Goal: Information Seeking & Learning: Learn about a topic

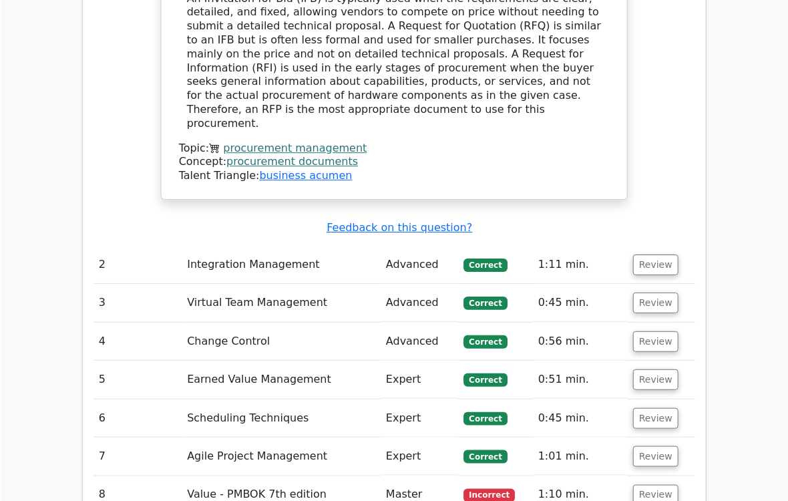
scroll to position [1818, 0]
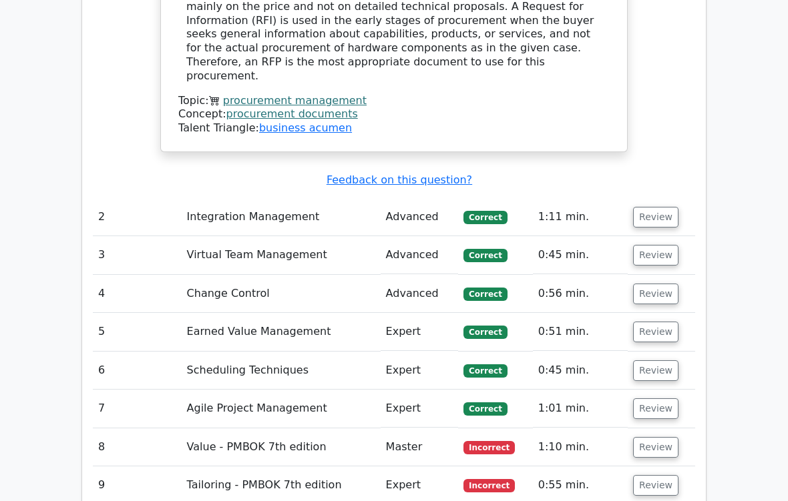
click at [657, 437] on button "Review" at bounding box center [655, 447] width 45 height 21
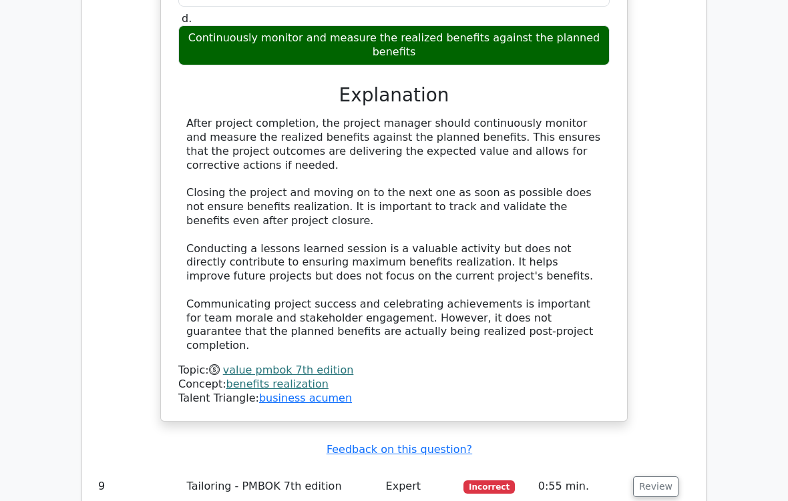
scroll to position [2498, 0]
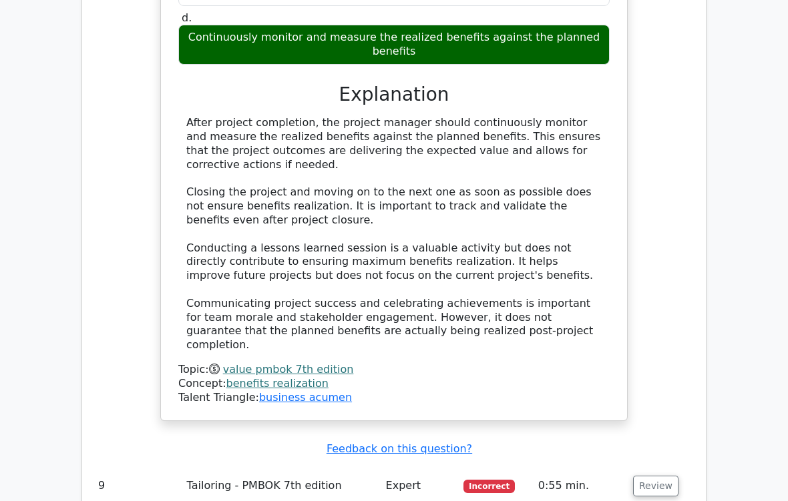
click at [658, 450] on button "Review" at bounding box center [655, 487] width 45 height 21
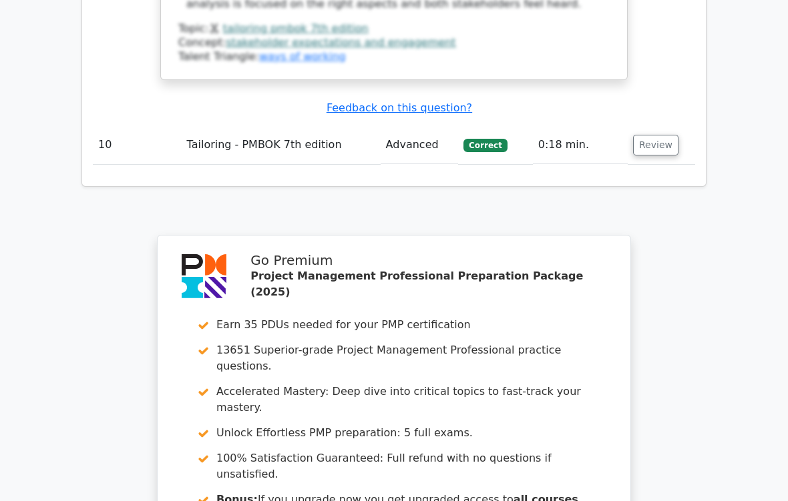
scroll to position [3604, 0]
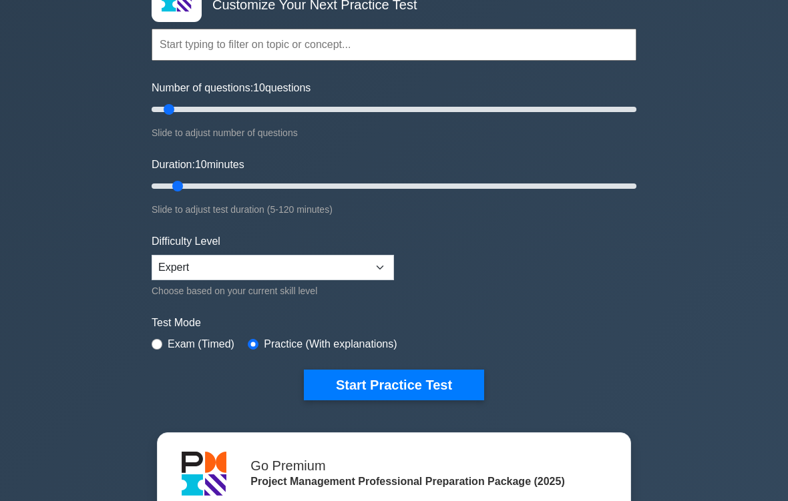
scroll to position [129, 0]
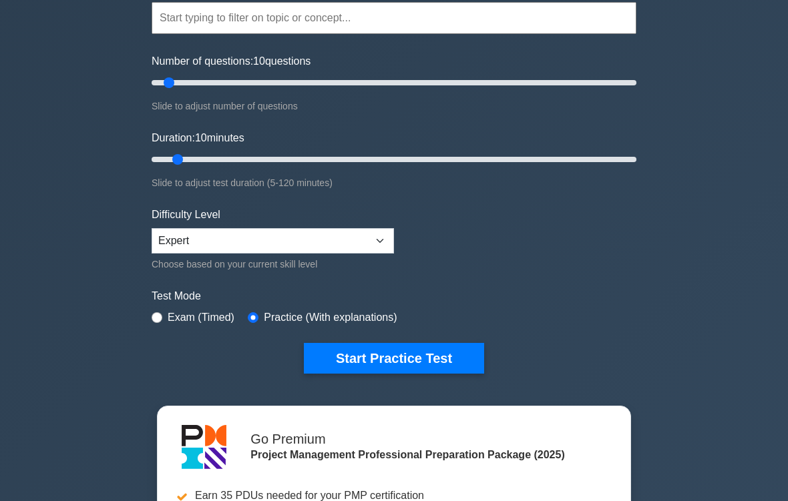
click at [445, 361] on button "Start Practice Test" at bounding box center [394, 359] width 180 height 31
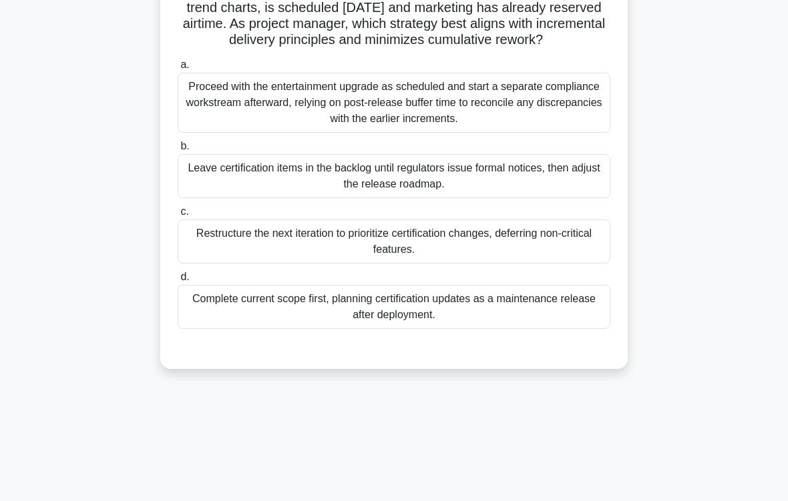
scroll to position [172, 0]
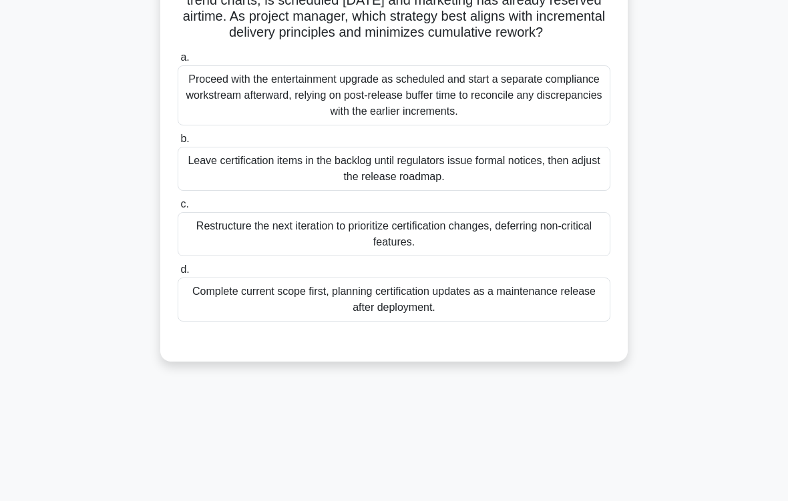
click at [449, 256] on div "Restructure the next iteration to prioritize certification changes, deferring n…" at bounding box center [394, 234] width 433 height 44
click at [178, 209] on input "c. Restructure the next iteration to prioritize certification changes, deferrin…" at bounding box center [178, 204] width 0 height 9
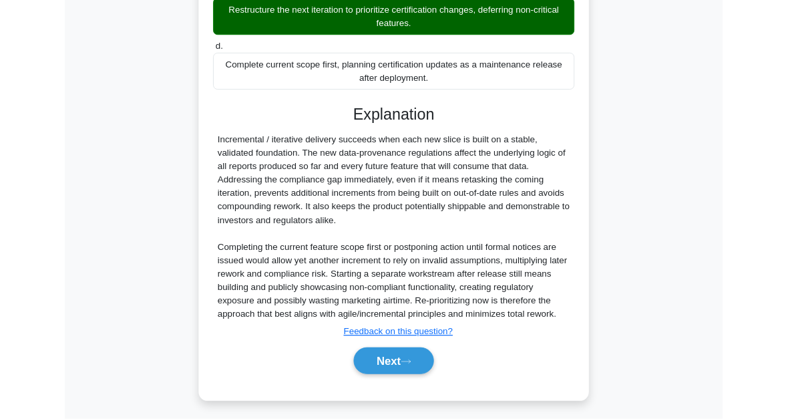
scroll to position [549, 0]
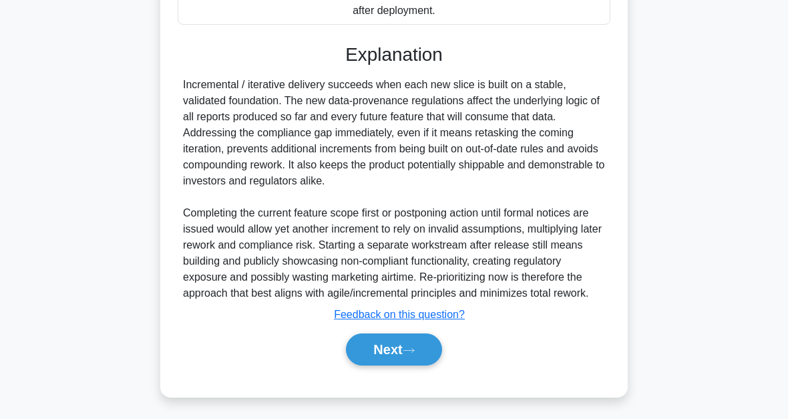
click at [427, 354] on button "Next" at bounding box center [393, 349] width 95 height 32
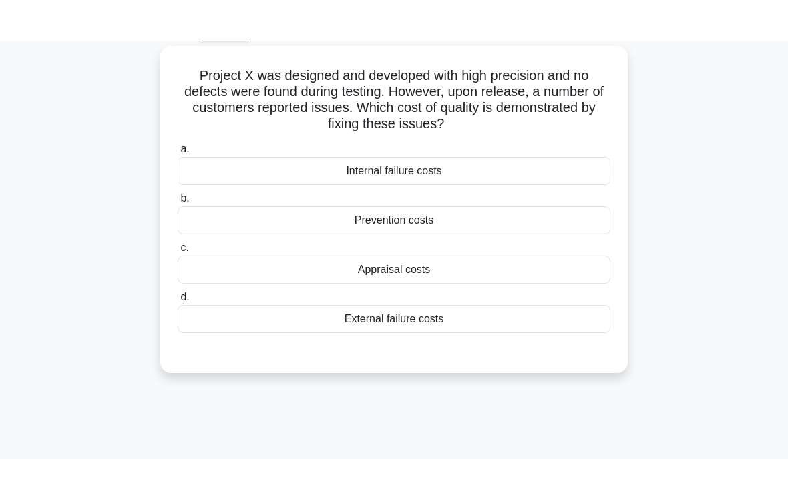
scroll to position [0, 0]
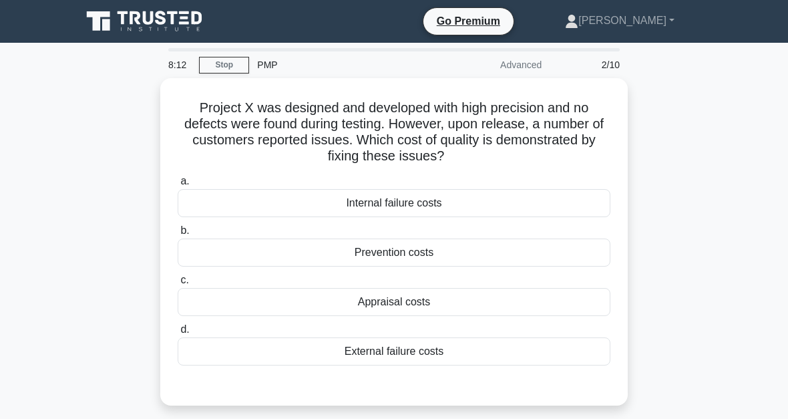
click at [407, 353] on div "External failure costs" at bounding box center [394, 351] width 433 height 28
click at [178, 334] on input "d. External failure costs" at bounding box center [178, 329] width 0 height 9
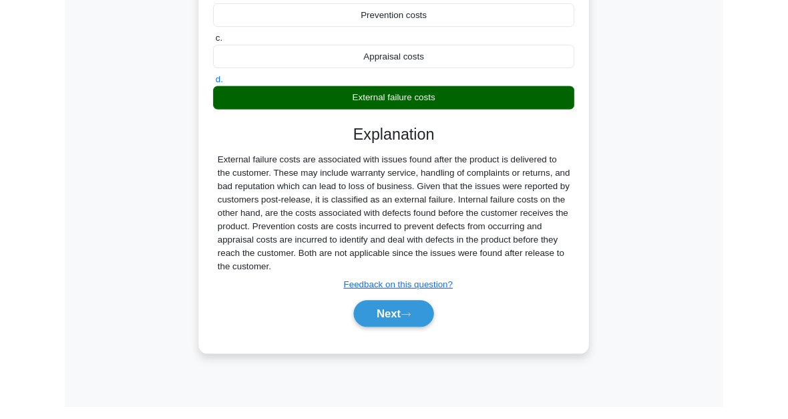
scroll to position [302, 0]
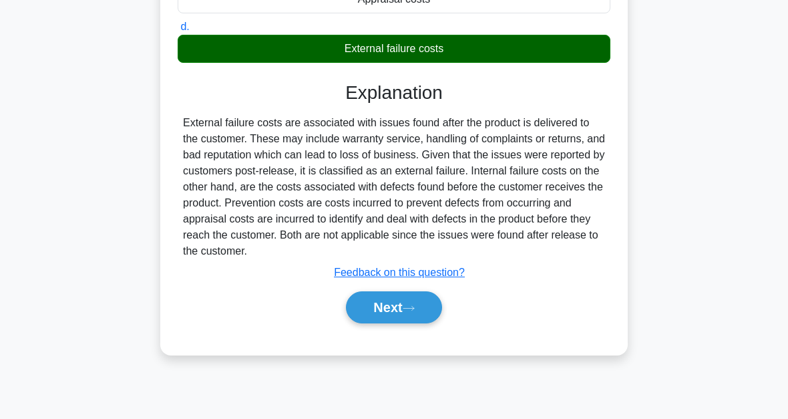
click at [418, 323] on button "Next" at bounding box center [393, 307] width 95 height 32
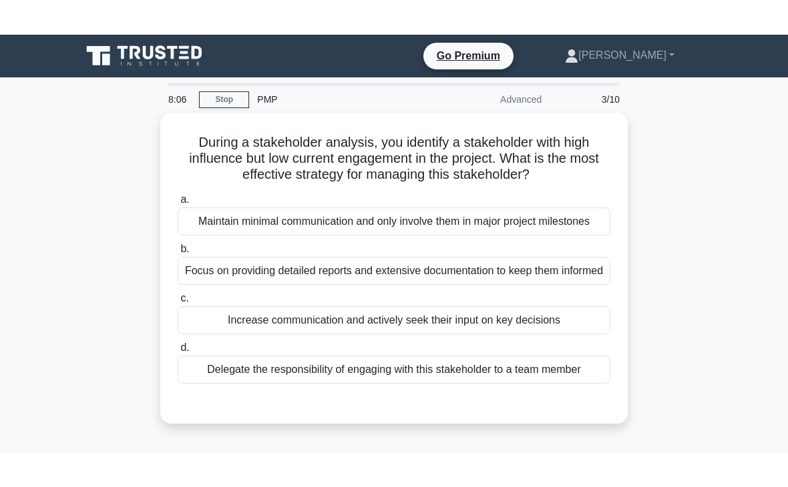
scroll to position [59, 0]
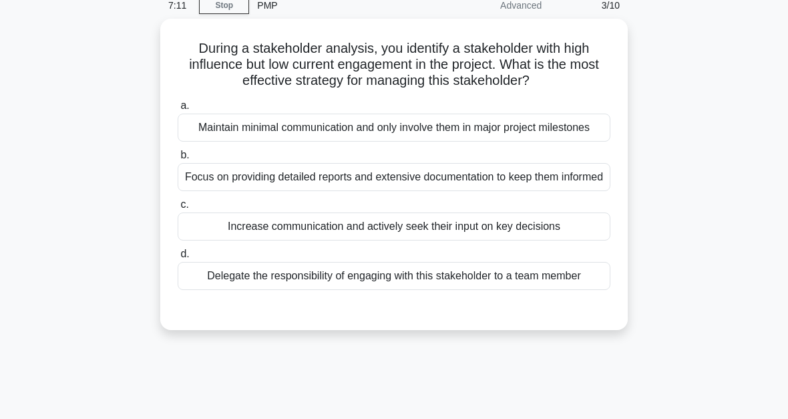
click at [530, 191] on div "Focus on providing detailed reports and extensive documentation to keep them in…" at bounding box center [394, 177] width 433 height 28
click at [178, 160] on input "b. Focus on providing detailed reports and extensive documentation to keep them…" at bounding box center [178, 155] width 0 height 9
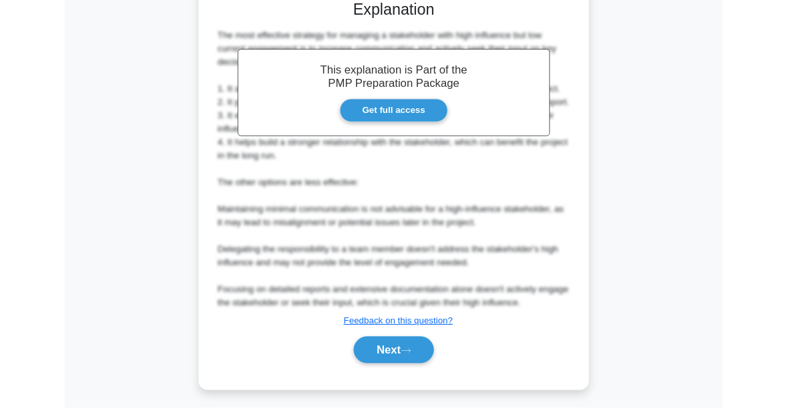
scroll to position [566, 0]
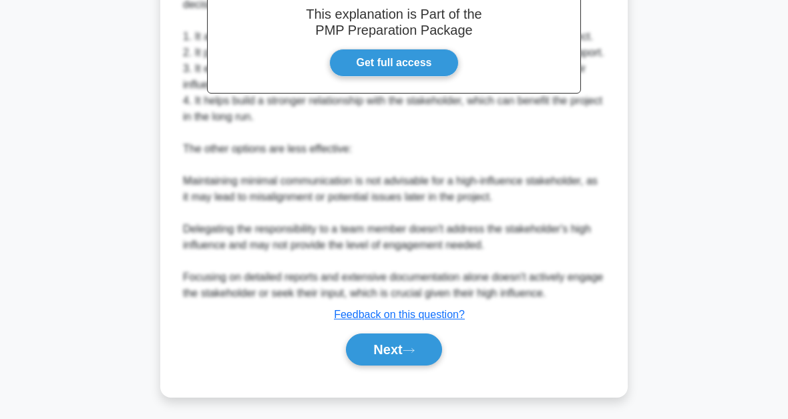
click at [414, 349] on icon at bounding box center [408, 350] width 11 height 4
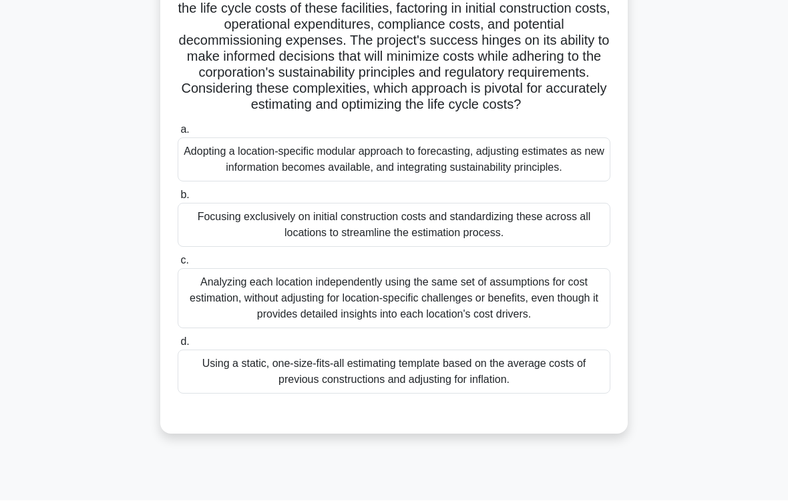
scroll to position [212, 0]
click at [390, 329] on div "Analyzing each location independently using the same set of assumptions for cos…" at bounding box center [394, 298] width 433 height 60
click at [178, 265] on input "c. Analyzing each location independently using the same set of assumptions for …" at bounding box center [178, 260] width 0 height 9
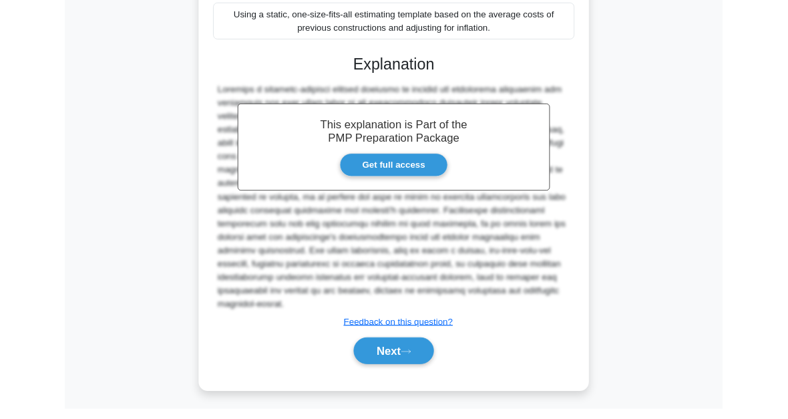
scroll to position [694, 0]
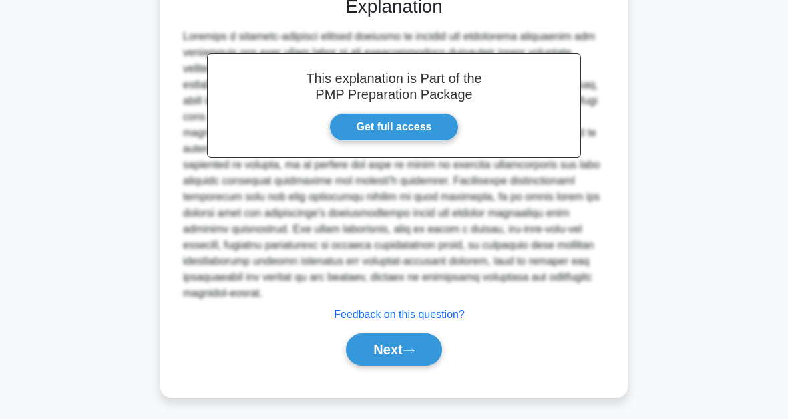
click at [415, 351] on icon at bounding box center [409, 350] width 12 height 7
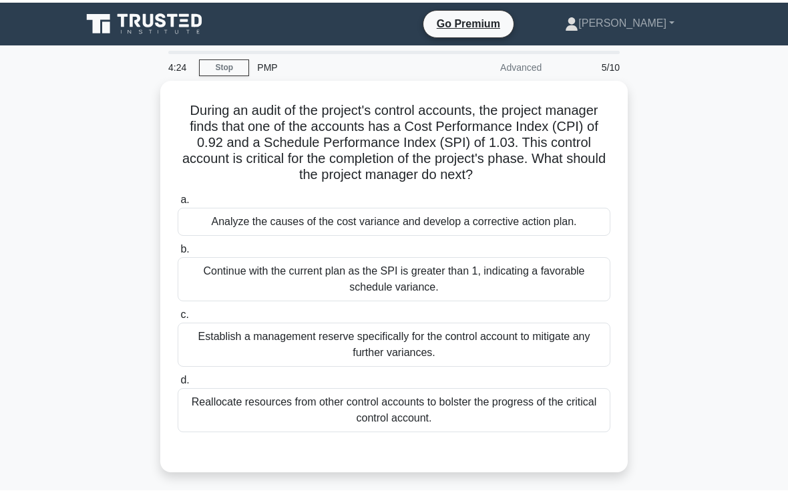
scroll to position [69, 0]
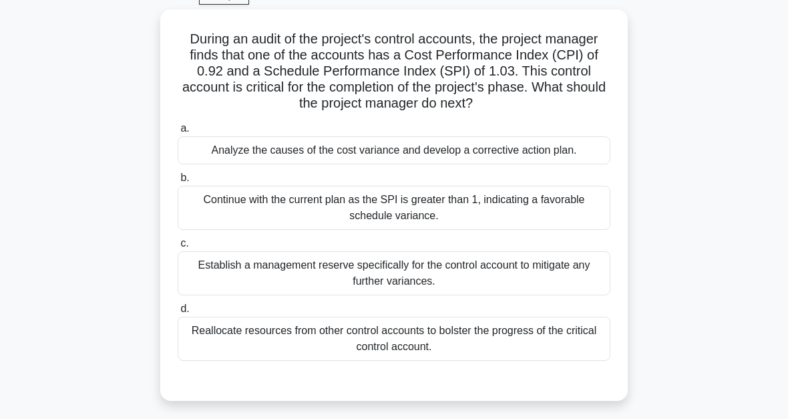
click at [403, 153] on div "Analyze the causes of the cost variance and develop a corrective action plan." at bounding box center [394, 150] width 433 height 28
click at [178, 133] on input "a. Analyze the causes of the cost variance and develop a corrective action plan." at bounding box center [178, 128] width 0 height 9
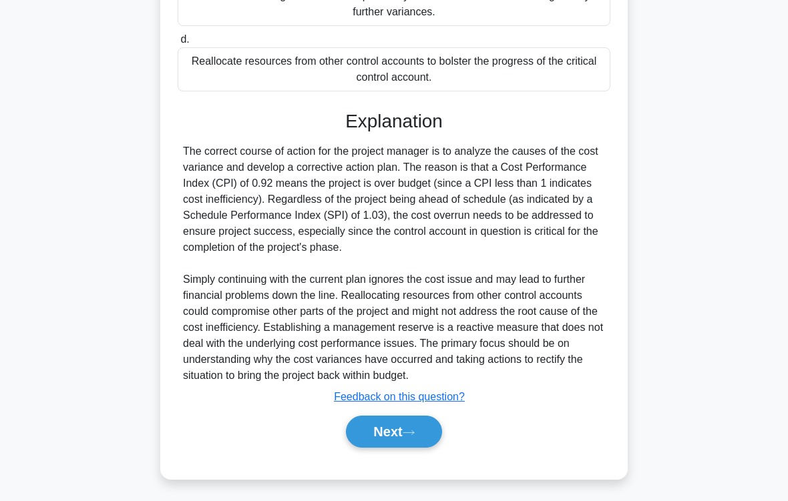
scroll to position [370, 0]
click at [429, 418] on button "Next" at bounding box center [393, 432] width 95 height 32
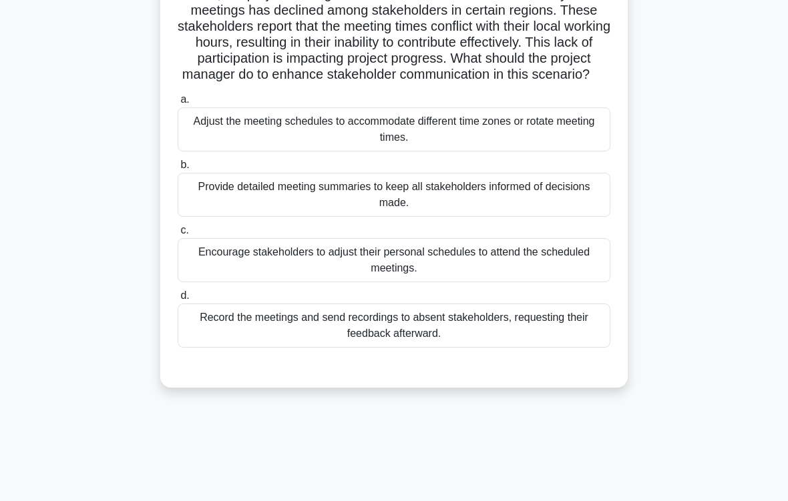
scroll to position [130, 0]
click at [414, 342] on div "Record the meetings and send recordings to absent stakeholders, requesting thei…" at bounding box center [394, 325] width 433 height 44
click at [178, 300] on input "d. Record the meetings and send recordings to absent stakeholders, requesting t…" at bounding box center [178, 295] width 0 height 9
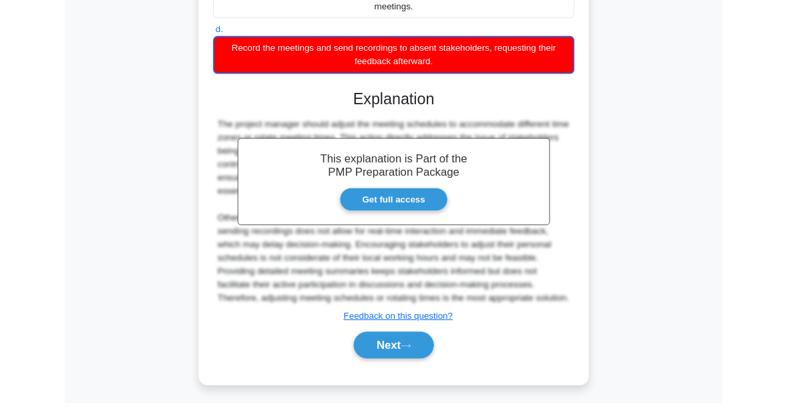
scroll to position [502, 0]
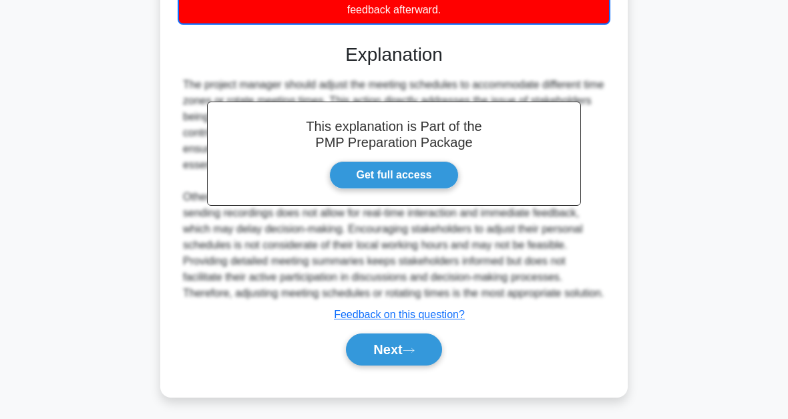
click at [415, 351] on icon at bounding box center [409, 350] width 12 height 7
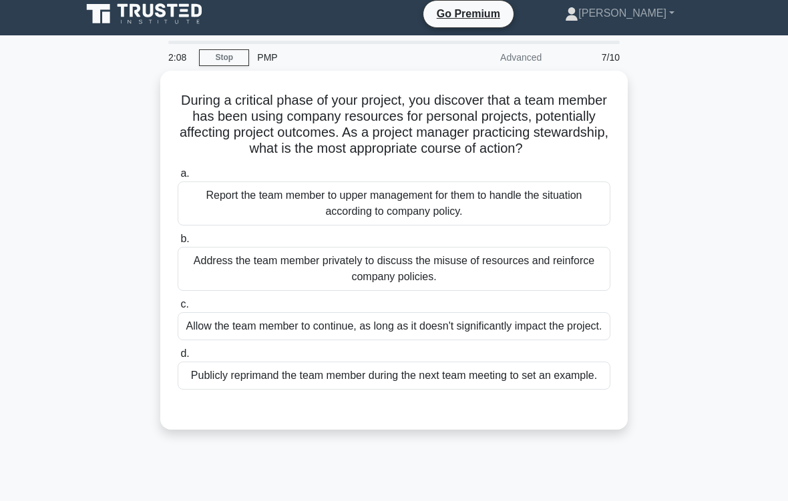
scroll to position [8, 0]
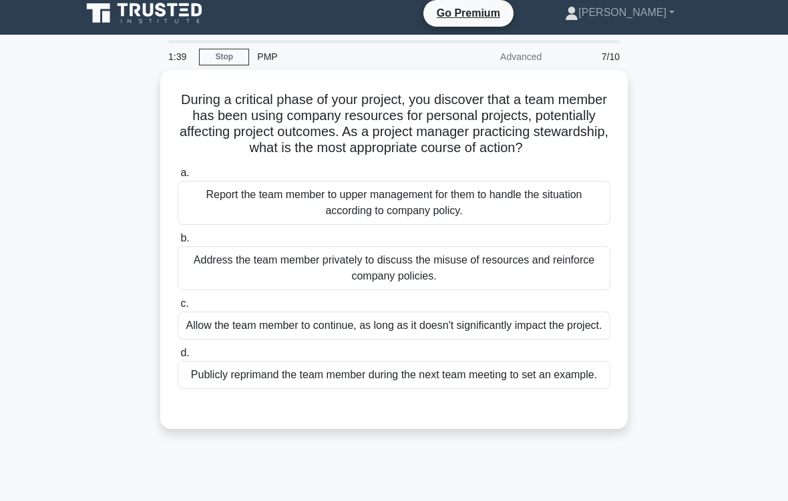
click at [570, 284] on div "Address the team member privately to discuss the misuse of resources and reinfo…" at bounding box center [394, 268] width 433 height 44
click at [178, 243] on input "b. Address the team member privately to discuss the misuse of resources and rei…" at bounding box center [178, 238] width 0 height 9
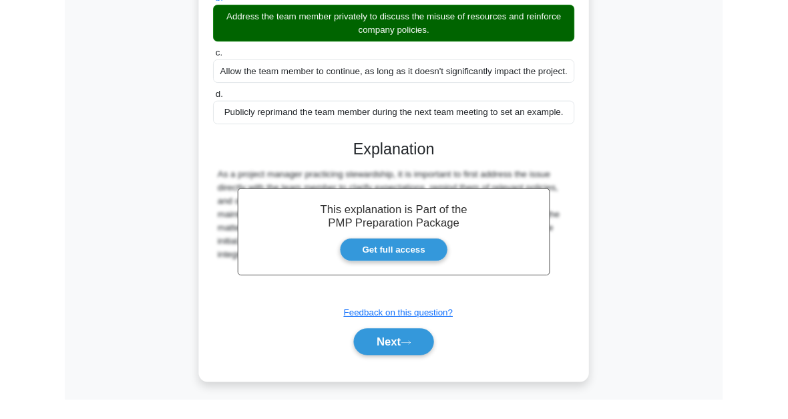
scroll to position [357, 0]
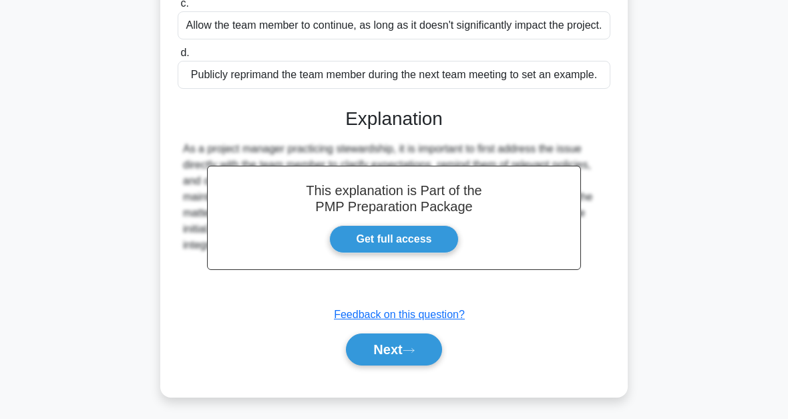
click at [427, 362] on button "Next" at bounding box center [393, 349] width 95 height 32
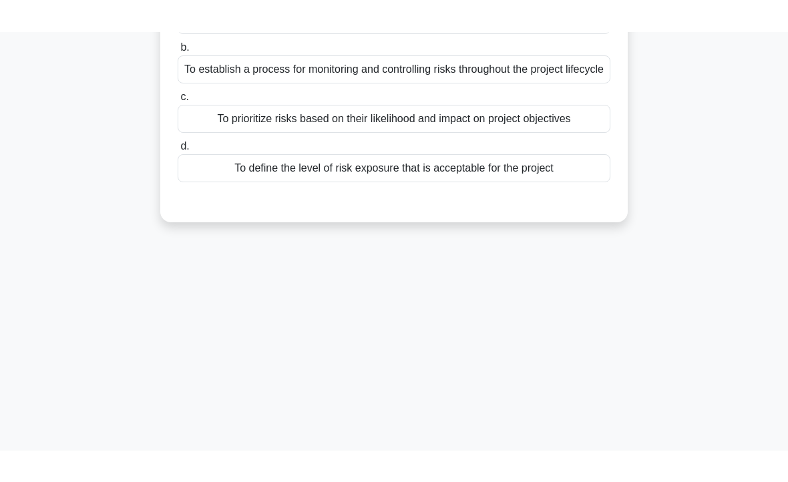
scroll to position [75, 0]
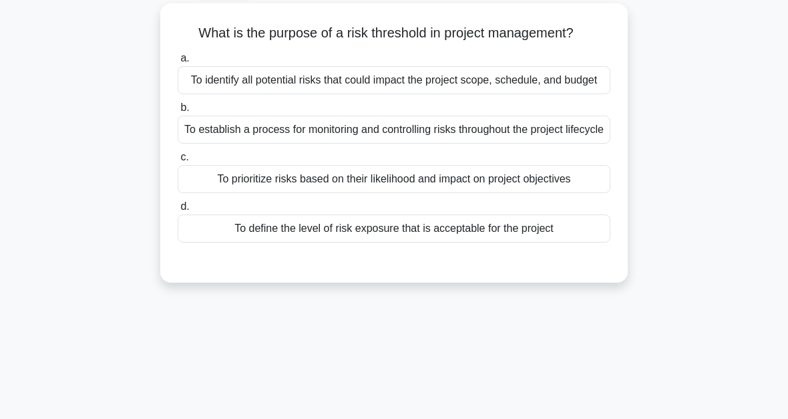
click at [562, 242] on div "To define the level of risk exposure that is acceptable for the project" at bounding box center [394, 228] width 433 height 28
click at [178, 211] on input "d. To define the level of risk exposure that is acceptable for the project" at bounding box center [178, 206] width 0 height 9
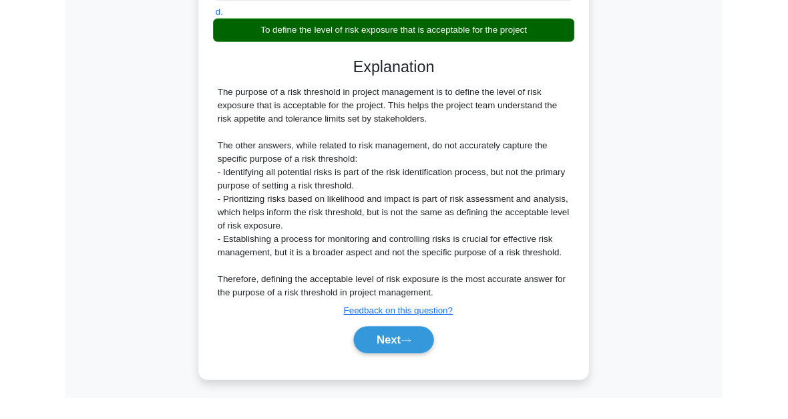
scroll to position [389, 0]
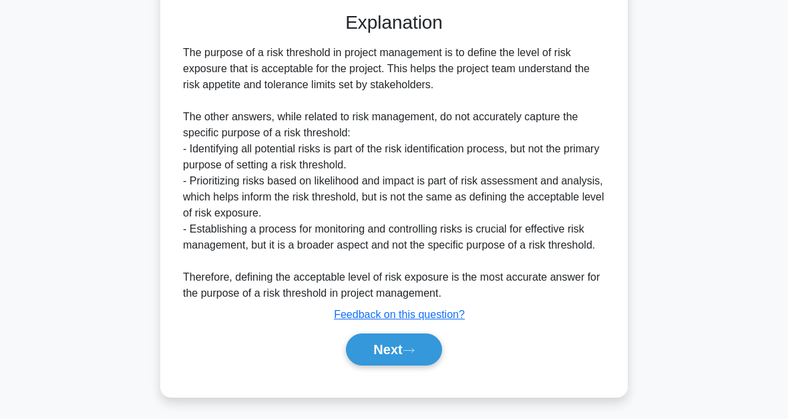
click at [438, 356] on button "Next" at bounding box center [393, 349] width 95 height 32
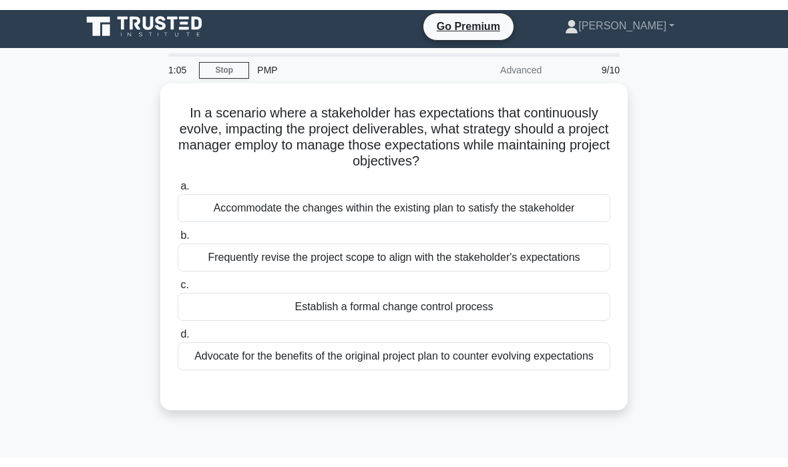
scroll to position [34, 0]
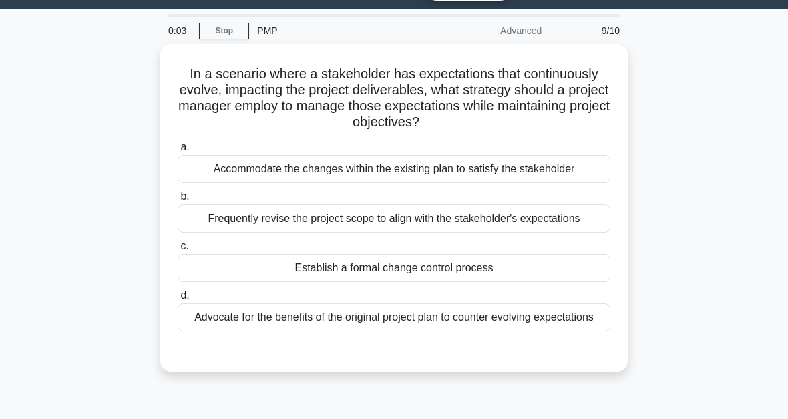
click at [507, 282] on div "Establish a formal change control process" at bounding box center [394, 268] width 433 height 28
click at [178, 250] on input "c. Establish a formal change control process" at bounding box center [178, 246] width 0 height 9
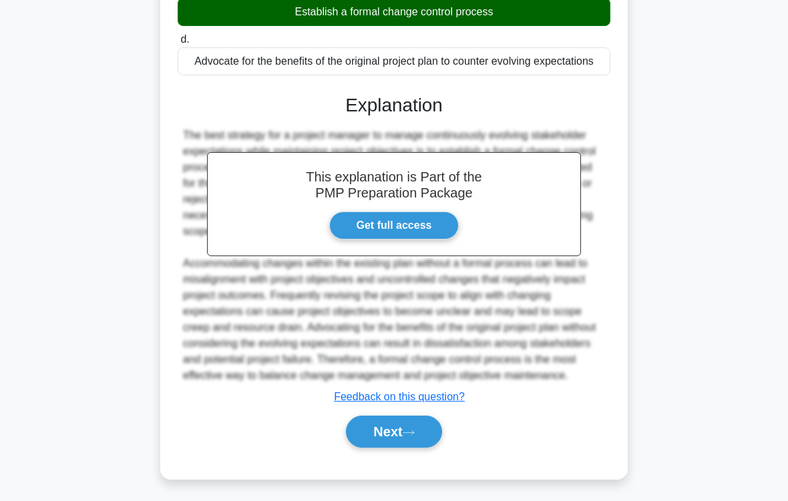
scroll to position [337, 0]
click at [413, 416] on div "Next" at bounding box center [394, 432] width 438 height 32
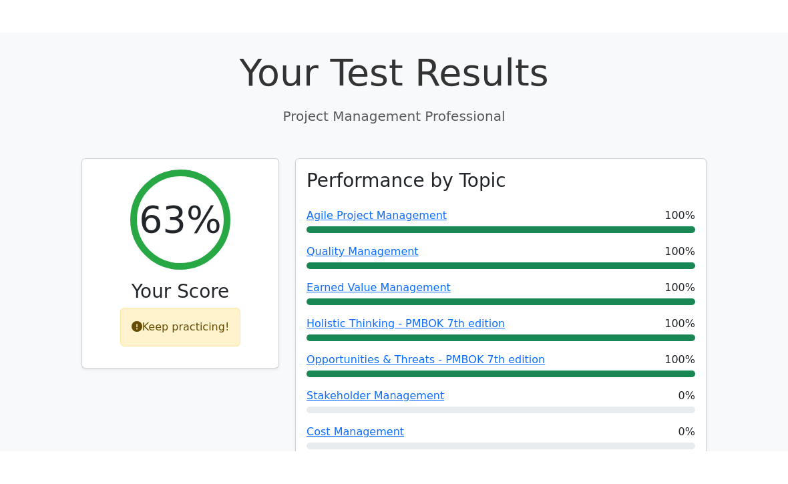
scroll to position [434, 0]
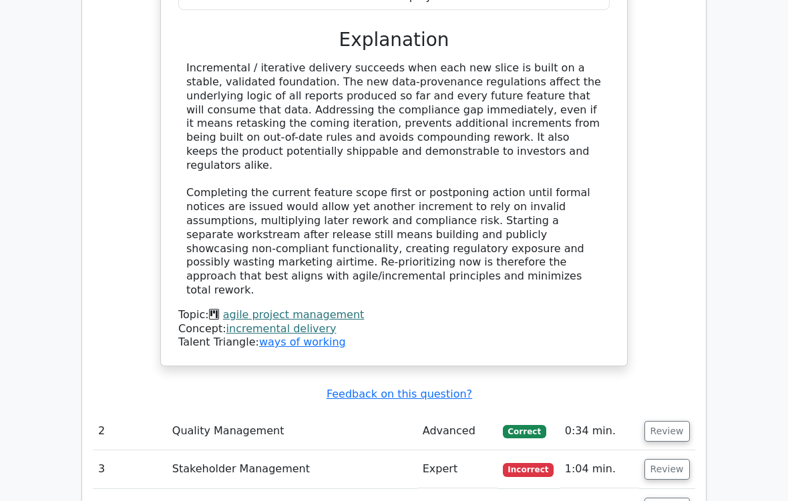
click at [672, 418] on button "Review" at bounding box center [666, 470] width 45 height 21
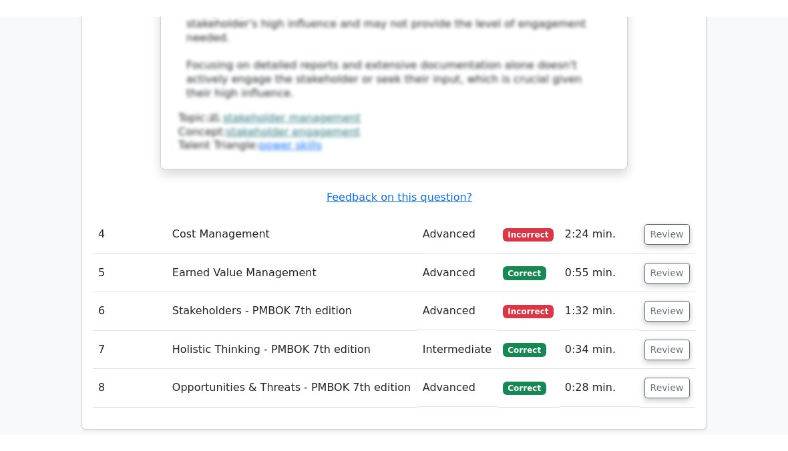
scroll to position [2752, 0]
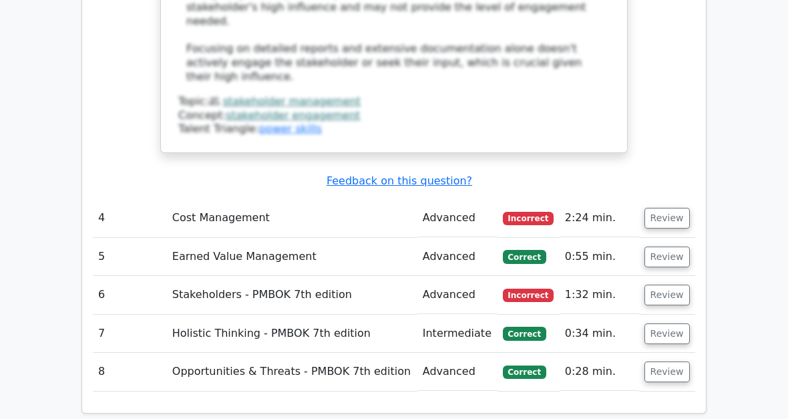
click at [665, 284] on button "Review" at bounding box center [666, 294] width 45 height 21
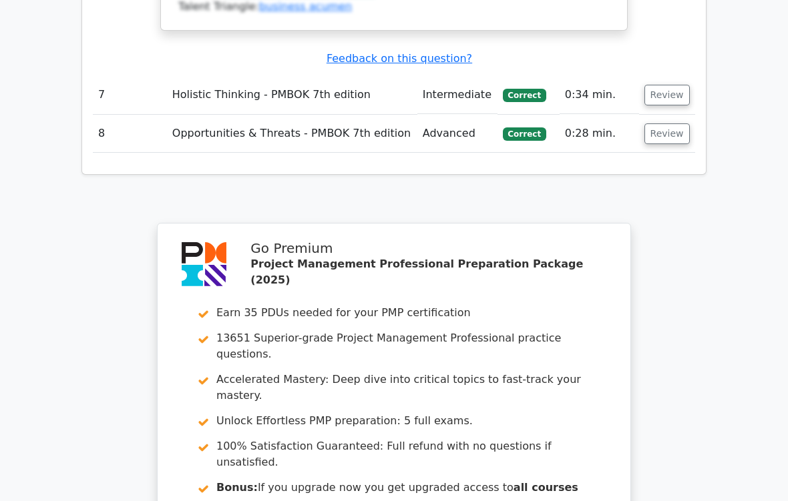
scroll to position [3809, 0]
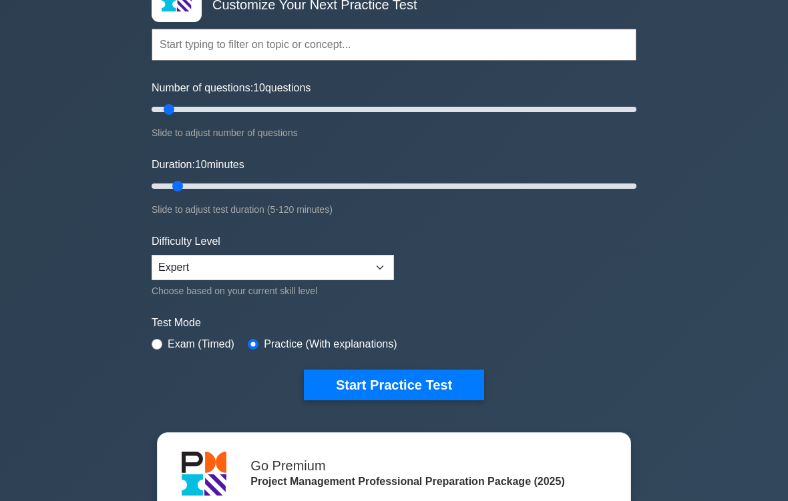
scroll to position [103, 0]
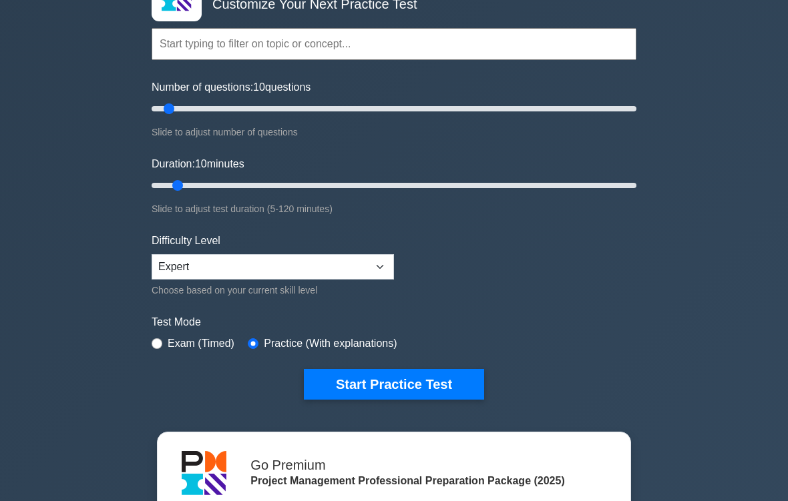
click at [451, 382] on button "Start Practice Test" at bounding box center [394, 384] width 180 height 31
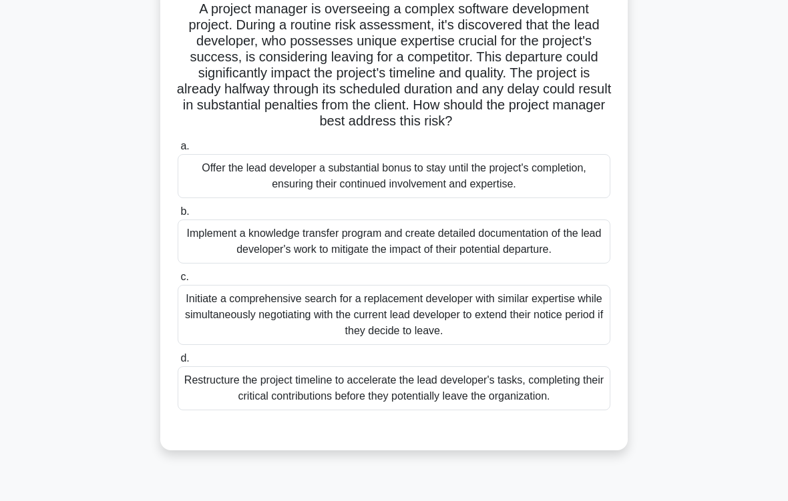
scroll to position [112, 0]
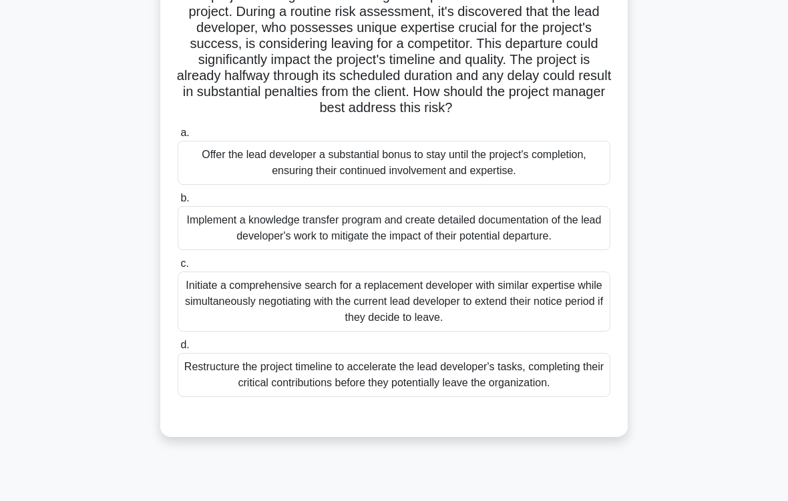
click at [411, 332] on div "Initiate a comprehensive search for a replacement developer with similar expert…" at bounding box center [394, 302] width 433 height 60
click at [178, 268] on input "c. Initiate a comprehensive search for a replacement developer with similar exp…" at bounding box center [178, 264] width 0 height 9
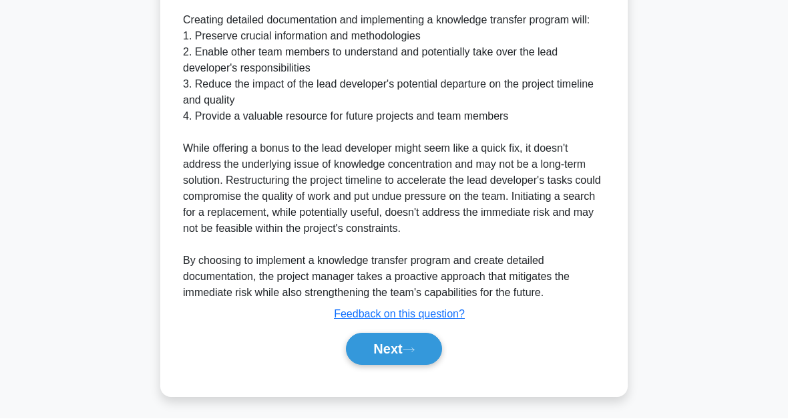
scroll to position [823, 0]
click at [415, 355] on button "Next" at bounding box center [393, 349] width 95 height 32
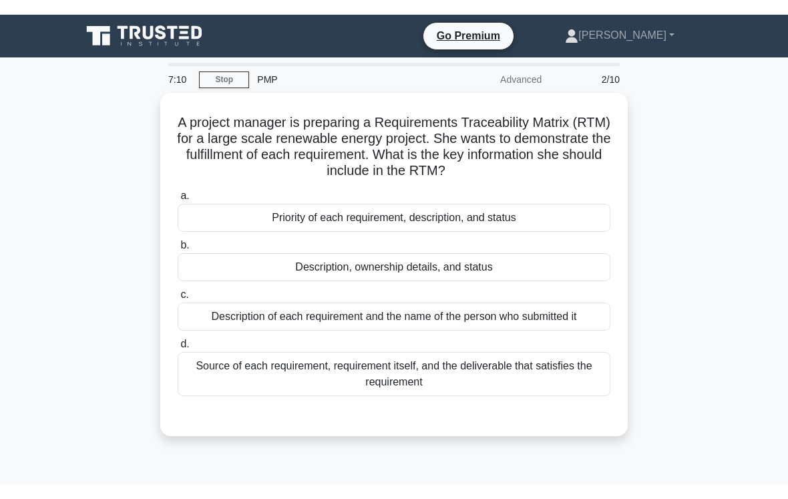
scroll to position [51, 0]
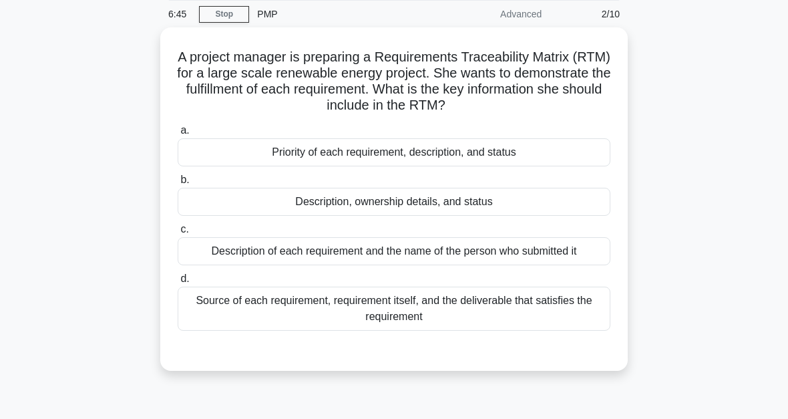
click at [556, 310] on div "Source of each requirement, requirement itself, and the deliverable that satisf…" at bounding box center [394, 308] width 433 height 44
click at [178, 283] on input "d. Source of each requirement, requirement itself, and the deliverable that sat…" at bounding box center [178, 278] width 0 height 9
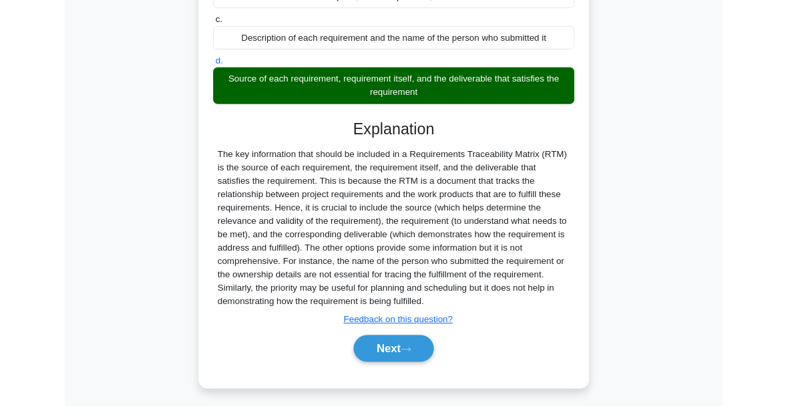
scroll to position [357, 0]
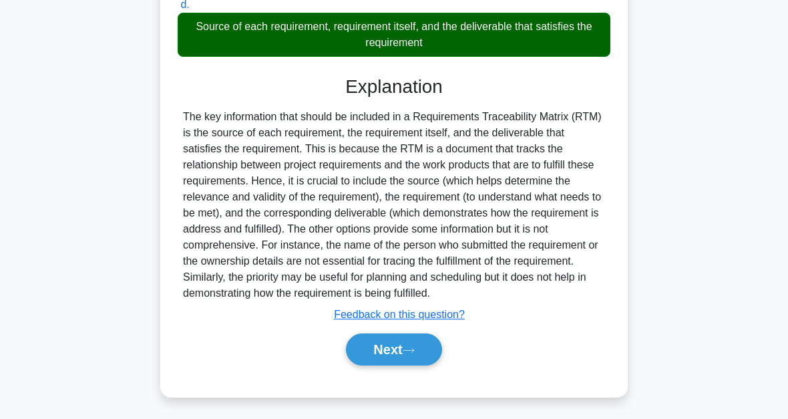
click at [441, 350] on button "Next" at bounding box center [393, 349] width 95 height 32
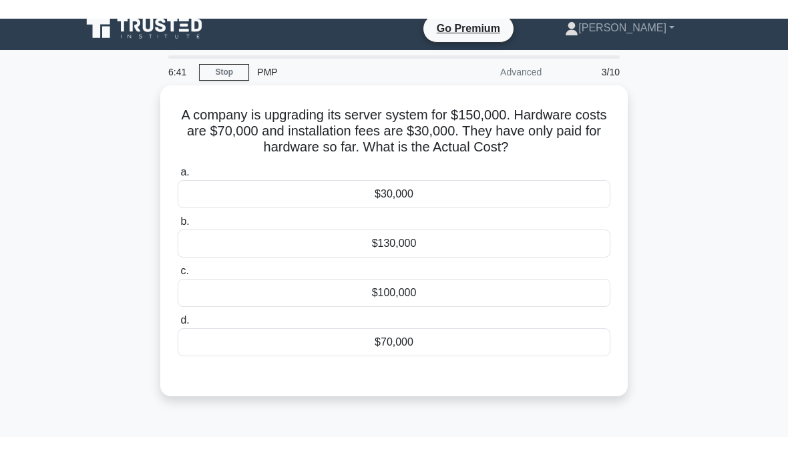
scroll to position [12, 0]
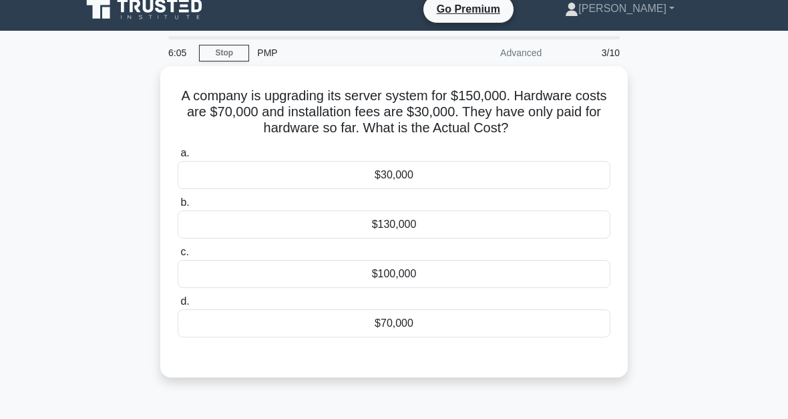
click at [439, 288] on div "$100,000" at bounding box center [394, 274] width 433 height 28
click at [178, 256] on input "c. $100,000" at bounding box center [178, 252] width 0 height 9
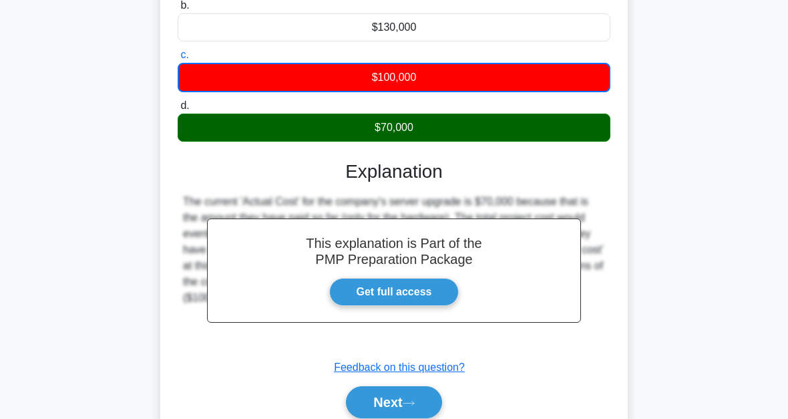
scroll to position [302, 0]
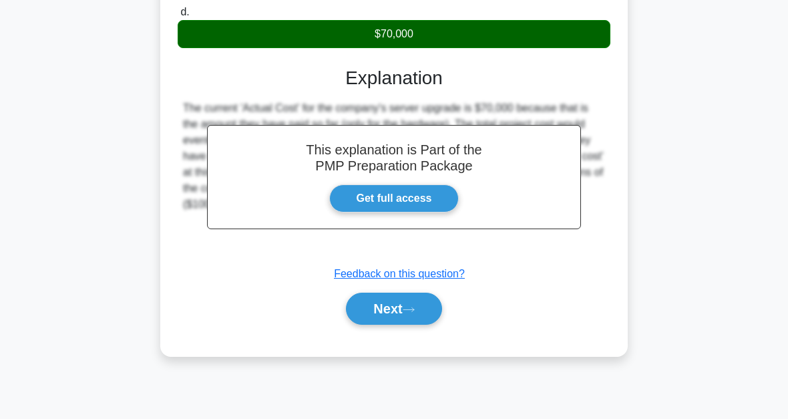
click at [420, 325] on button "Next" at bounding box center [393, 308] width 95 height 32
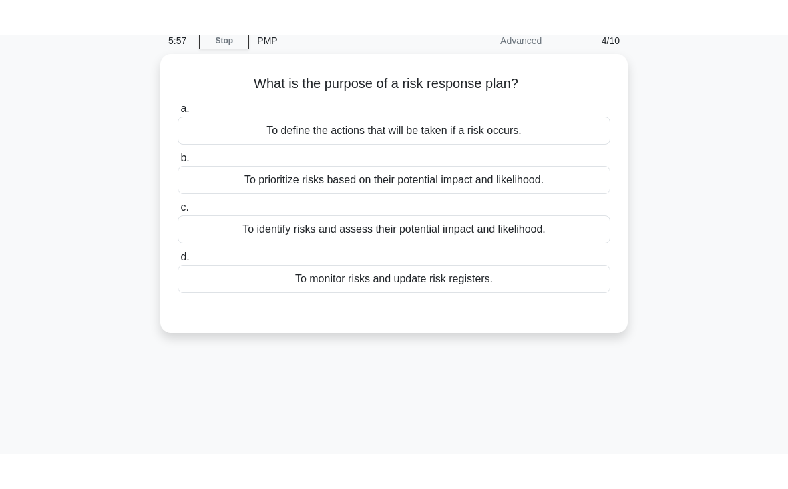
scroll to position [47, 0]
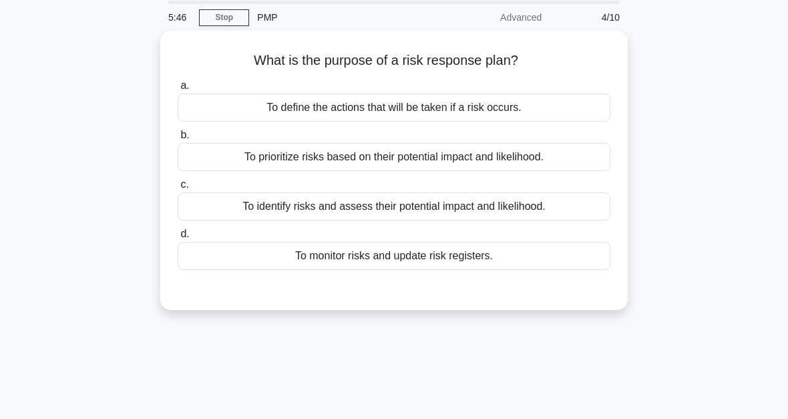
click at [390, 110] on div "To define the actions that will be taken if a risk occurs." at bounding box center [394, 107] width 433 height 28
click at [178, 90] on input "a. To define the actions that will be taken if a risk occurs." at bounding box center [178, 85] width 0 height 9
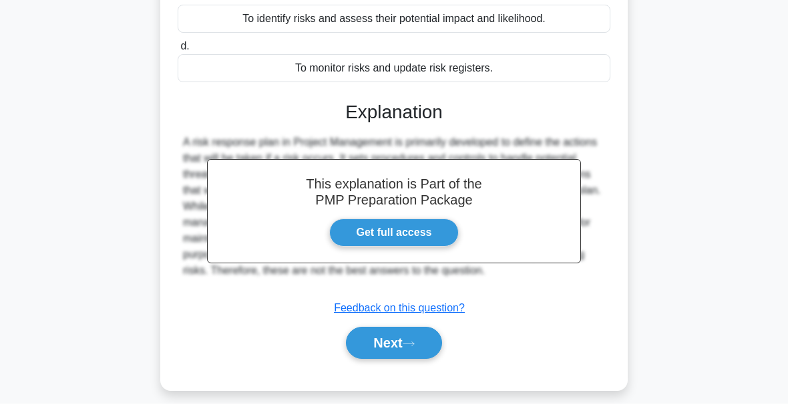
scroll to position [302, 0]
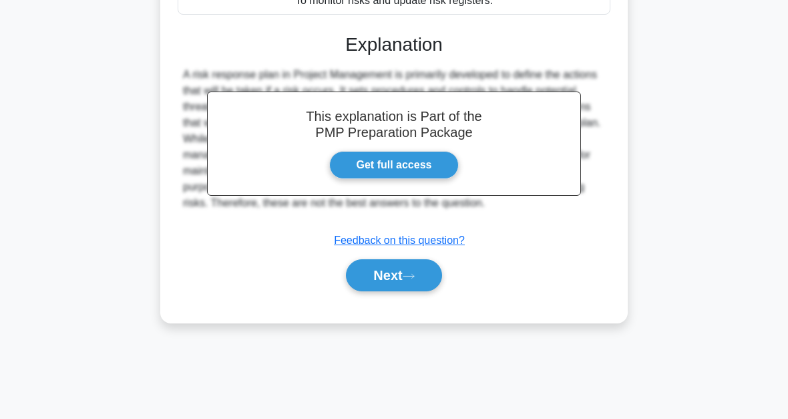
click at [415, 275] on icon at bounding box center [409, 275] width 12 height 7
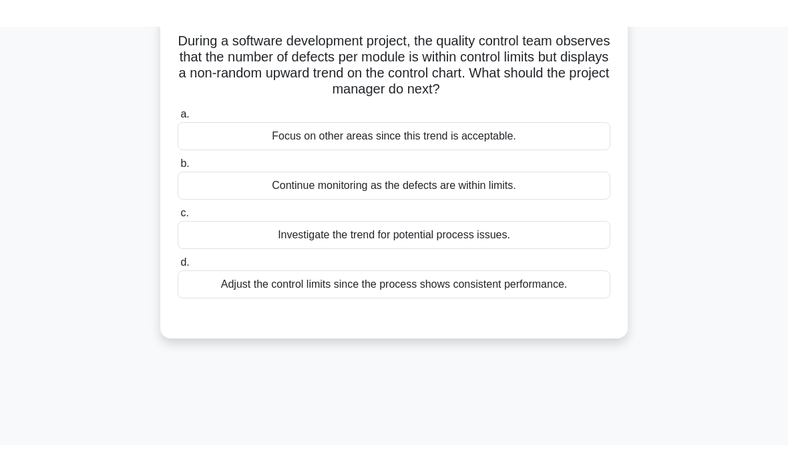
scroll to position [46, 0]
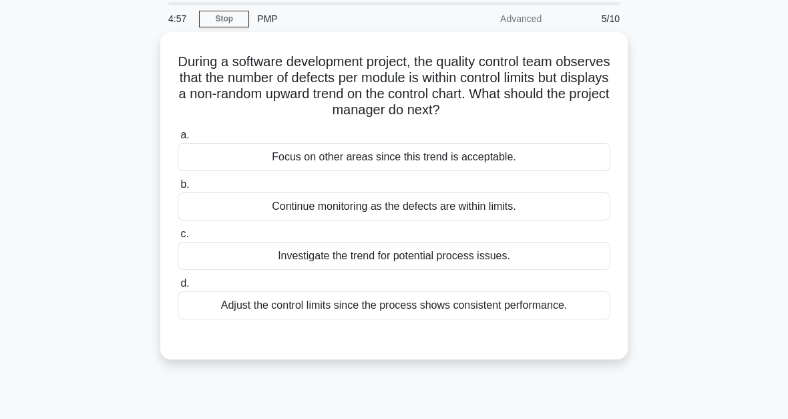
click at [407, 262] on div "Investigate the trend for potential process issues." at bounding box center [394, 256] width 433 height 28
click at [178, 238] on input "c. Investigate the trend for potential process issues." at bounding box center [178, 234] width 0 height 9
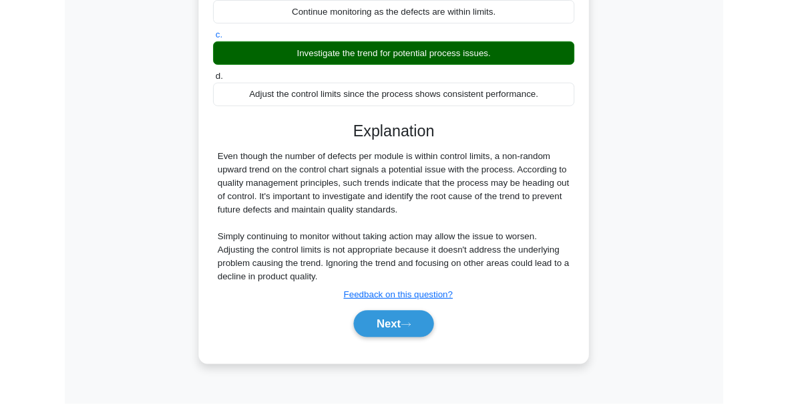
scroll to position [302, 0]
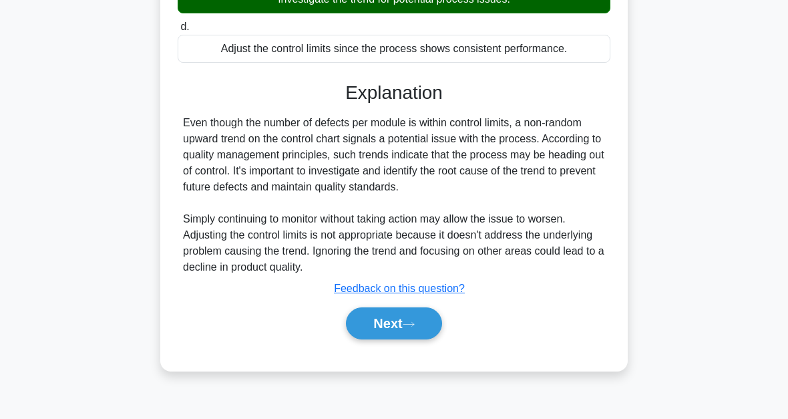
click at [415, 328] on icon at bounding box center [409, 324] width 12 height 7
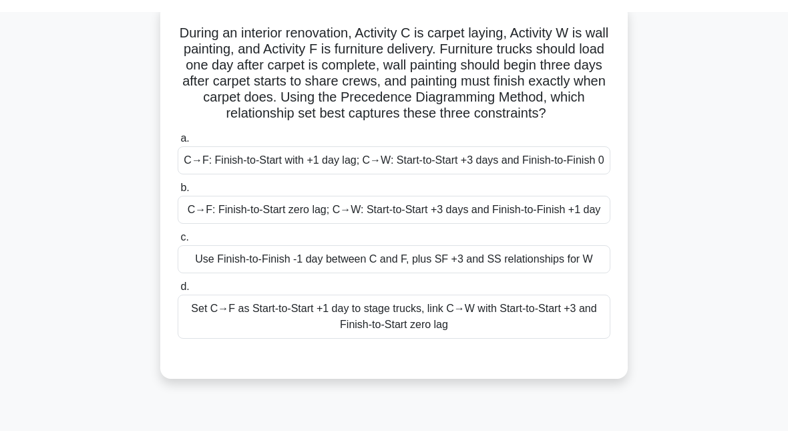
scroll to position [85, 0]
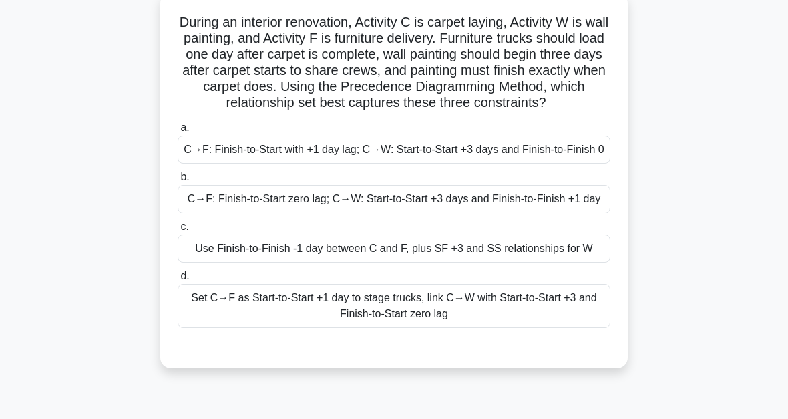
click at [158, 57] on div "During an interior renovation, Activity C is carpet laying, Activity W is wall …" at bounding box center [393, 188] width 641 height 391
click at [425, 213] on div "C→F: Finish-to-Start zero lag; C→W: Start-to-Start +3 days and Finish-to-Finish…" at bounding box center [394, 199] width 433 height 28
click at [178, 182] on input "b. C→F: Finish-to-Start zero lag; C→W: Start-to-Start +3 days and Finish-to-Fin…" at bounding box center [178, 177] width 0 height 9
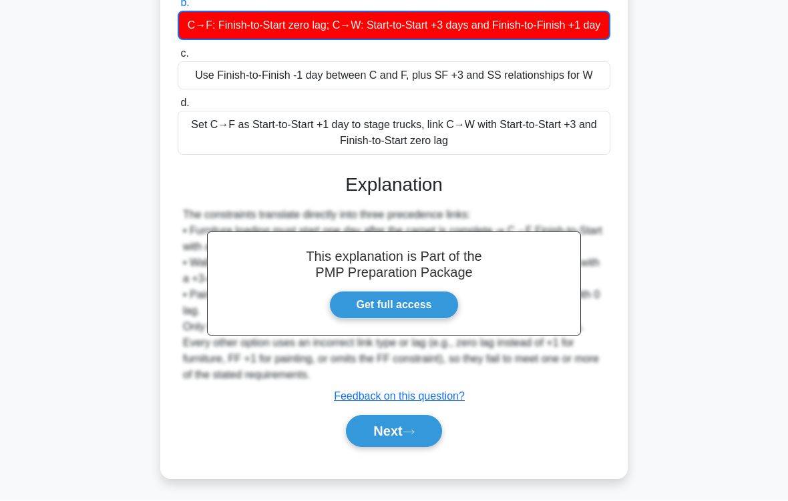
scroll to position [323, 0]
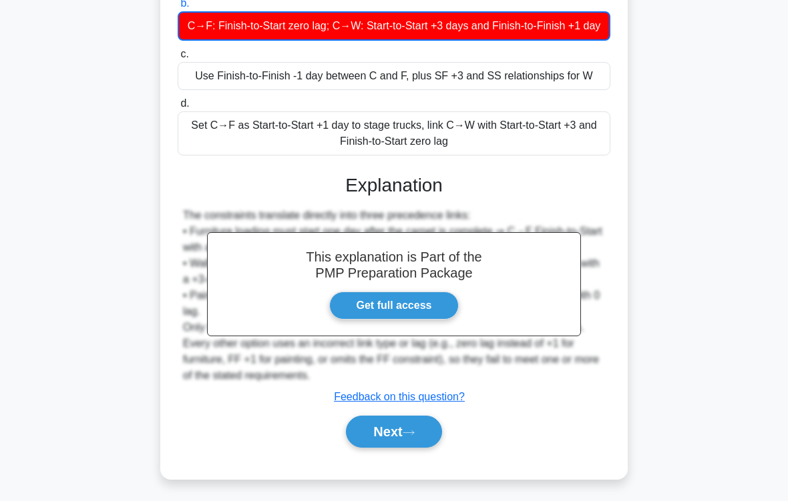
click at [415, 418] on icon at bounding box center [409, 432] width 12 height 7
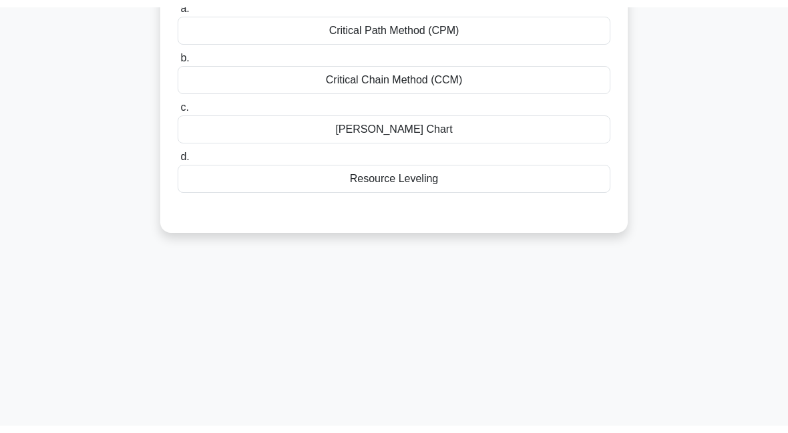
scroll to position [0, 0]
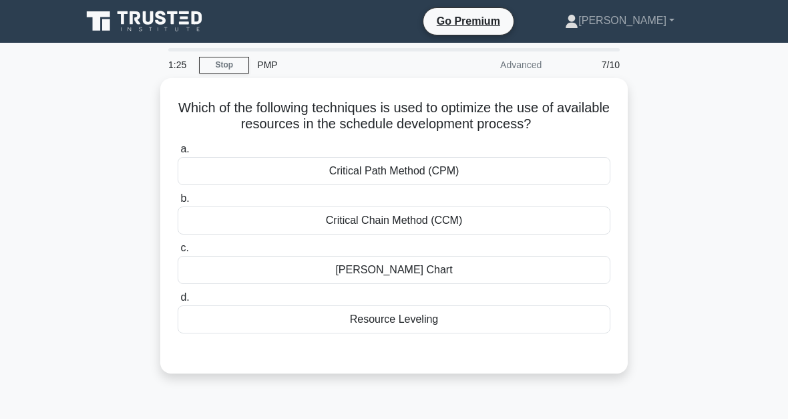
click at [405, 319] on div "Resource Leveling" at bounding box center [394, 319] width 433 height 28
click at [178, 302] on input "d. Resource Leveling" at bounding box center [178, 297] width 0 height 9
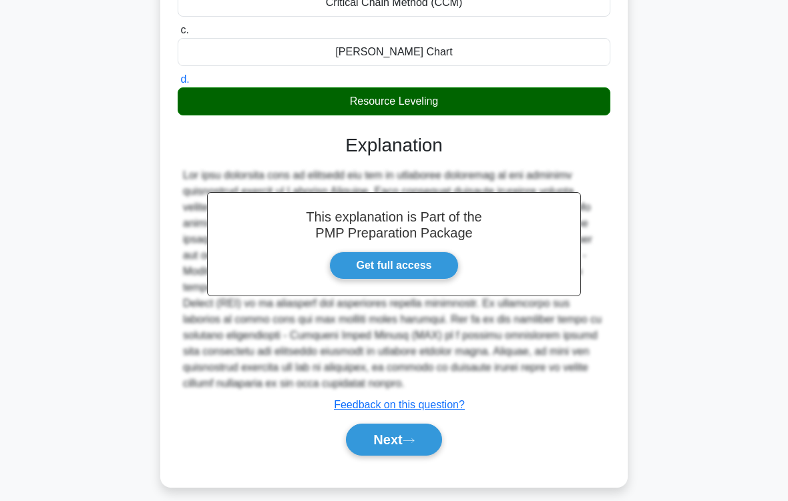
scroll to position [240, 0]
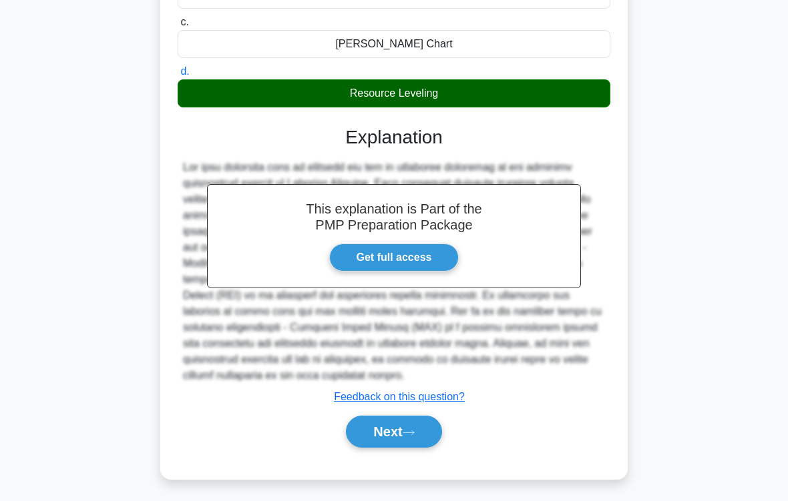
click at [419, 418] on button "Next" at bounding box center [393, 432] width 95 height 32
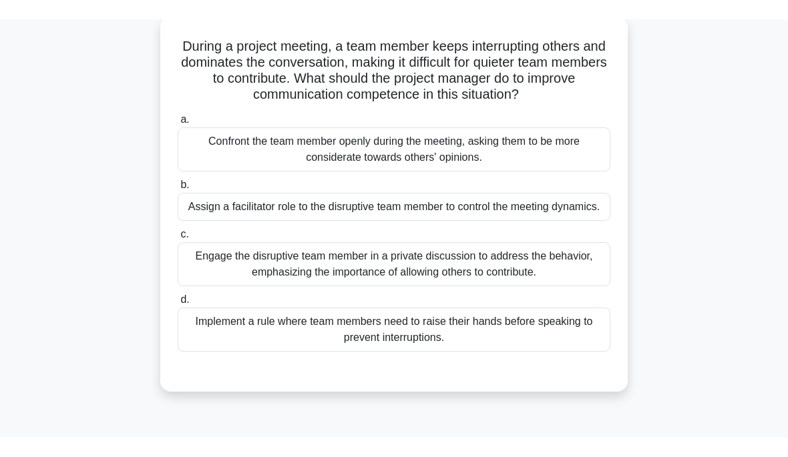
scroll to position [79, 0]
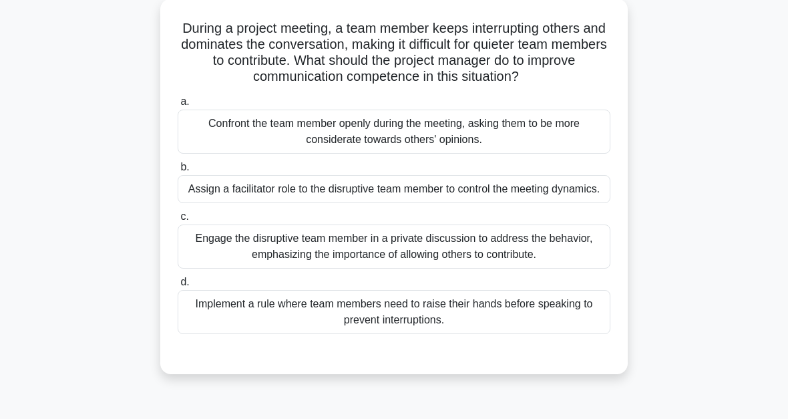
click at [447, 334] on div "Implement a rule where team members need to raise their hands before speaking t…" at bounding box center [394, 312] width 433 height 44
click at [178, 286] on input "d. Implement a rule where team members need to raise their hands before speakin…" at bounding box center [178, 282] width 0 height 9
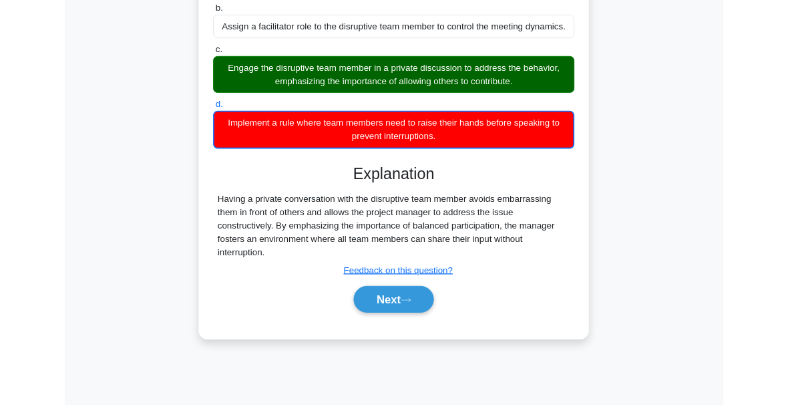
scroll to position [302, 0]
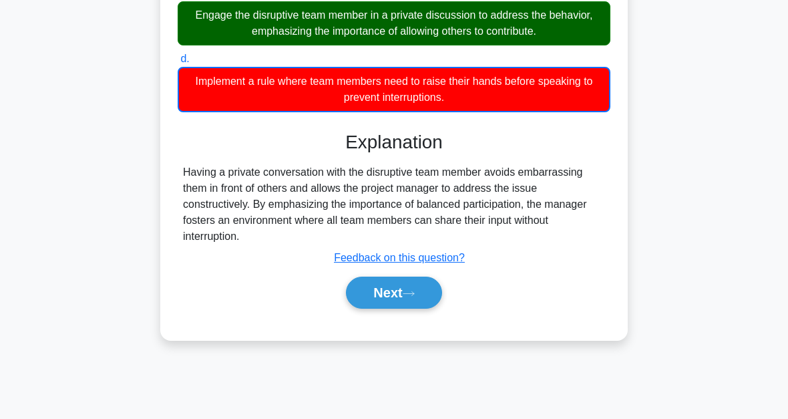
click at [424, 308] on button "Next" at bounding box center [393, 292] width 95 height 32
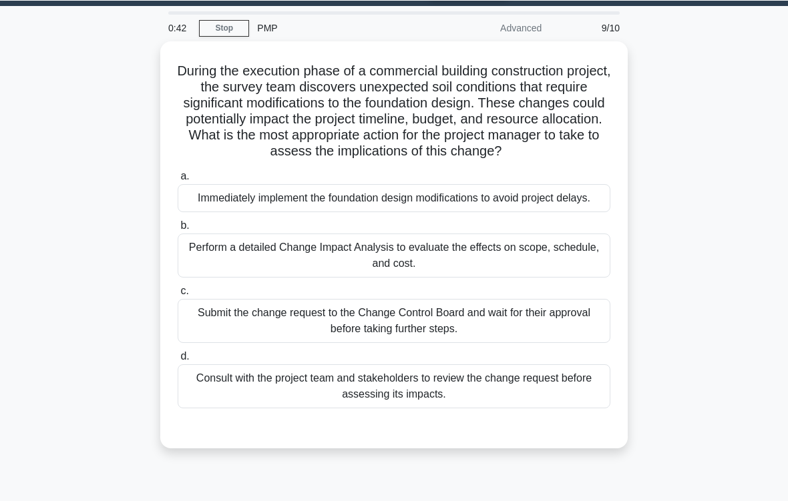
scroll to position [63, 0]
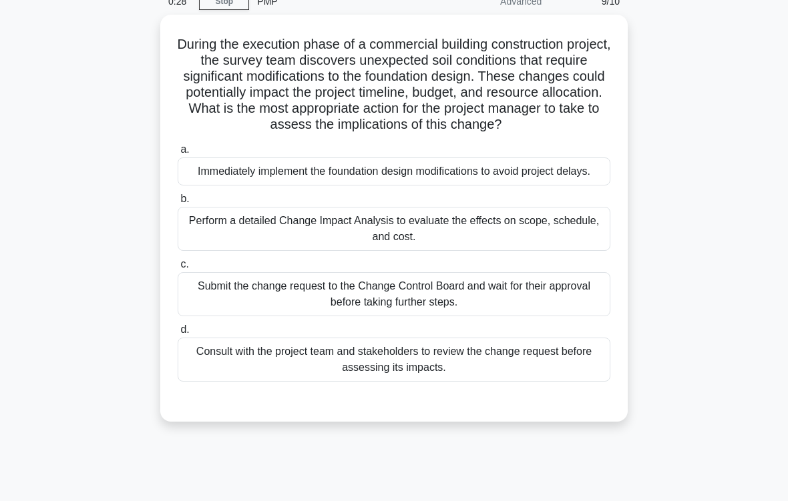
click at [542, 251] on div "Perform a detailed Change Impact Analysis to evaluate the effects on scope, sch…" at bounding box center [394, 229] width 433 height 44
click at [178, 204] on input "b. Perform a detailed Change Impact Analysis to evaluate the effects on scope, …" at bounding box center [178, 199] width 0 height 9
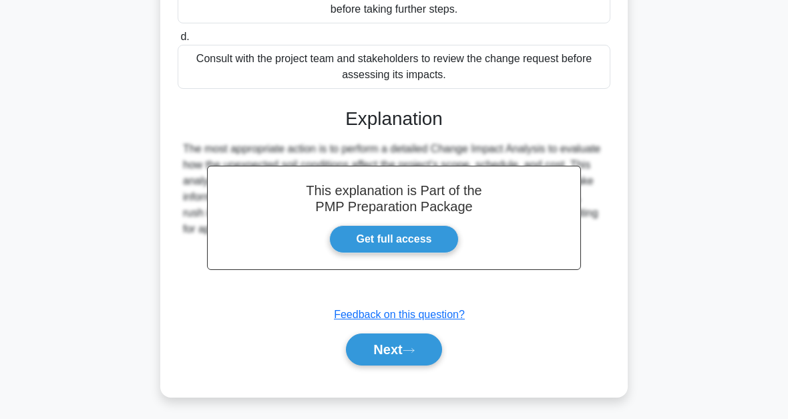
click at [405, 351] on button "Next" at bounding box center [393, 349] width 95 height 32
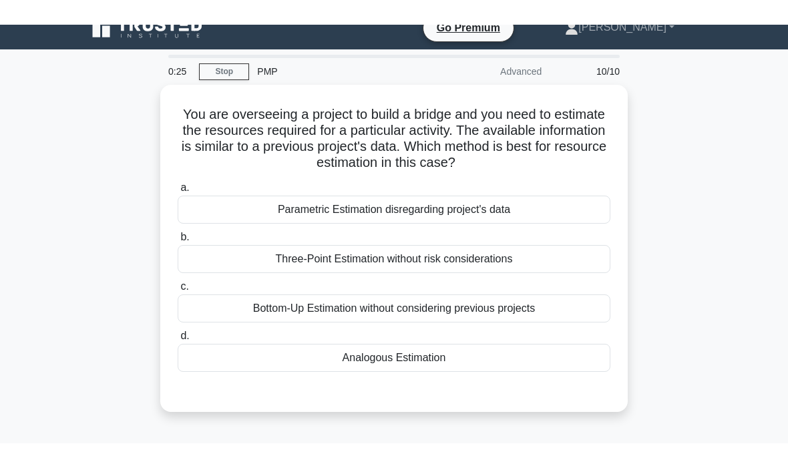
scroll to position [0, 0]
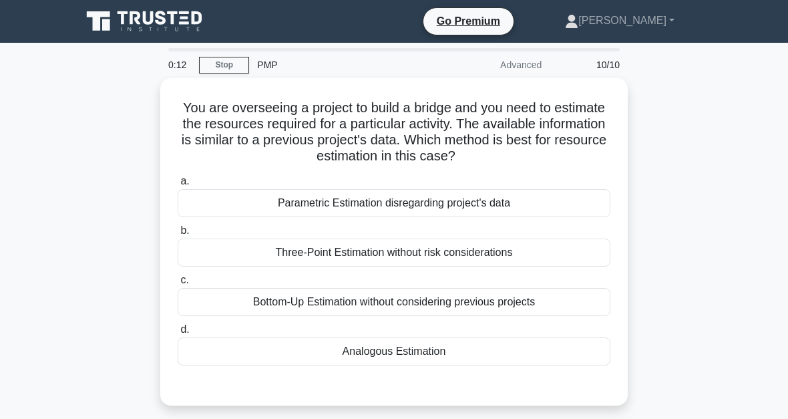
click at [409, 357] on div "Analogous Estimation" at bounding box center [394, 351] width 433 height 28
click at [178, 334] on input "d. Analogous Estimation" at bounding box center [178, 329] width 0 height 9
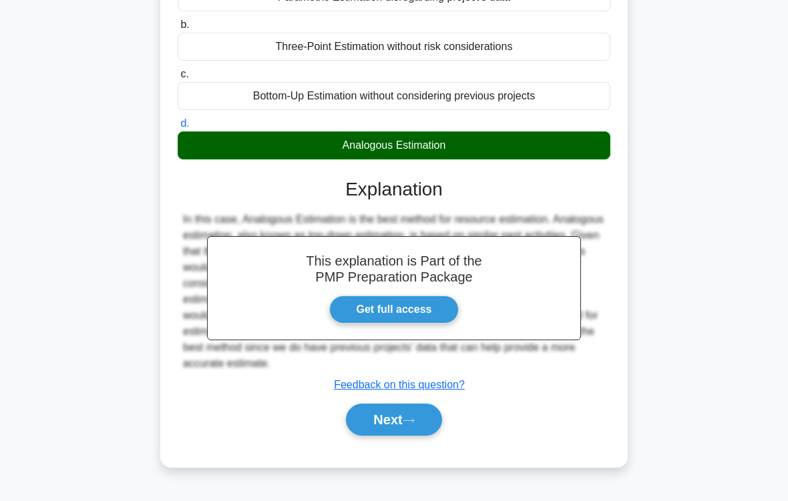
scroll to position [220, 0]
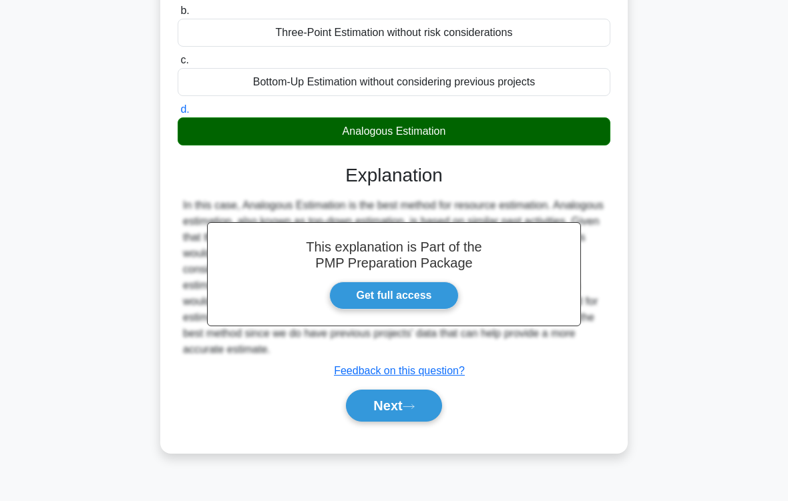
click at [411, 418] on button "Next" at bounding box center [393, 406] width 95 height 32
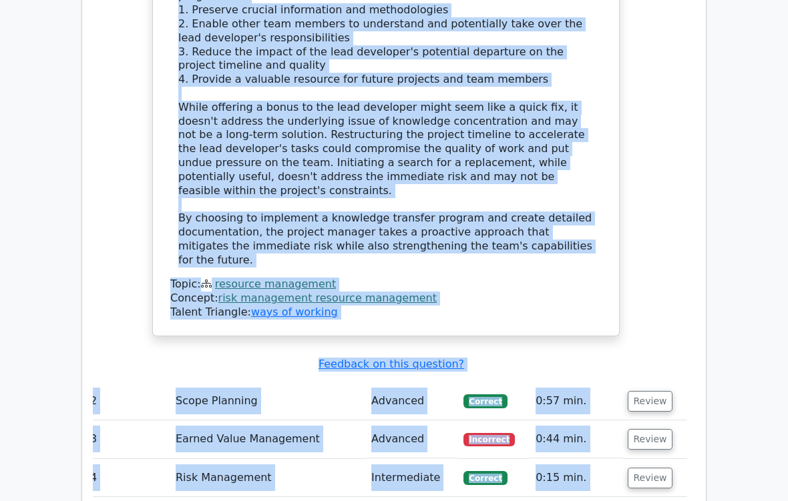
scroll to position [1949, 0]
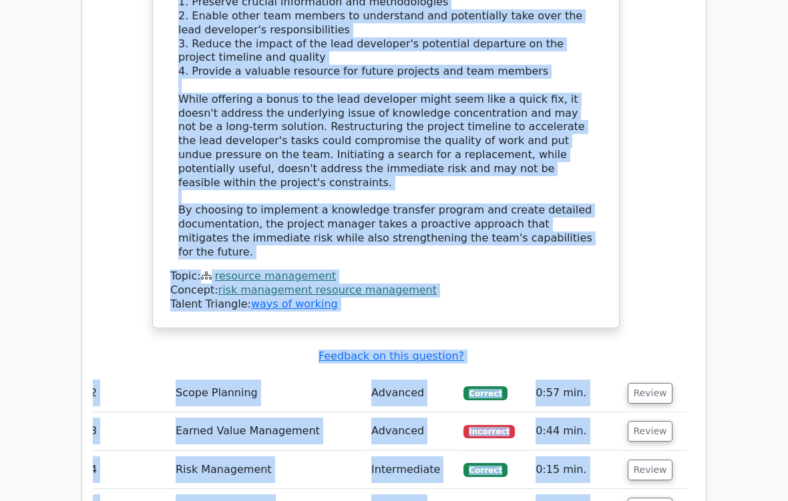
click at [654, 418] on button "Review" at bounding box center [650, 431] width 45 height 21
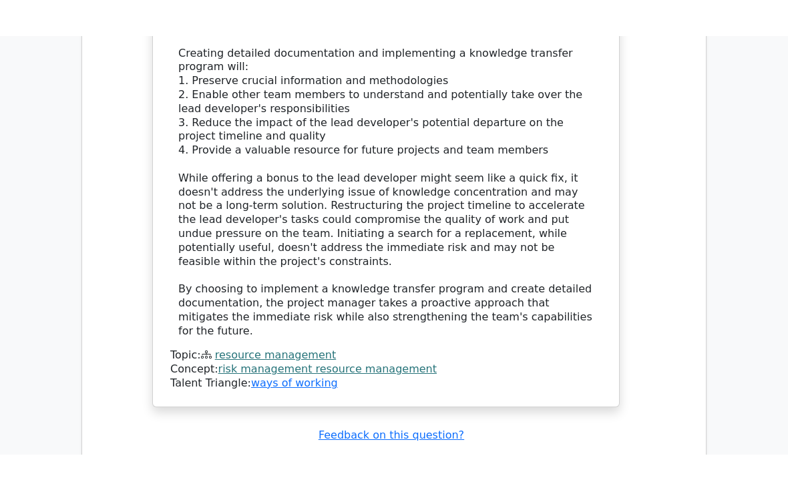
scroll to position [1884, 0]
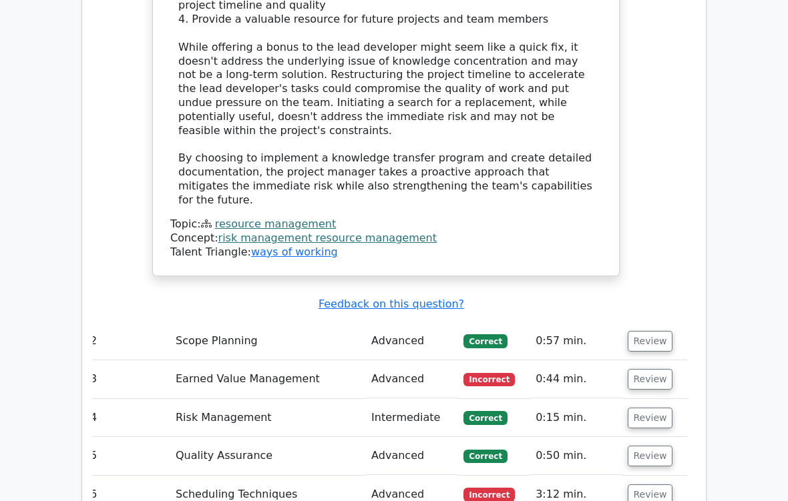
scroll to position [2007, 0]
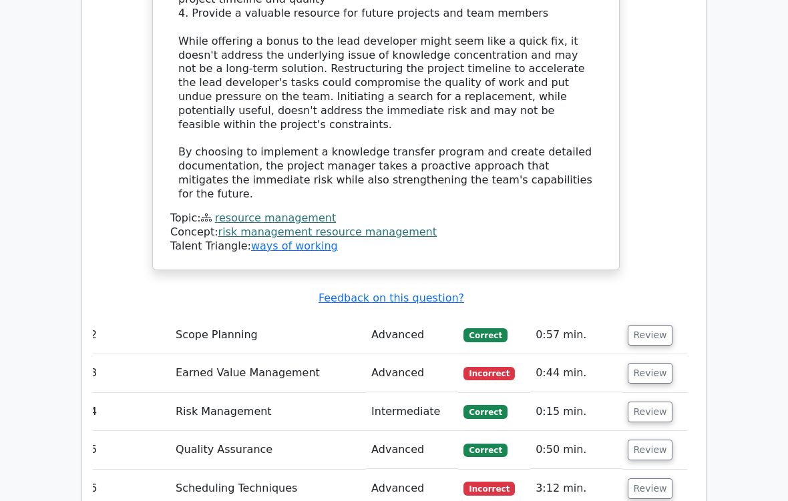
click at [649, 363] on button "Review" at bounding box center [650, 373] width 45 height 21
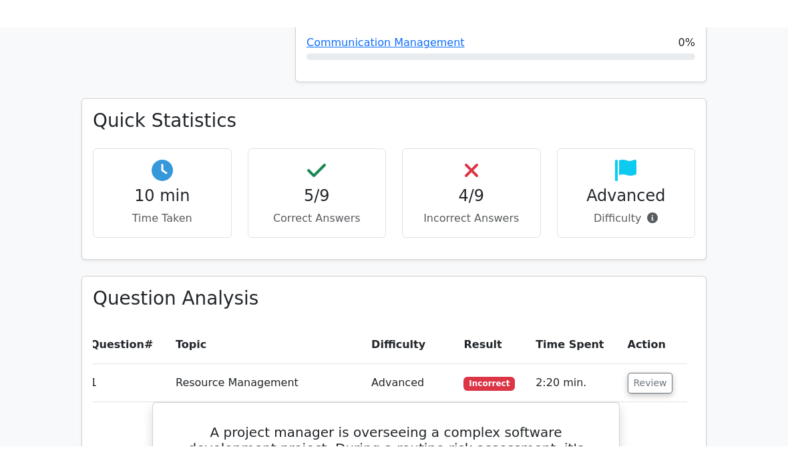
scroll to position [891, 0]
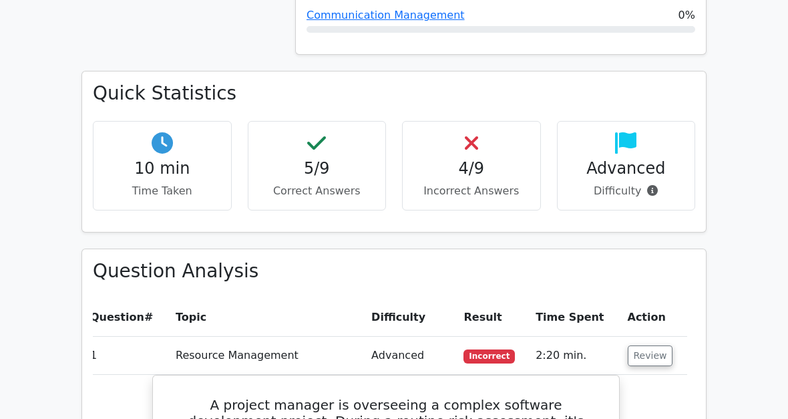
click at [654, 345] on button "Review" at bounding box center [650, 355] width 45 height 21
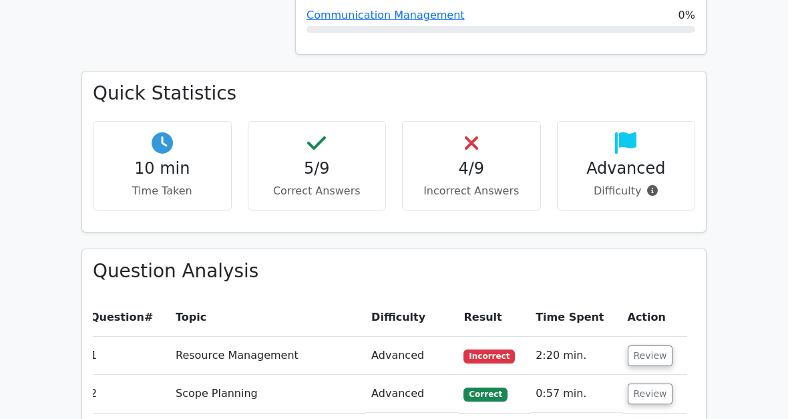
click at [655, 345] on button "Review" at bounding box center [650, 355] width 45 height 21
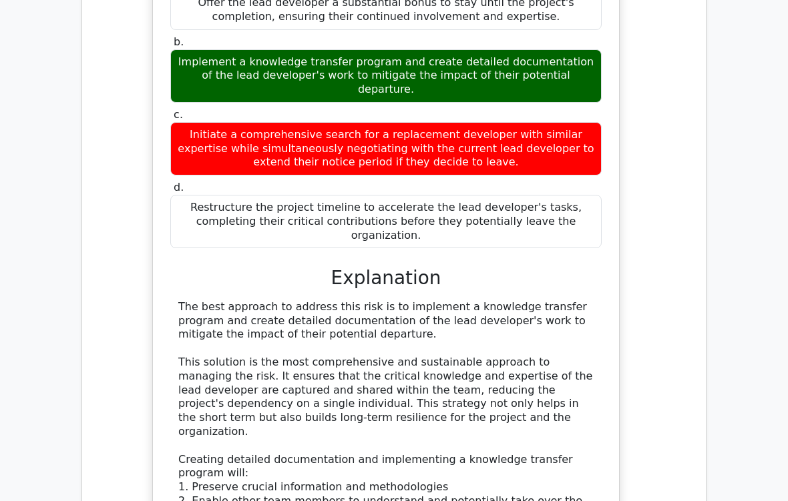
scroll to position [1494, 0]
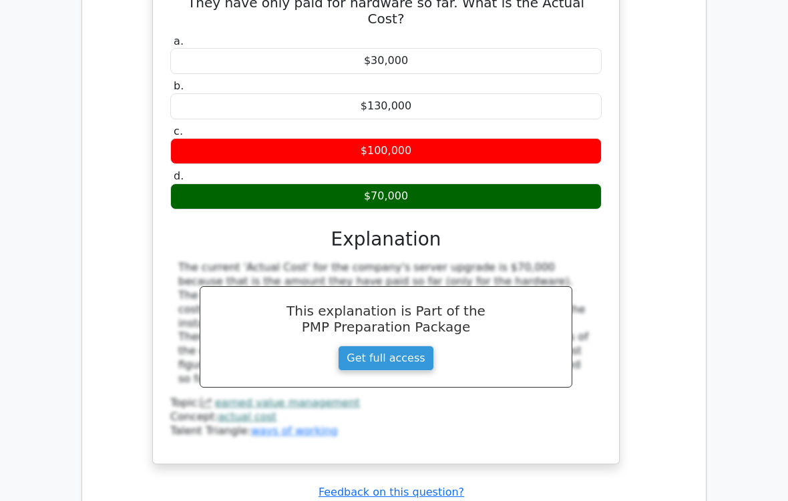
scroll to position [2460, 0]
click at [387, 346] on link "Get full access" at bounding box center [385, 358] width 95 height 25
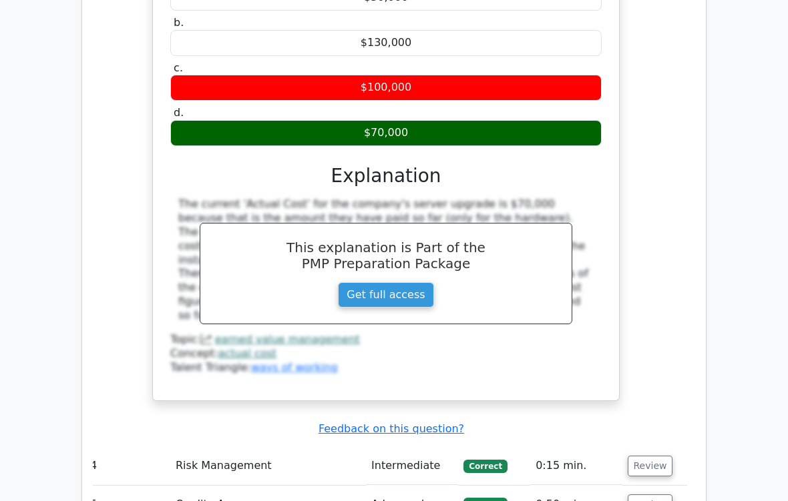
scroll to position [2523, 0]
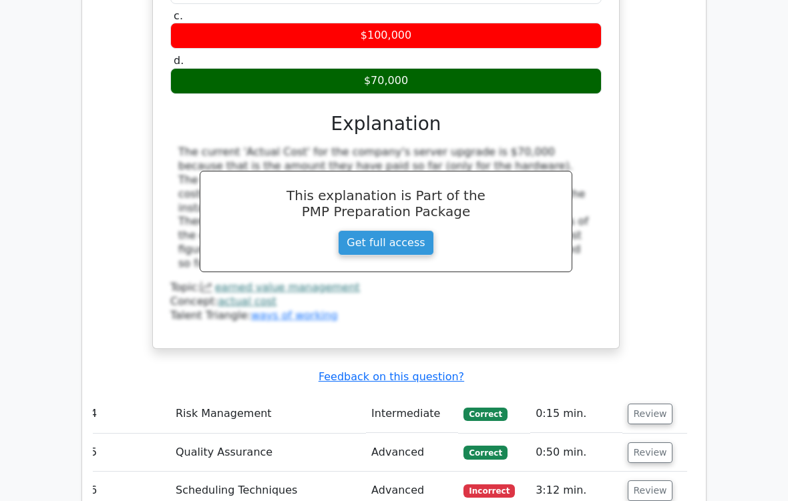
scroll to position [2575, 0]
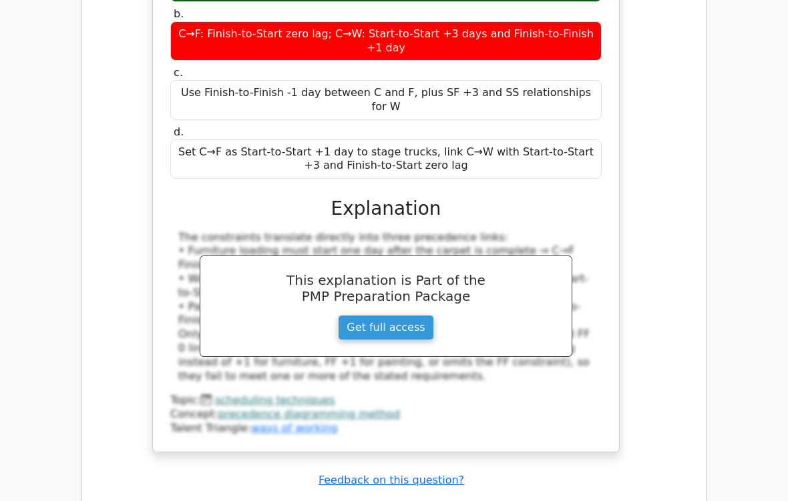
scroll to position [3289, 0]
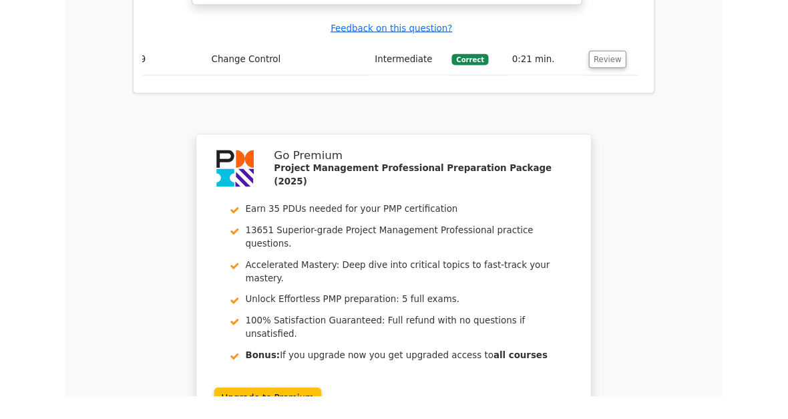
scroll to position [4436, 0]
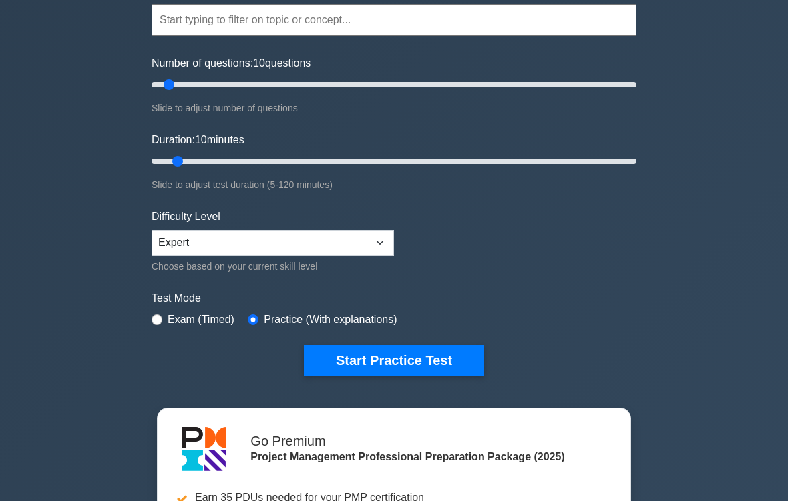
scroll to position [154, 0]
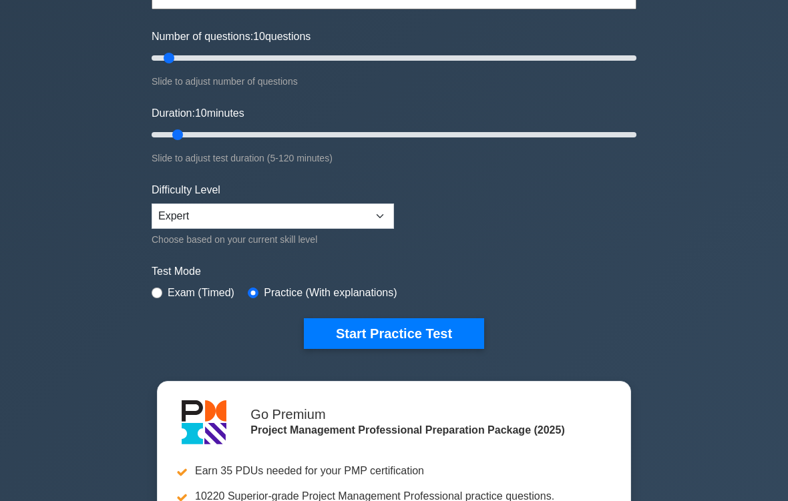
click at [414, 325] on button "Start Practice Test" at bounding box center [394, 334] width 180 height 31
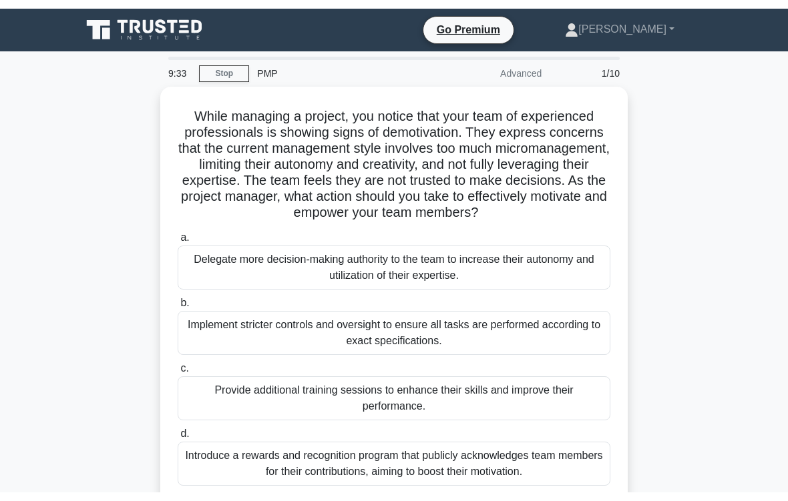
scroll to position [66, 0]
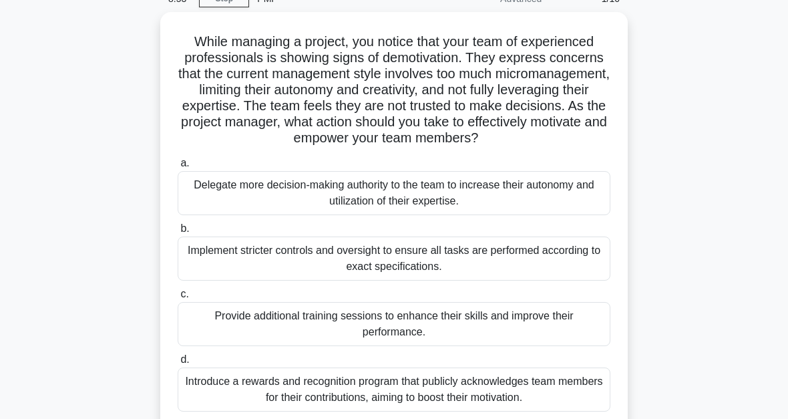
click at [399, 215] on div "Delegate more decision-making authority to the team to increase their autonomy …" at bounding box center [394, 193] width 433 height 44
click at [178, 168] on input "a. Delegate more decision-making authority to the team to increase their autono…" at bounding box center [178, 163] width 0 height 9
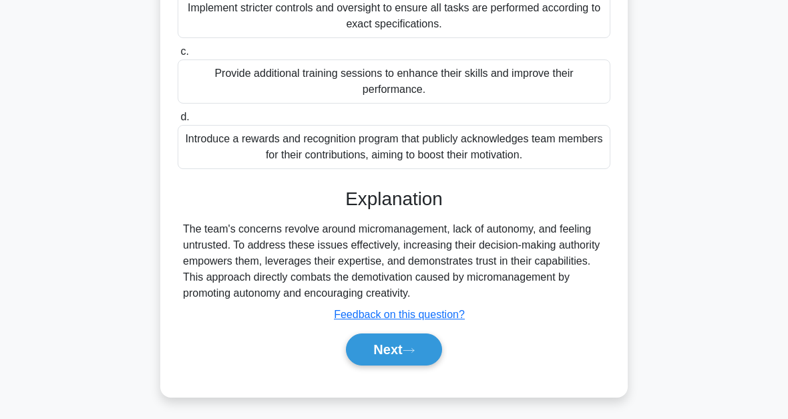
click at [421, 362] on button "Next" at bounding box center [393, 349] width 95 height 32
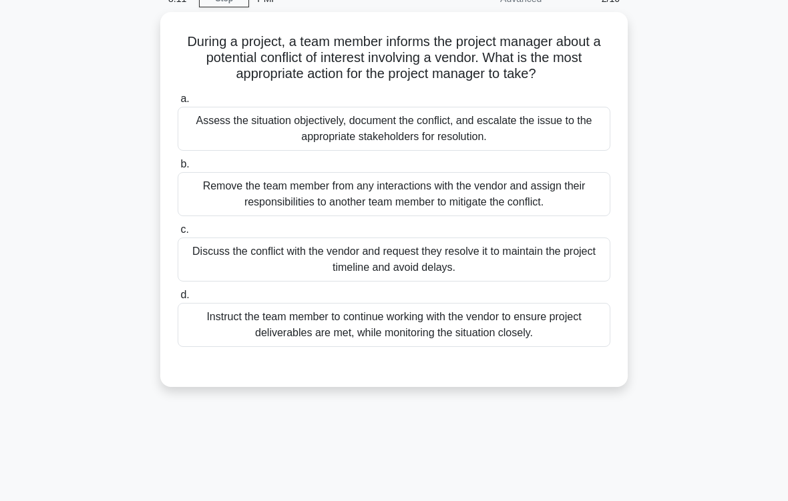
scroll to position [78, 0]
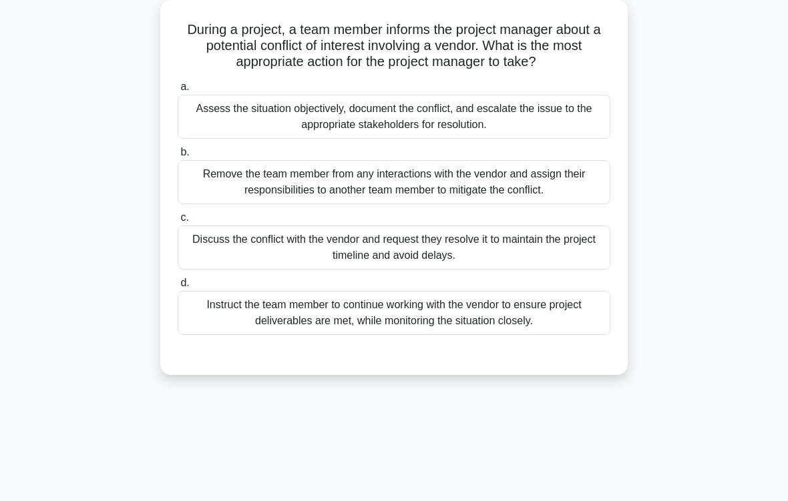
click at [397, 124] on div "Assess the situation objectively, document the conflict, and escalate the issue…" at bounding box center [394, 117] width 433 height 44
click at [178, 91] on input "a. Assess the situation objectively, document the conflict, and escalate the is…" at bounding box center [178, 87] width 0 height 9
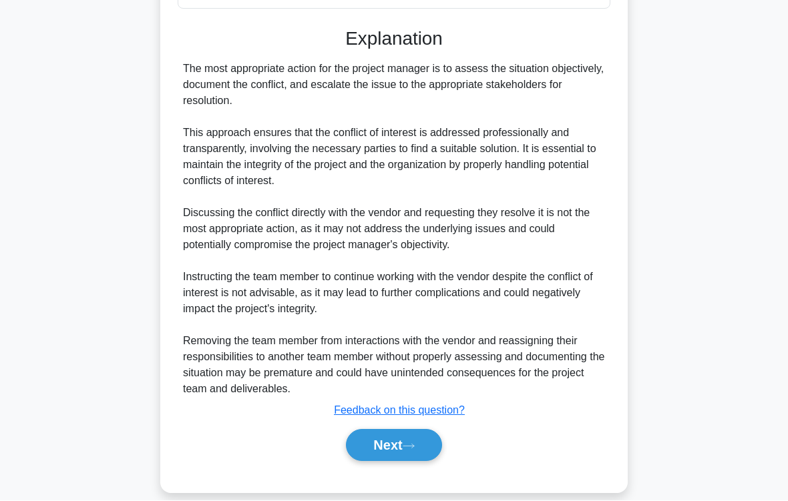
scroll to position [417, 0]
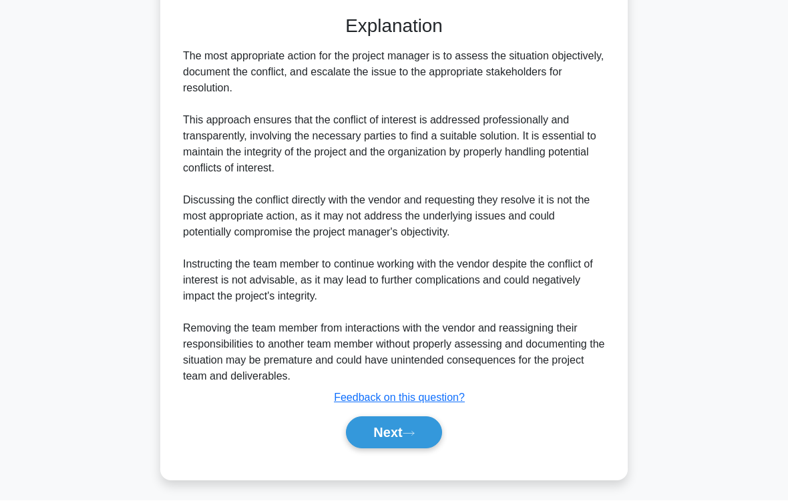
click at [417, 418] on button "Next" at bounding box center [393, 433] width 95 height 32
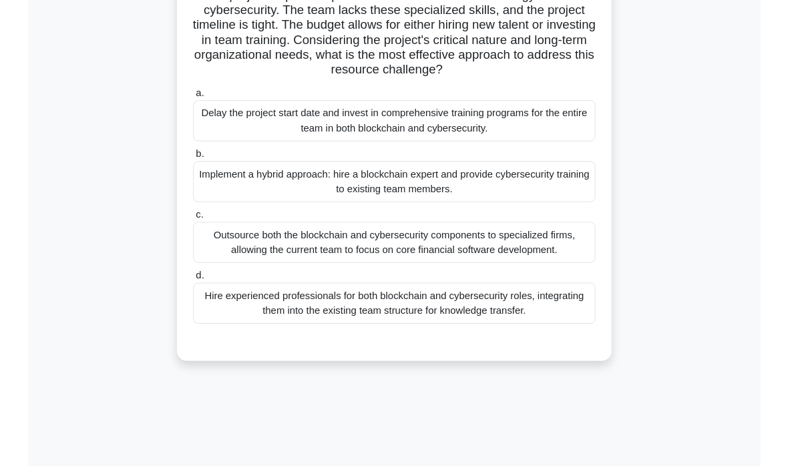
scroll to position [146, 0]
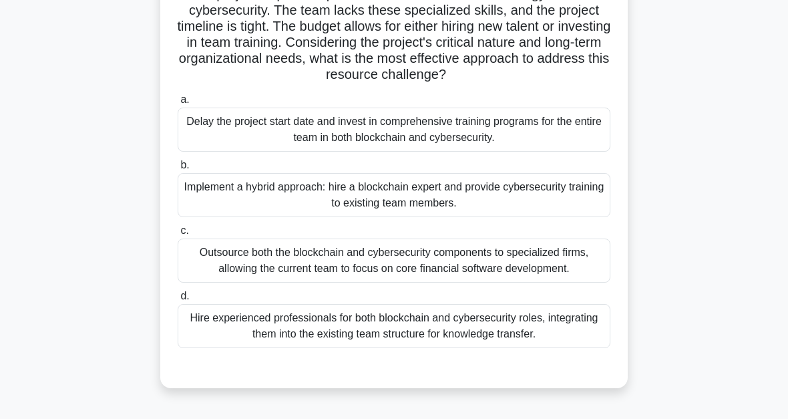
click at [414, 348] on div "Hire experienced professionals for both blockchain and cybersecurity roles, int…" at bounding box center [394, 326] width 433 height 44
click at [178, 300] on input "d. Hire experienced professionals for both blockchain and cybersecurity roles, …" at bounding box center [178, 296] width 0 height 9
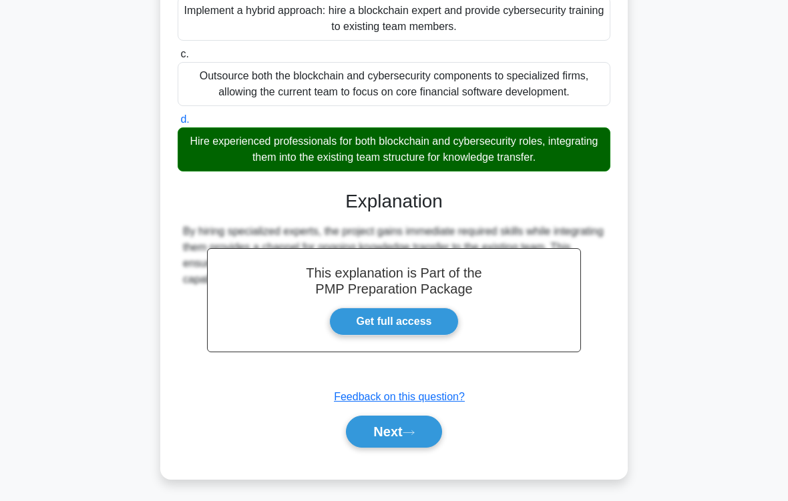
scroll to position [354, 0]
click at [428, 418] on button "Next" at bounding box center [393, 432] width 95 height 32
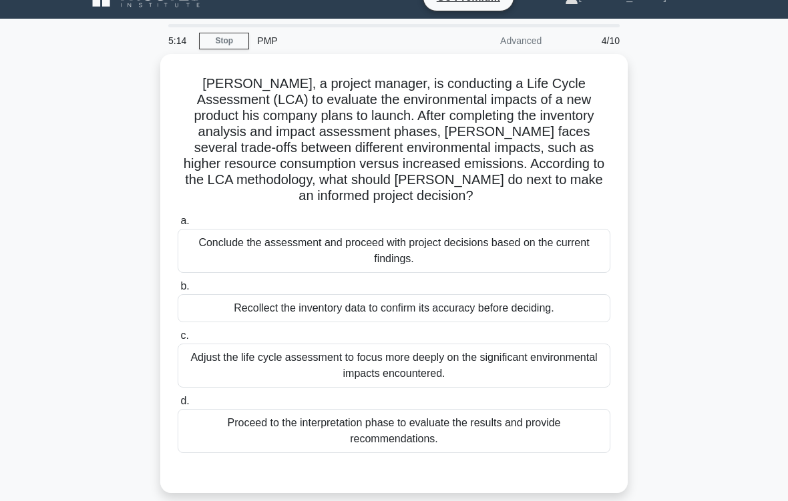
scroll to position [47, 0]
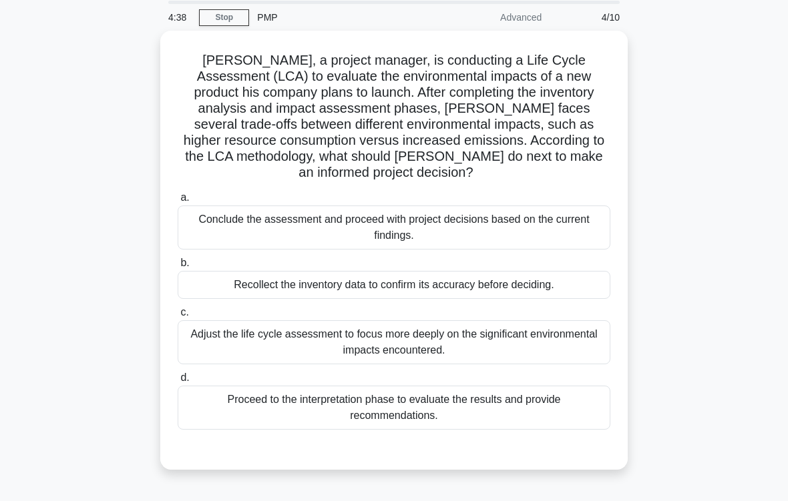
click at [416, 228] on div "Conclude the assessment and proceed with project decisions based on the current…" at bounding box center [394, 228] width 433 height 44
click at [178, 202] on input "a. Conclude the assessment and proceed with project decisions based on the curr…" at bounding box center [178, 198] width 0 height 9
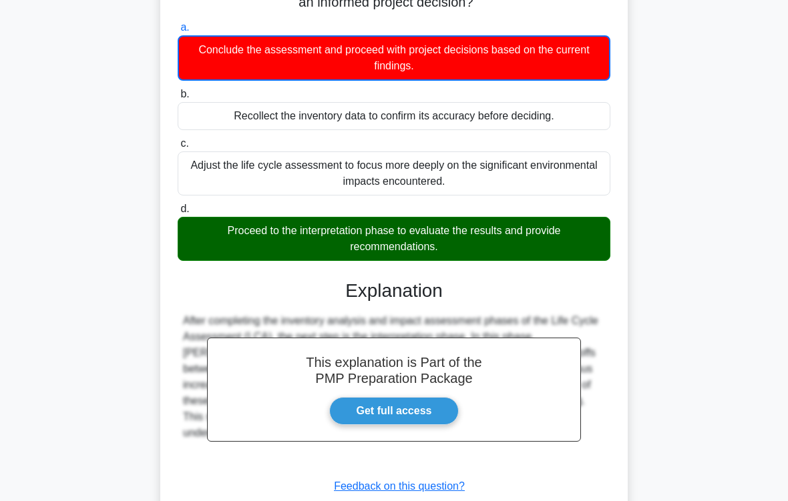
scroll to position [282, 0]
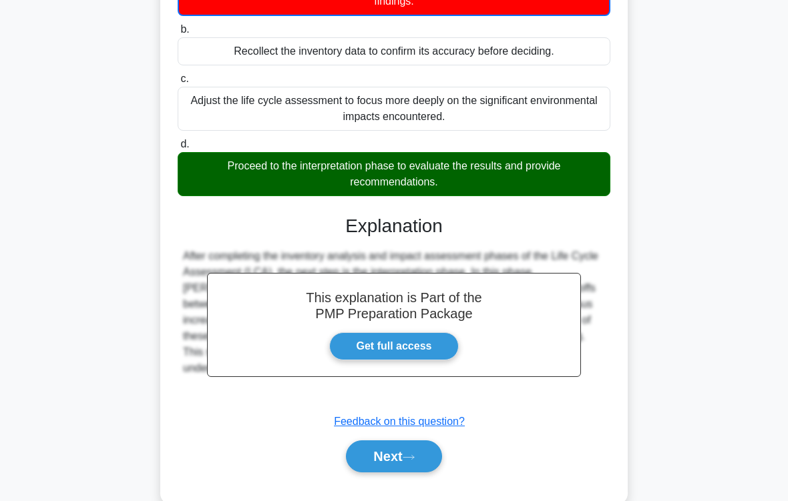
click at [432, 418] on button "Next" at bounding box center [393, 457] width 95 height 32
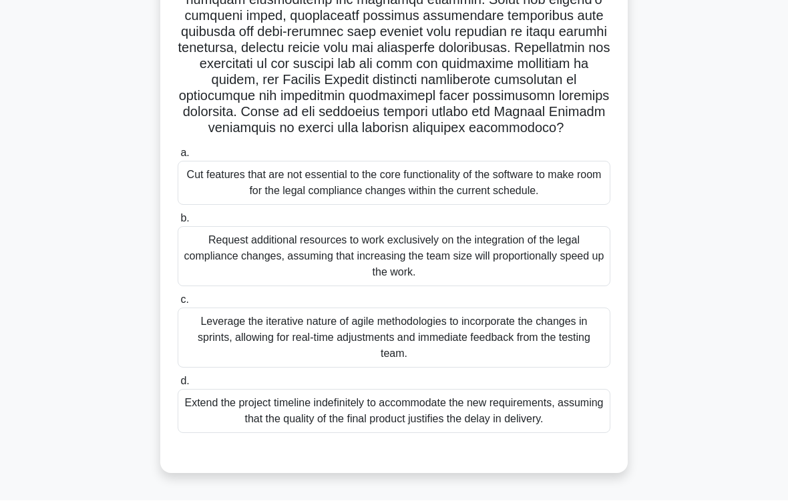
scroll to position [258, 0]
click at [409, 350] on div "Leverage the iterative nature of agile methodologies to incorporate the changes…" at bounding box center [394, 338] width 433 height 60
click at [178, 305] on input "c. Leverage the iterative nature of agile methodologies to incorporate the chan…" at bounding box center [178, 300] width 0 height 9
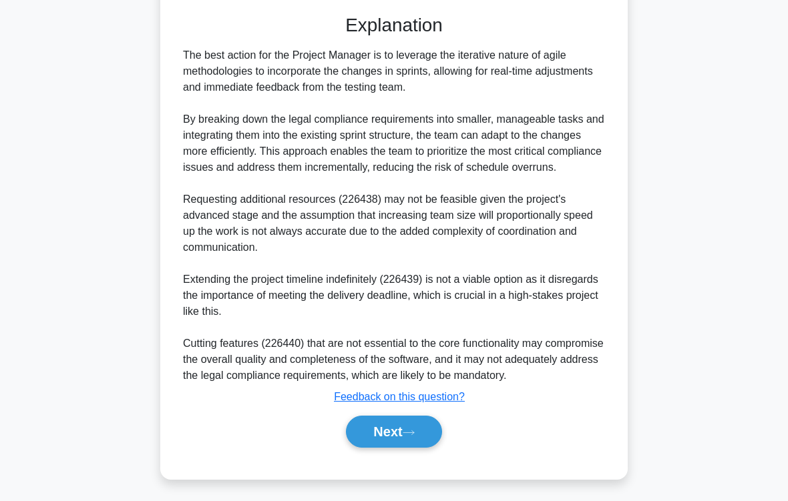
scroll to position [734, 0]
click at [431, 418] on button "Next" at bounding box center [393, 432] width 95 height 32
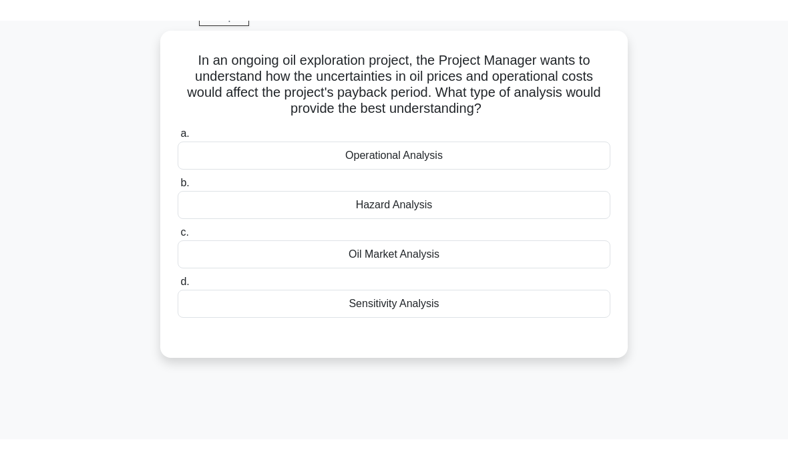
scroll to position [53, 0]
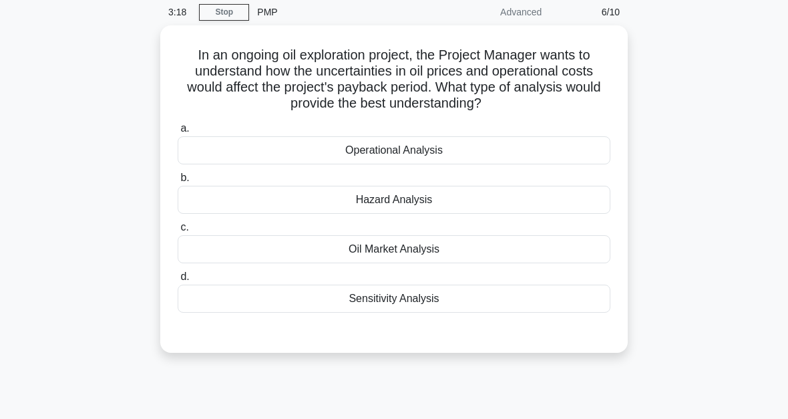
click at [421, 304] on div "Sensitivity Analysis" at bounding box center [394, 298] width 433 height 28
click at [178, 281] on input "d. Sensitivity Analysis" at bounding box center [178, 276] width 0 height 9
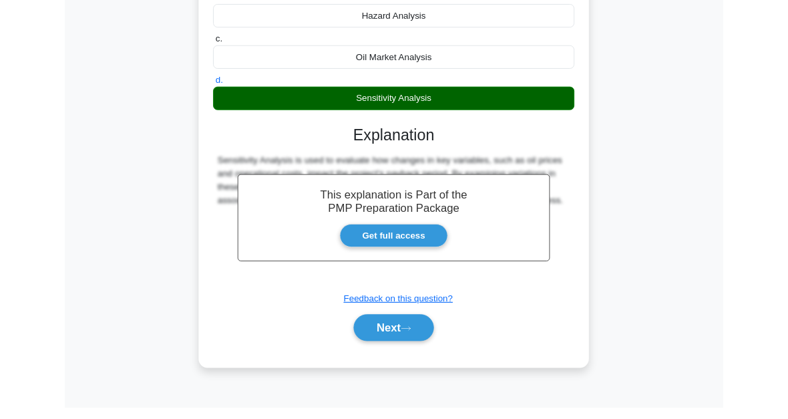
scroll to position [302, 0]
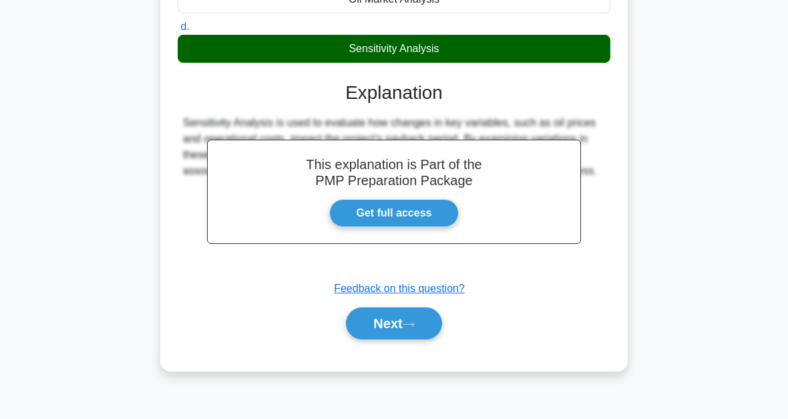
click at [420, 331] on button "Next" at bounding box center [393, 323] width 95 height 32
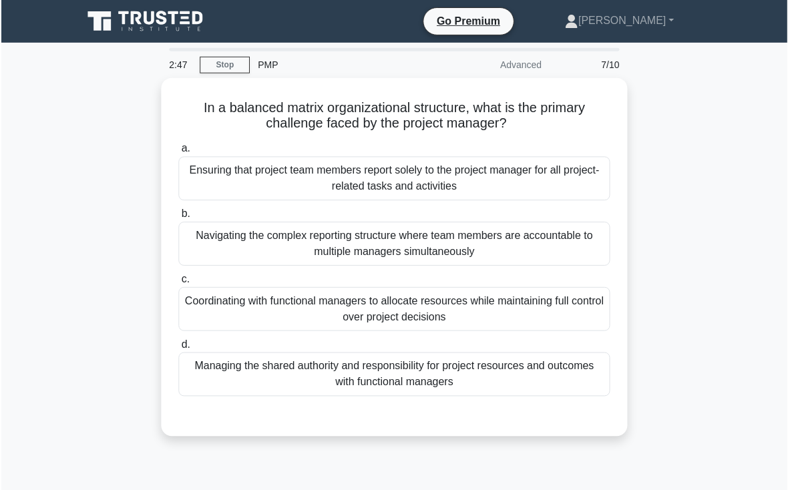
scroll to position [73, 0]
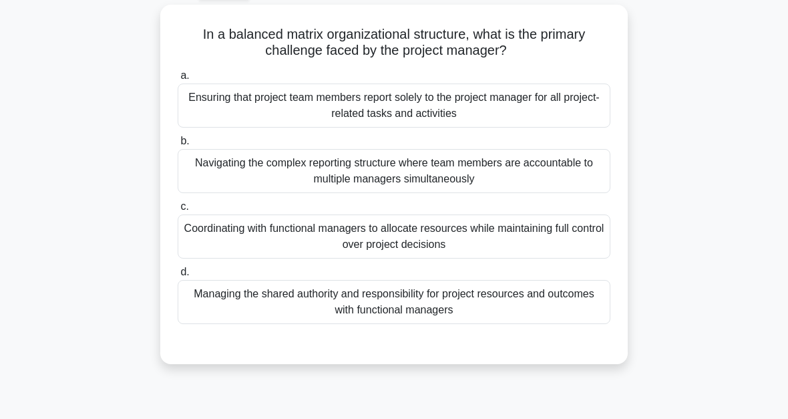
click at [497, 172] on div "Navigating the complex reporting structure where team members are accountable t…" at bounding box center [394, 171] width 433 height 44
click at [178, 146] on input "b. Navigating the complex reporting structure where team members are accountabl…" at bounding box center [178, 141] width 0 height 9
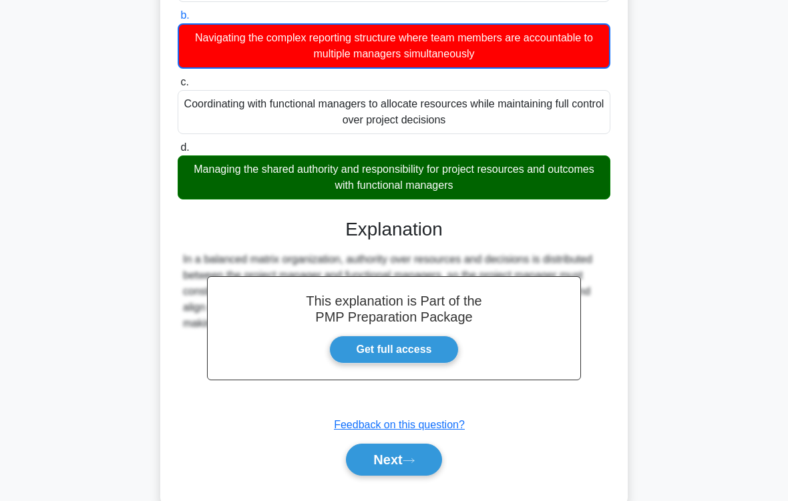
scroll to position [227, 0]
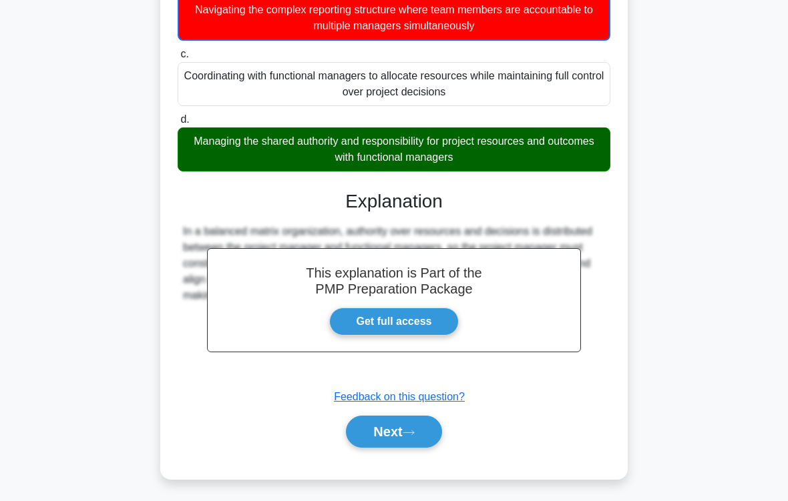
click at [431, 418] on button "Next" at bounding box center [393, 432] width 95 height 32
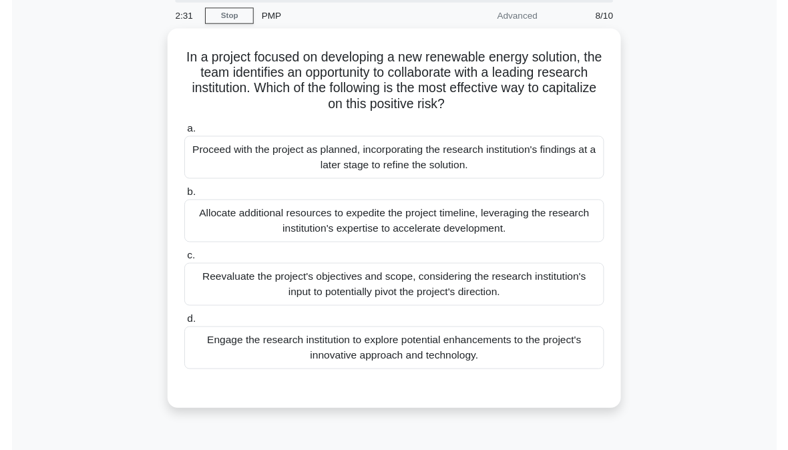
scroll to position [94, 0]
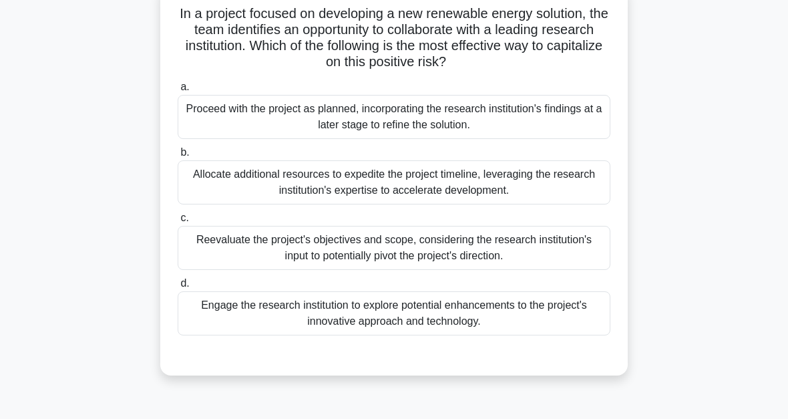
click at [523, 240] on div "Reevaluate the project's objectives and scope, considering the research institu…" at bounding box center [394, 248] width 433 height 44
click at [178, 222] on input "c. Reevaluate the project's objectives and scope, considering the research inst…" at bounding box center [178, 218] width 0 height 9
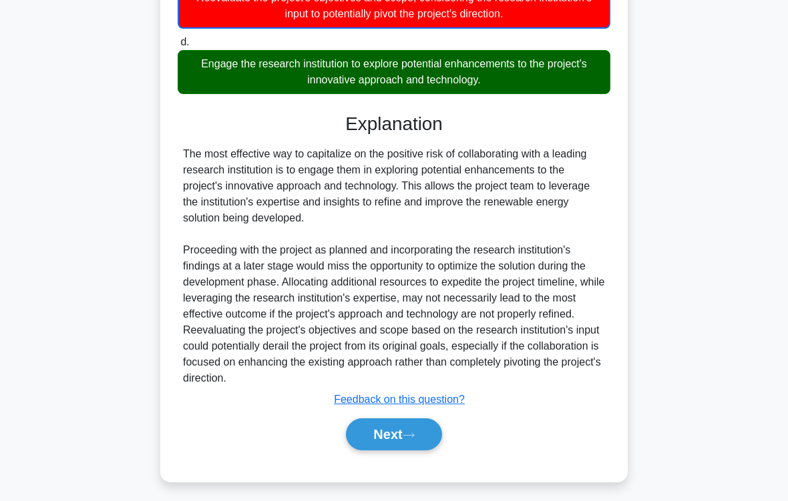
scroll to position [355, 0]
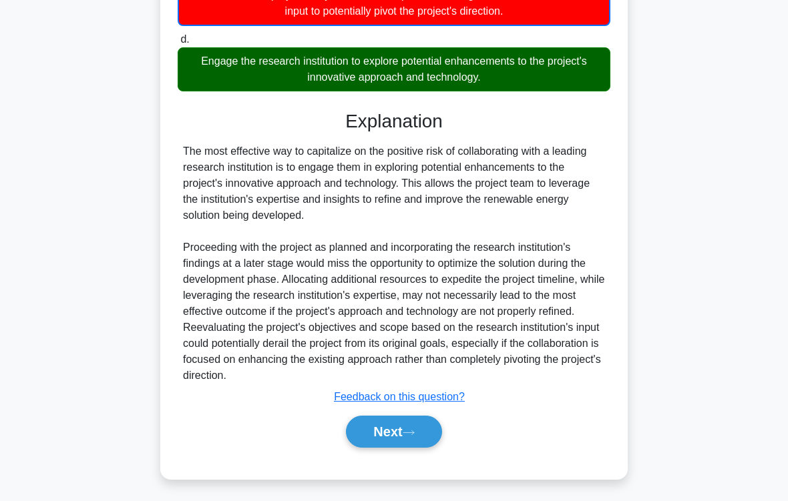
click at [420, 418] on button "Next" at bounding box center [393, 432] width 95 height 32
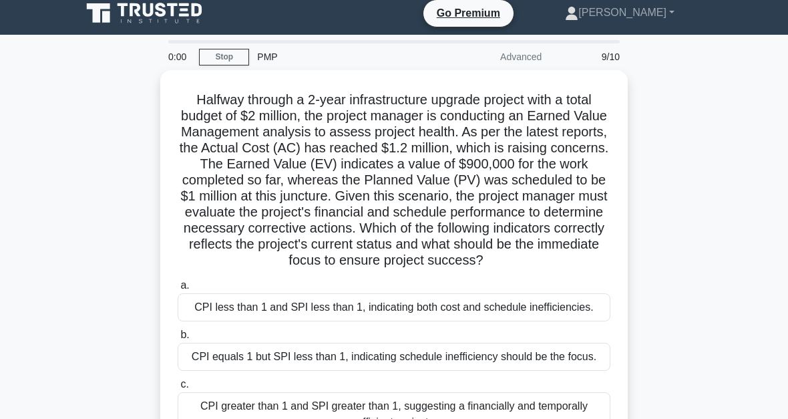
scroll to position [0, 0]
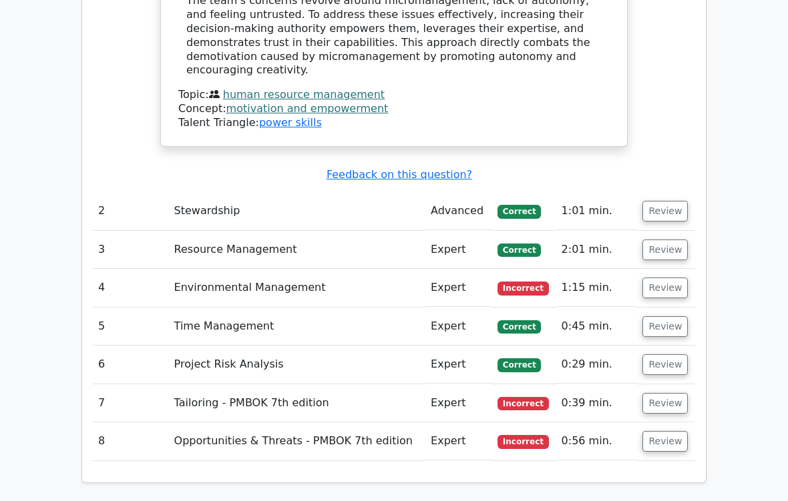
scroll to position [1693, 0]
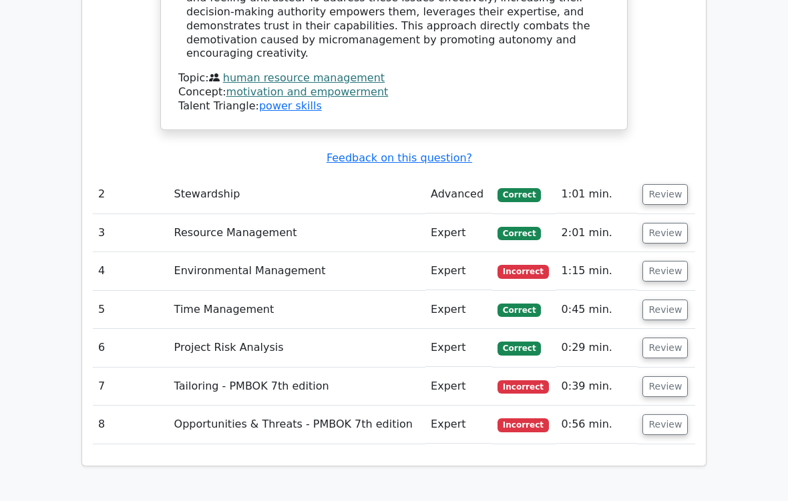
click at [678, 415] on button "Review" at bounding box center [664, 425] width 45 height 21
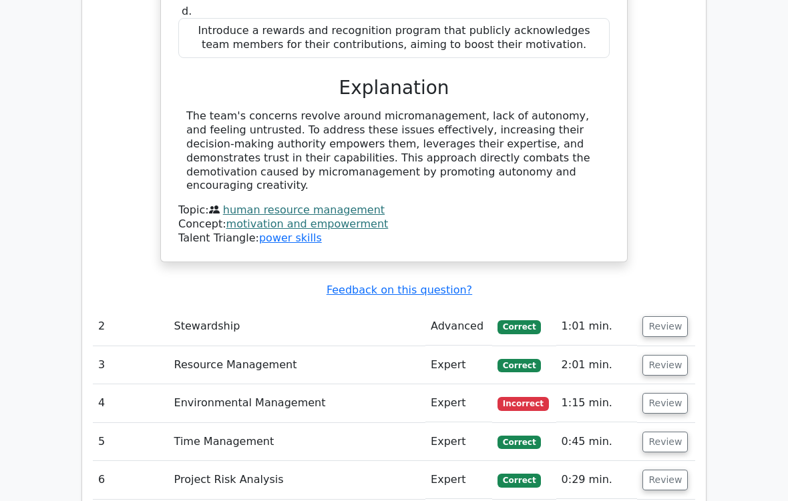
scroll to position [1566, 0]
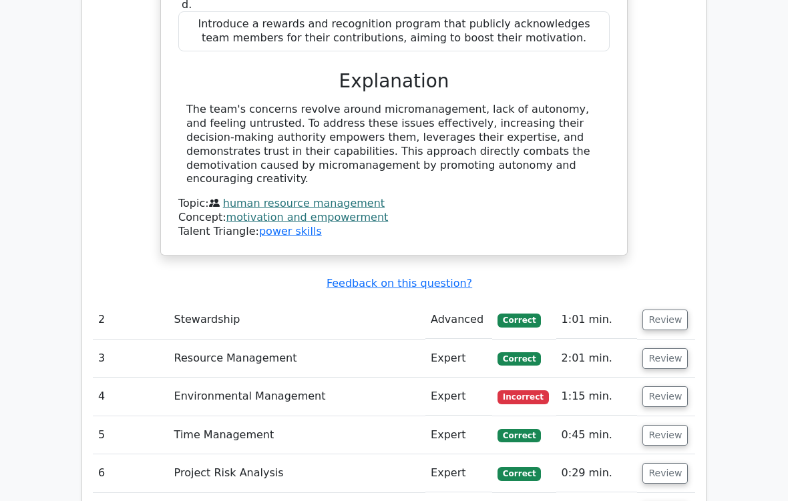
click at [664, 387] on button "Review" at bounding box center [664, 397] width 45 height 21
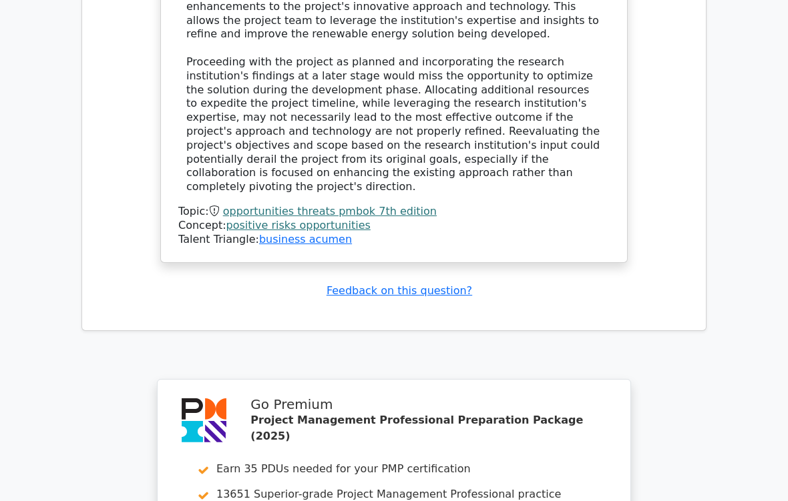
scroll to position [3518, 0]
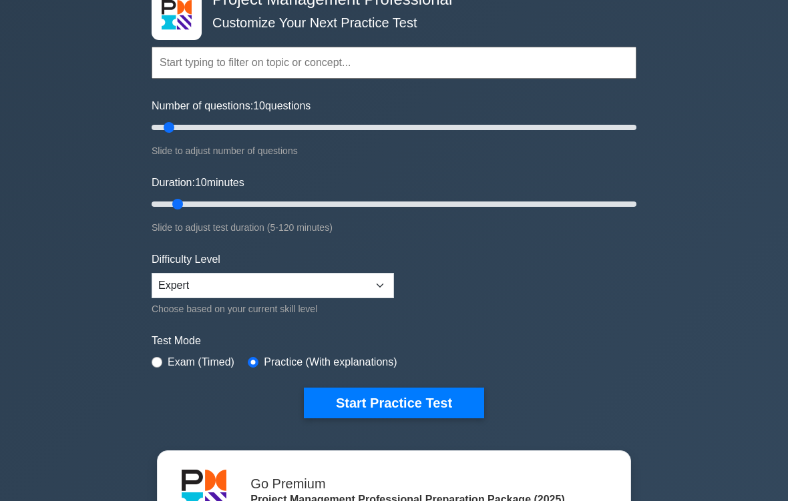
scroll to position [85, 0]
click at [433, 404] on button "Start Practice Test" at bounding box center [394, 403] width 180 height 31
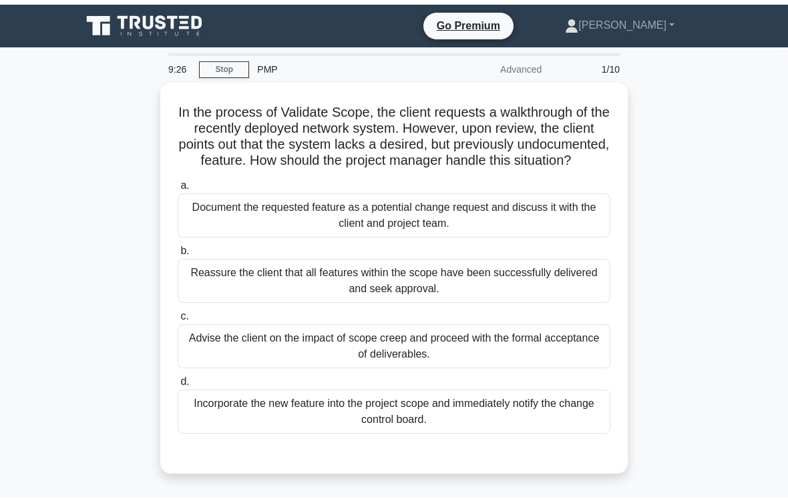
scroll to position [11, 0]
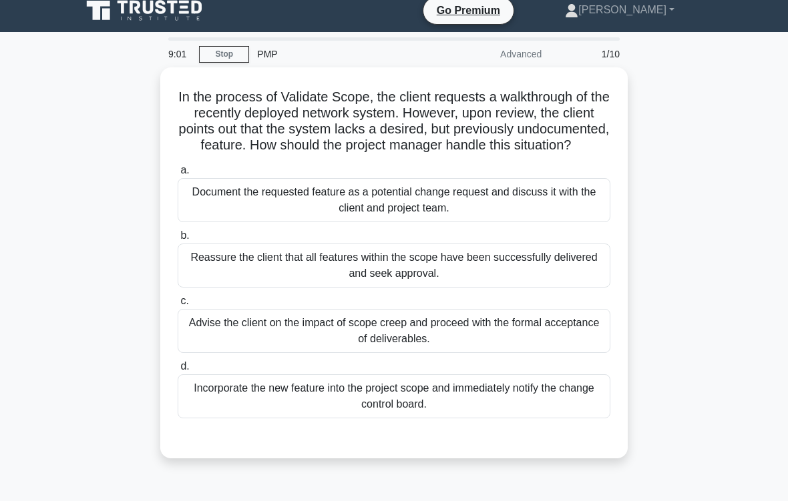
click at [381, 418] on div "Incorporate the new feature into the project scope and immediately notify the c…" at bounding box center [394, 397] width 433 height 44
click at [178, 371] on input "d. Incorporate the new feature into the project scope and immediately notify th…" at bounding box center [178, 367] width 0 height 9
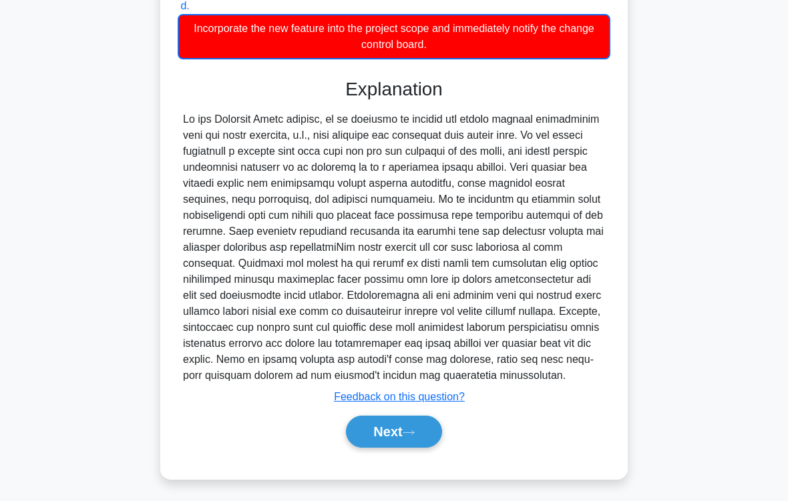
scroll to position [411, 0]
click at [415, 418] on button "Next" at bounding box center [393, 432] width 95 height 32
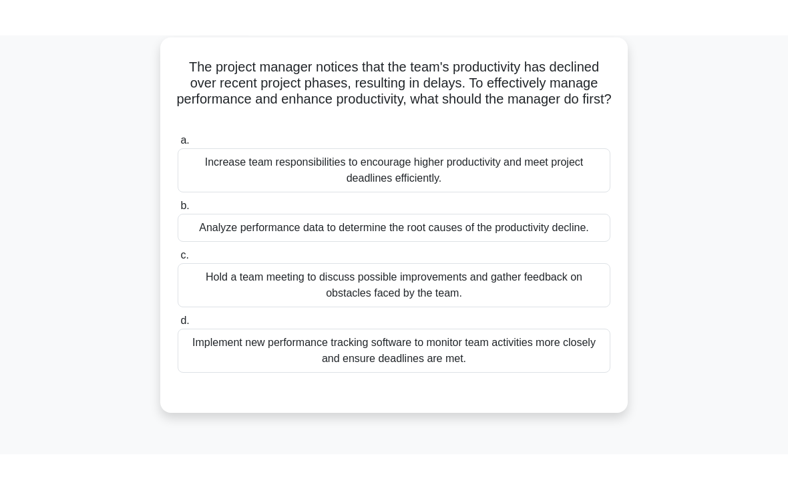
scroll to position [75, 0]
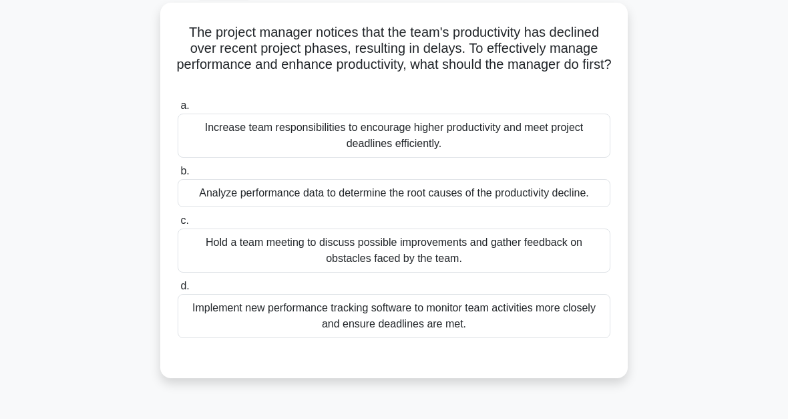
click at [536, 197] on div "Analyze performance data to determine the root causes of the productivity decli…" at bounding box center [394, 193] width 433 height 28
click at [178, 176] on input "b. Analyze performance data to determine the root causes of the productivity de…" at bounding box center [178, 171] width 0 height 9
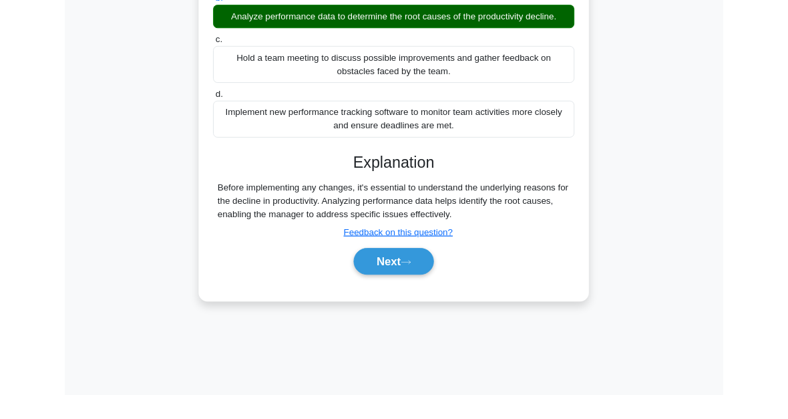
scroll to position [302, 0]
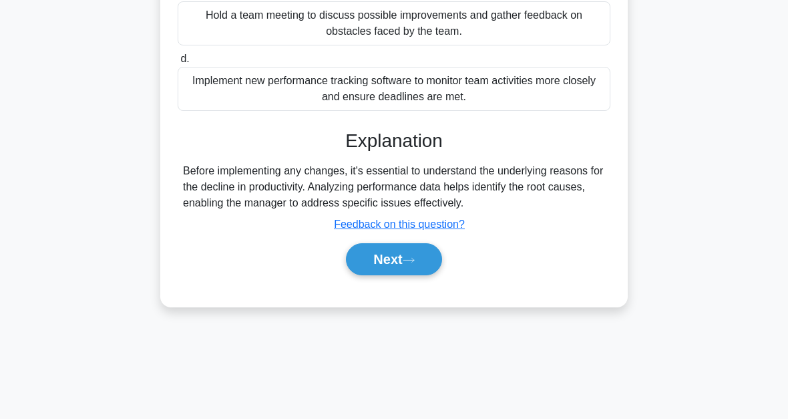
click at [425, 275] on button "Next" at bounding box center [393, 259] width 95 height 32
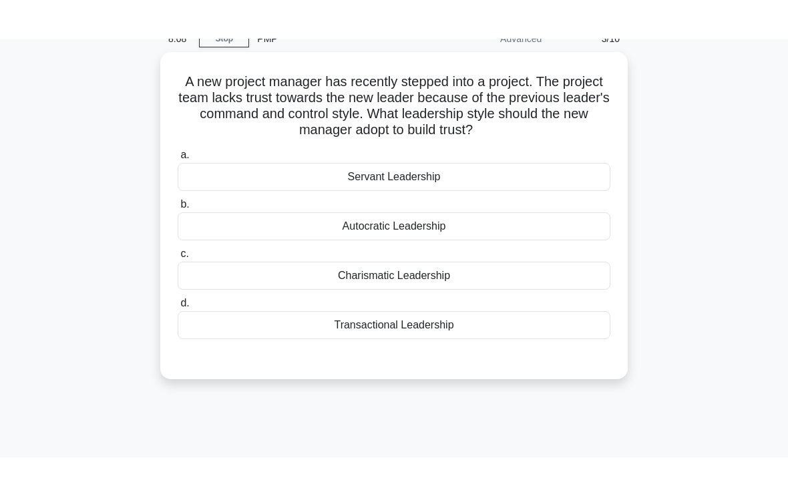
scroll to position [53, 0]
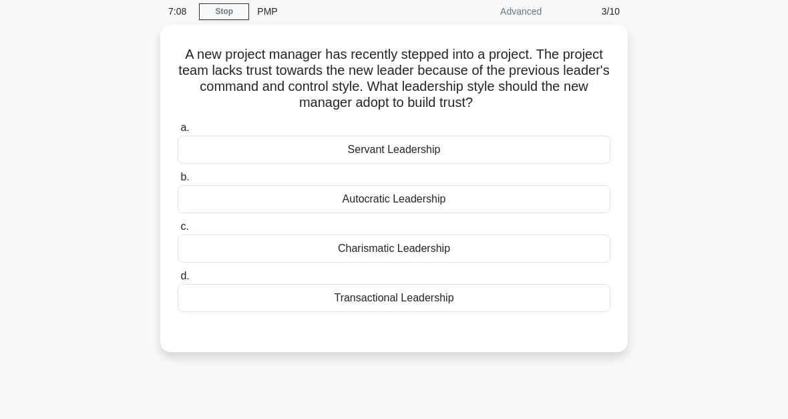
click at [431, 149] on div "Servant Leadership" at bounding box center [394, 150] width 433 height 28
click at [178, 132] on input "a. Servant Leadership" at bounding box center [178, 128] width 0 height 9
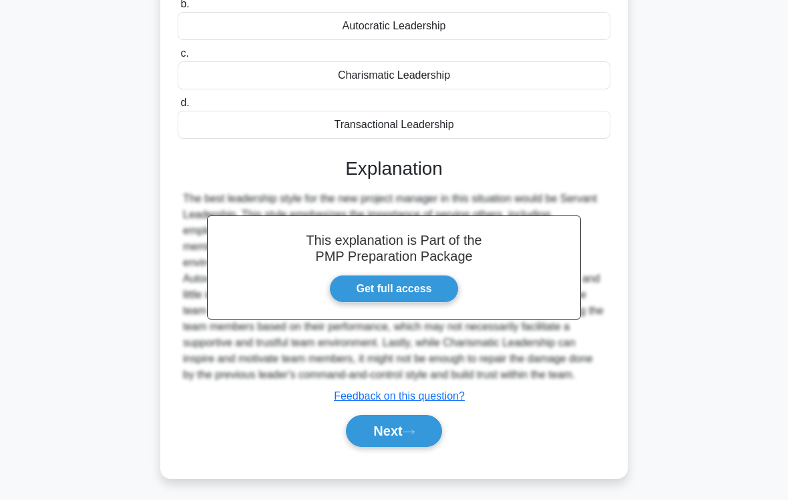
scroll to position [258, 0]
click at [434, 418] on button "Next" at bounding box center [393, 432] width 95 height 32
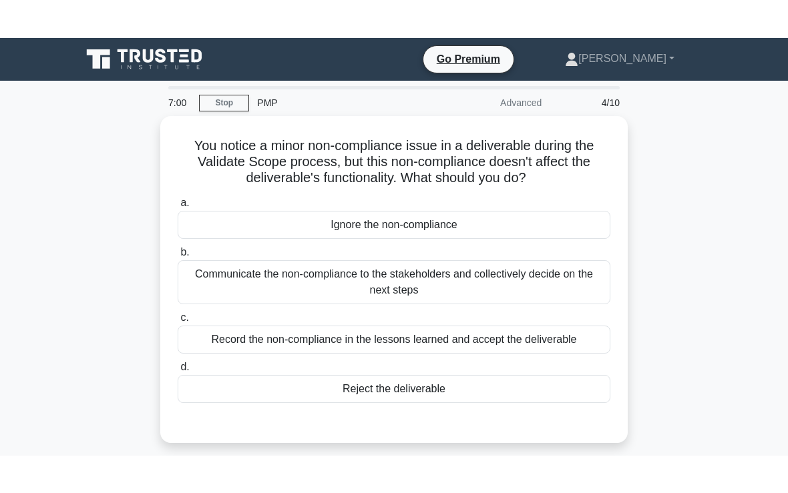
scroll to position [1, 0]
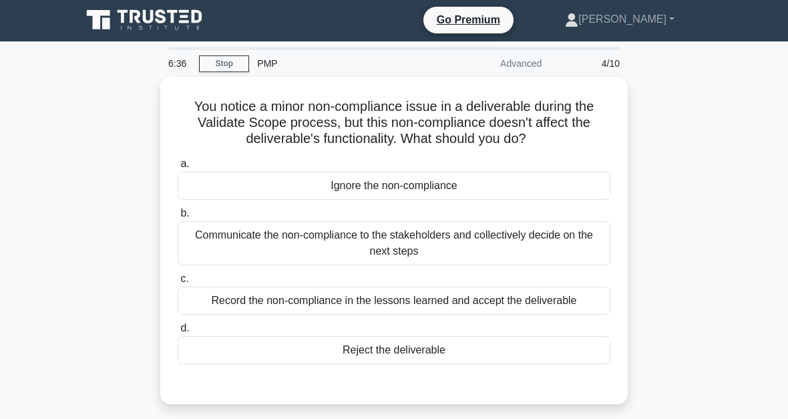
click at [417, 247] on div "Communicate the non-compliance to the stakeholders and collectively decide on t…" at bounding box center [394, 243] width 433 height 44
click at [178, 218] on input "b. Communicate the non-compliance to the stakeholders and collectively decide o…" at bounding box center [178, 213] width 0 height 9
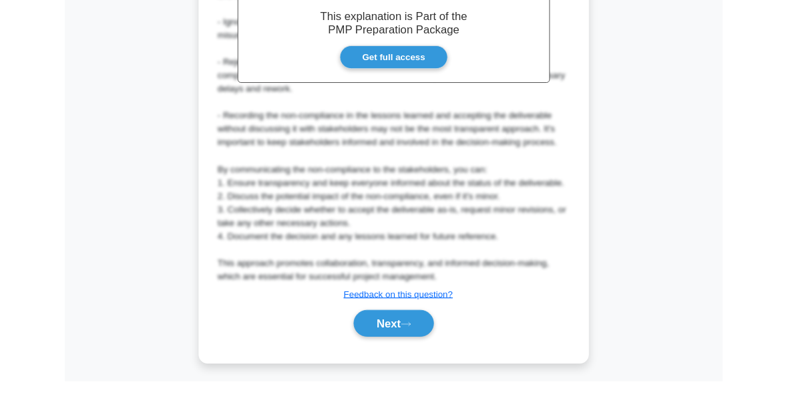
scroll to position [533, 0]
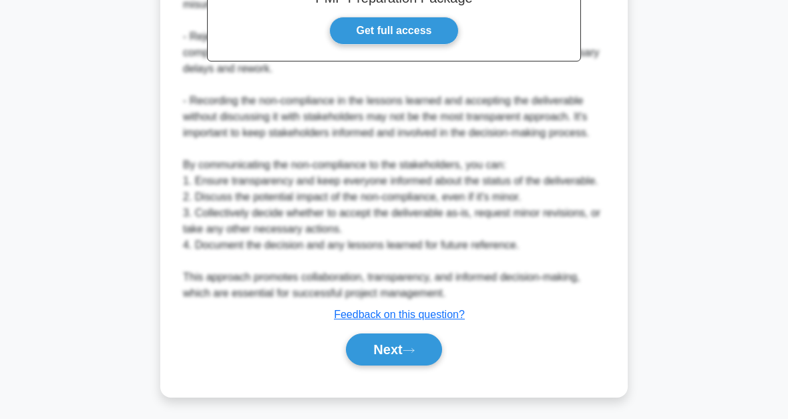
click at [403, 345] on button "Next" at bounding box center [393, 349] width 95 height 32
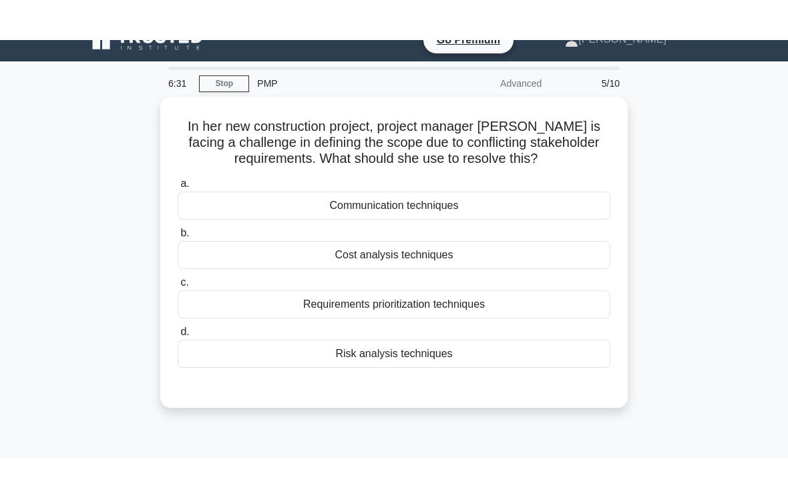
scroll to position [0, 0]
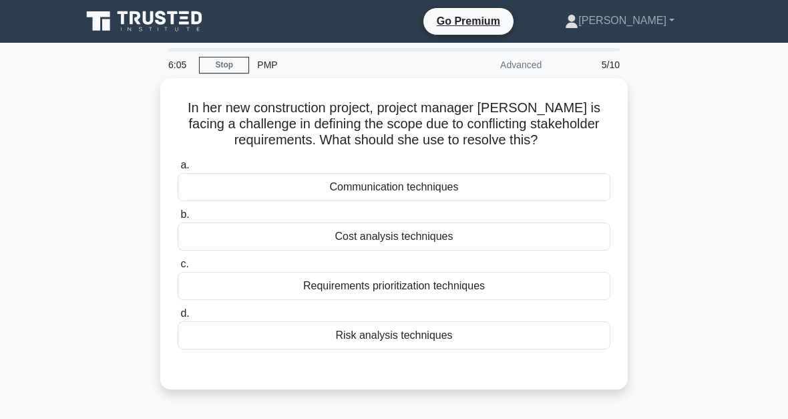
click at [431, 188] on div "Communication techniques" at bounding box center [394, 187] width 433 height 28
click at [178, 170] on input "a. Communication techniques" at bounding box center [178, 165] width 0 height 9
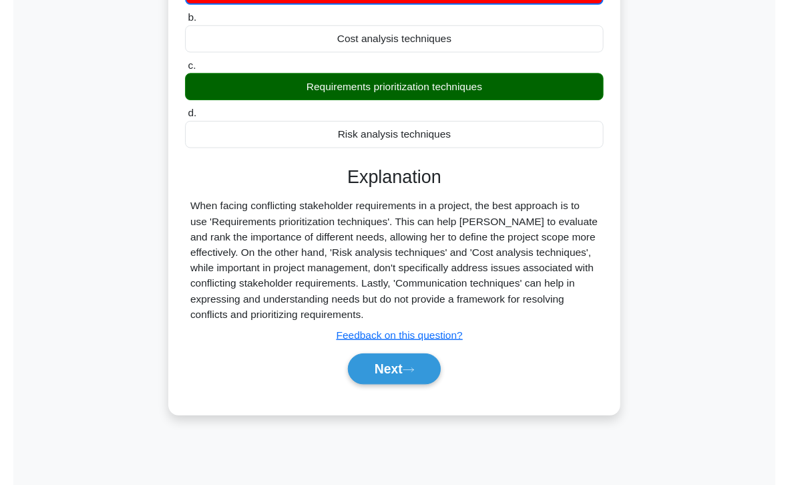
scroll to position [198, 0]
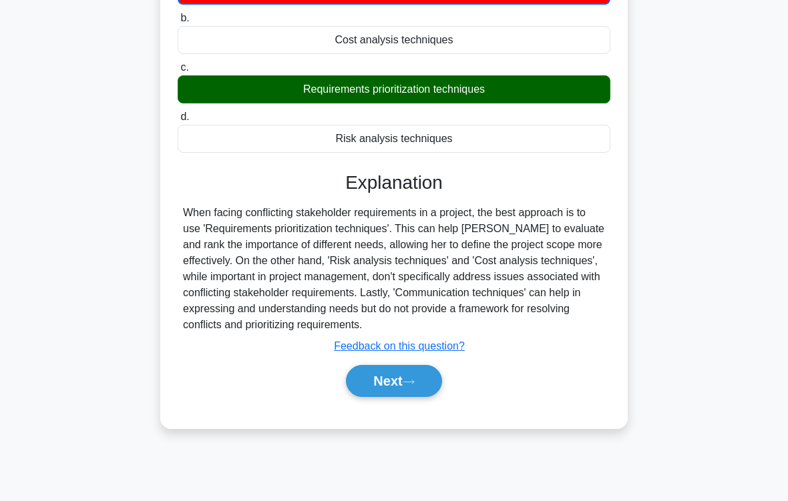
click at [408, 386] on icon at bounding box center [409, 382] width 12 height 7
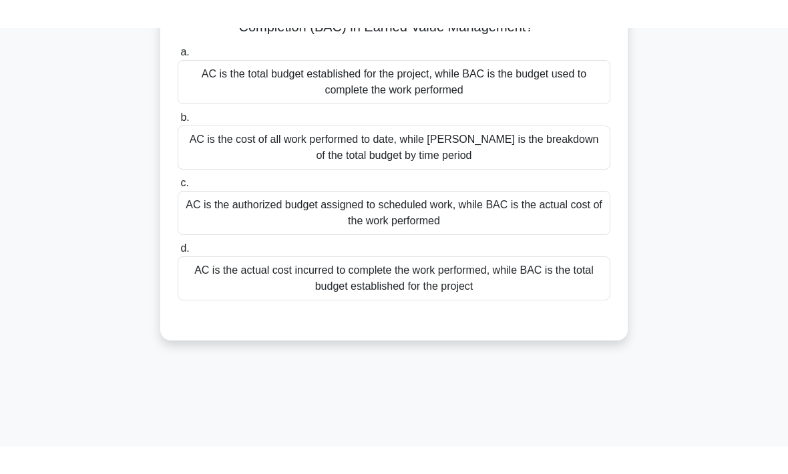
scroll to position [0, 0]
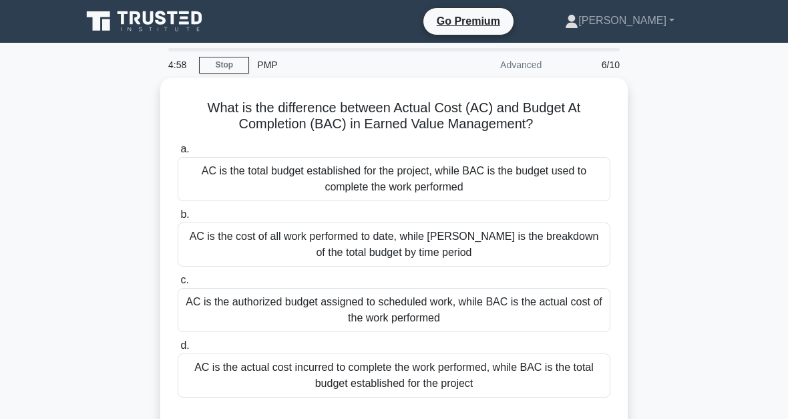
click at [503, 377] on div "AC is the actual cost incurred to complete the work performed, while BAC is the…" at bounding box center [394, 375] width 433 height 44
click at [178, 350] on input "d. AC is the actual cost incurred to complete the work performed, while BAC is …" at bounding box center [178, 345] width 0 height 9
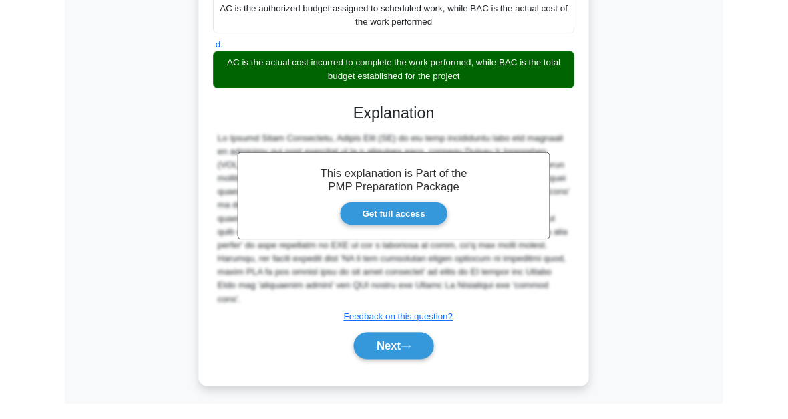
scroll to position [373, 0]
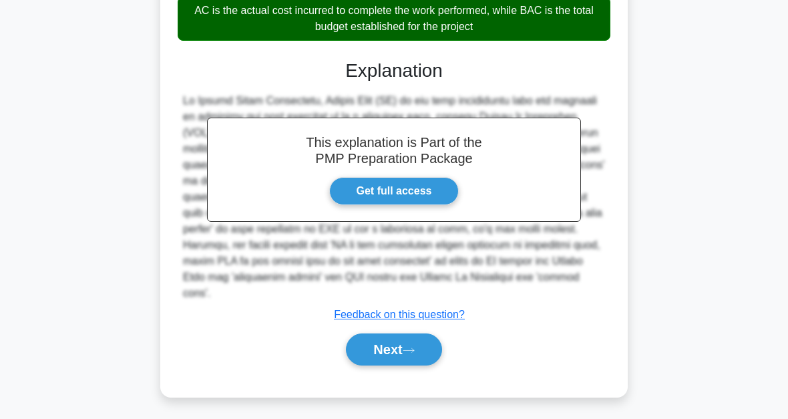
click at [419, 357] on button "Next" at bounding box center [393, 349] width 95 height 32
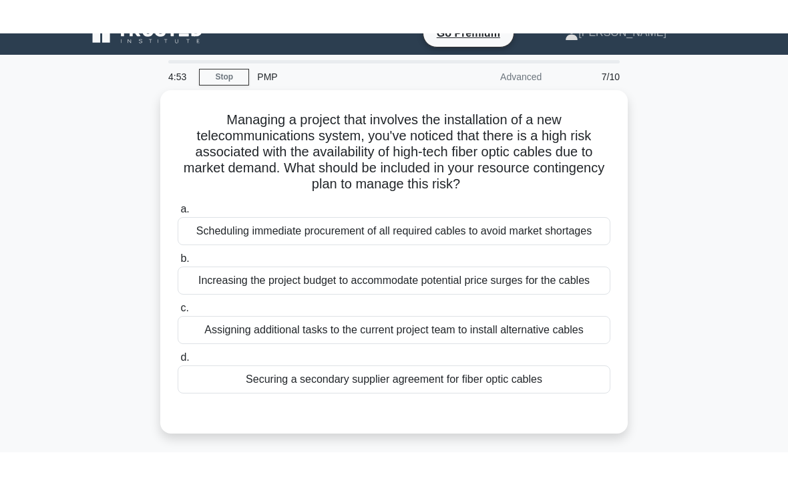
scroll to position [0, 0]
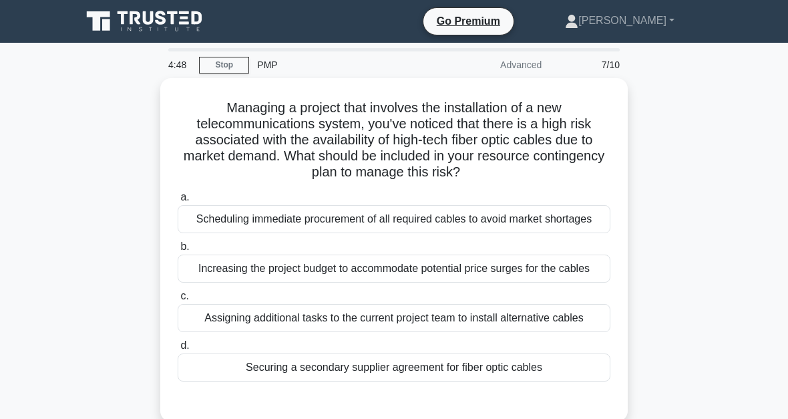
click at [734, 292] on main "4:48 Stop PMP Advanced 7/10 Managing a project that involves the installation o…" at bounding box center [394, 382] width 788 height 678
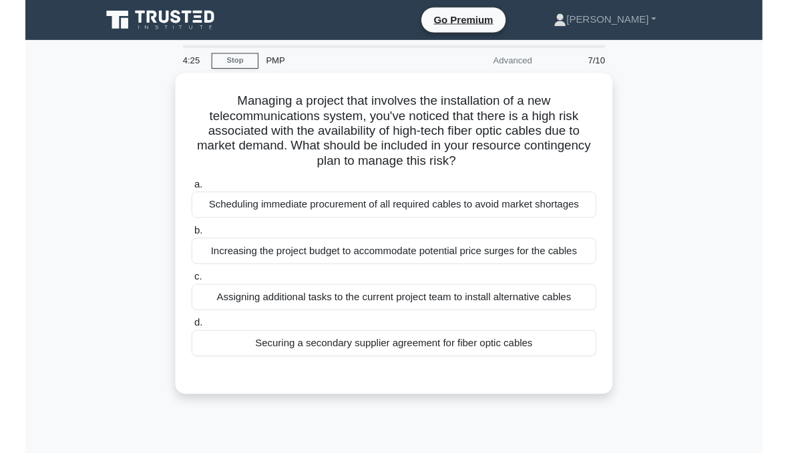
scroll to position [67, 0]
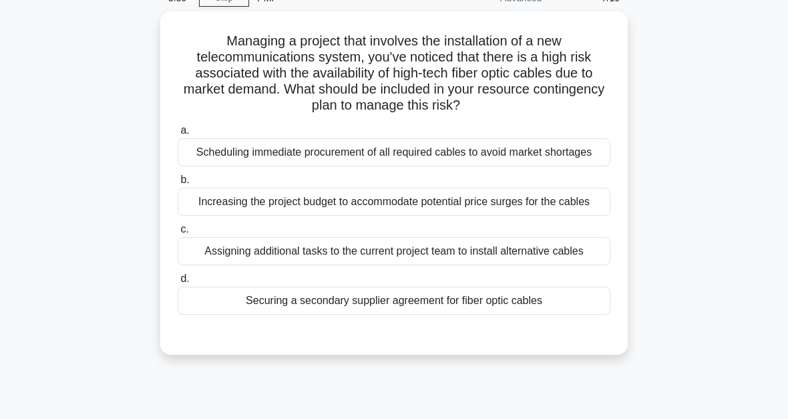
click at [540, 314] on div "Securing a secondary supplier agreement for fiber optic cables" at bounding box center [394, 300] width 433 height 28
click at [178, 283] on input "d. Securing a secondary supplier agreement for fiber optic cables" at bounding box center [178, 278] width 0 height 9
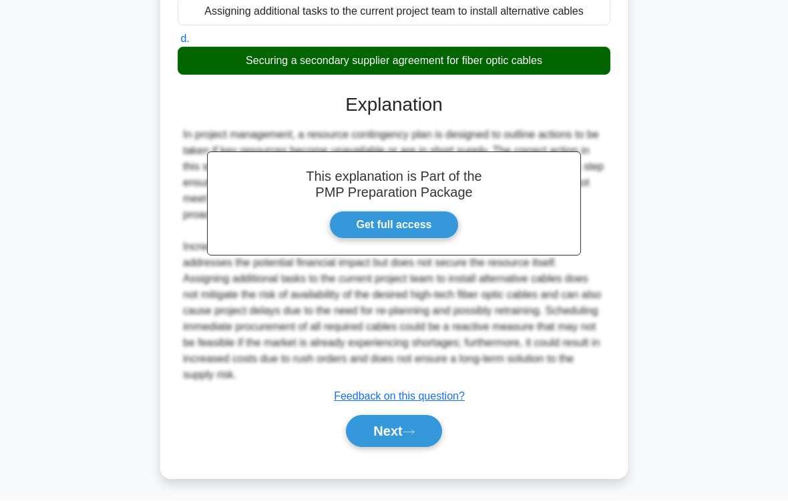
scroll to position [383, 0]
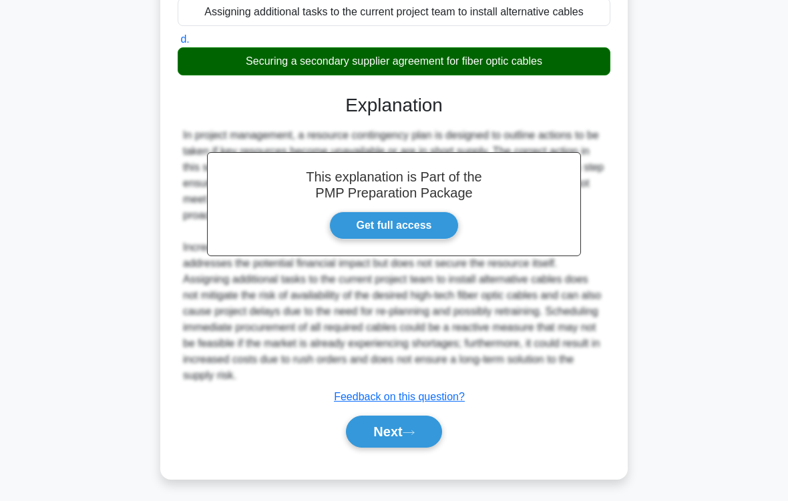
click at [415, 418] on icon at bounding box center [409, 432] width 12 height 7
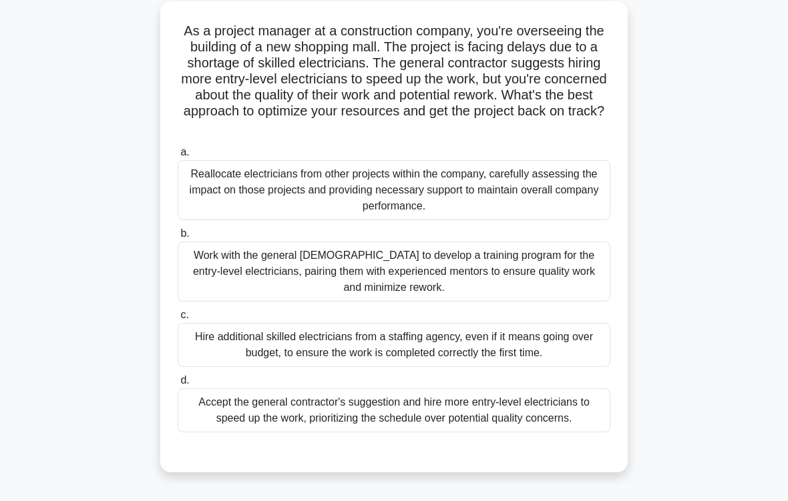
scroll to position [77, 0]
click at [437, 283] on div "Work with the general contractor to develop a training program for the entry-le…" at bounding box center [394, 271] width 433 height 60
click at [178, 238] on input "b. Work with the general contractor to develop a training program for the entry…" at bounding box center [178, 233] width 0 height 9
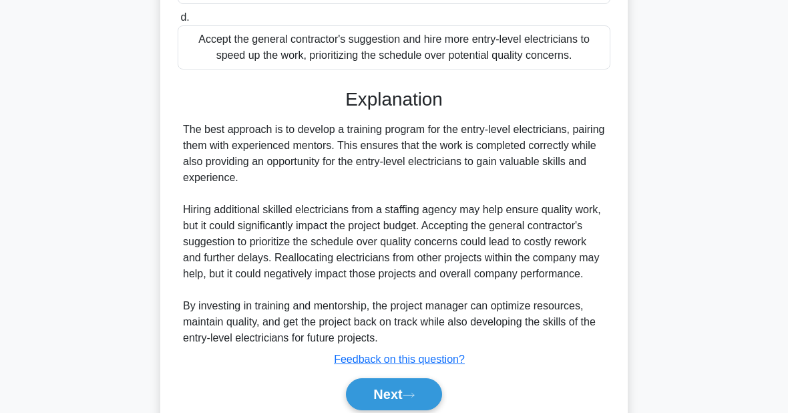
scroll to position [517, 0]
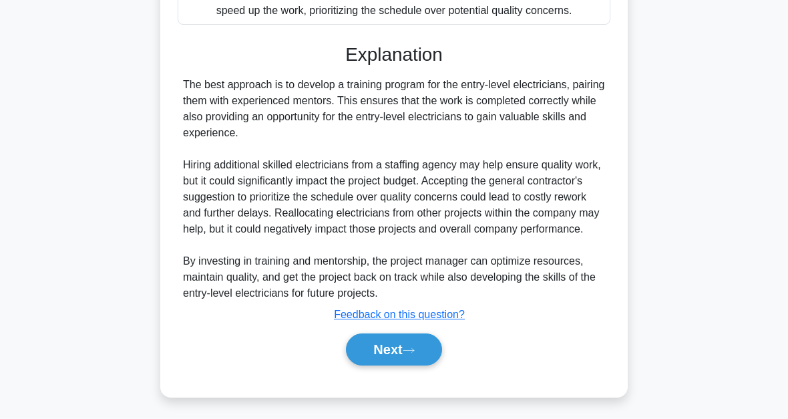
click at [413, 347] on icon at bounding box center [409, 350] width 12 height 7
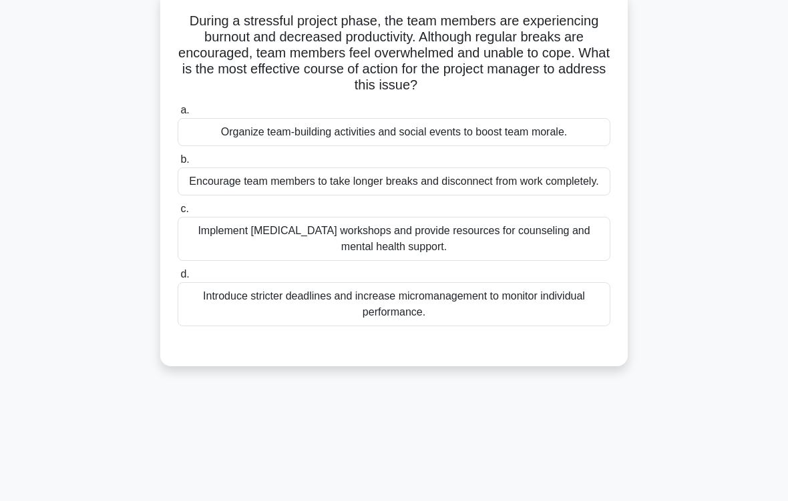
scroll to position [87, 0]
click at [434, 260] on div "Implement stress management workshops and provide resources for counseling and …" at bounding box center [394, 238] width 433 height 44
click at [178, 213] on input "c. Implement stress management workshops and provide resources for counseling a…" at bounding box center [178, 208] width 0 height 9
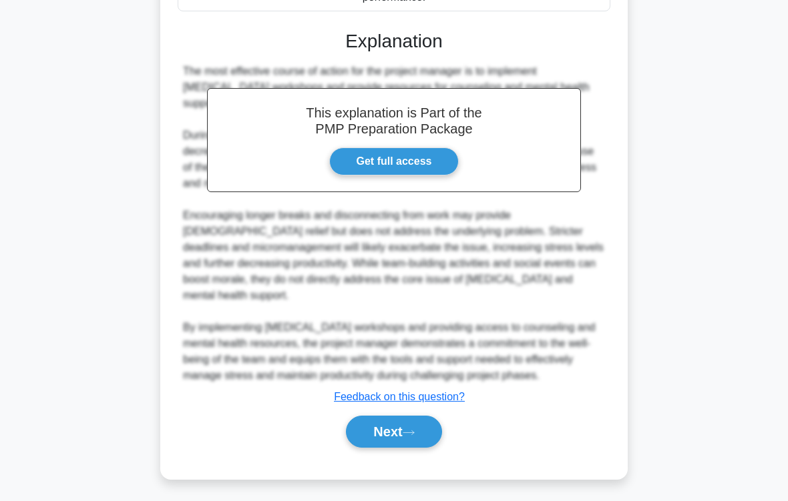
scroll to position [450, 0]
click at [410, 418] on icon at bounding box center [409, 432] width 12 height 7
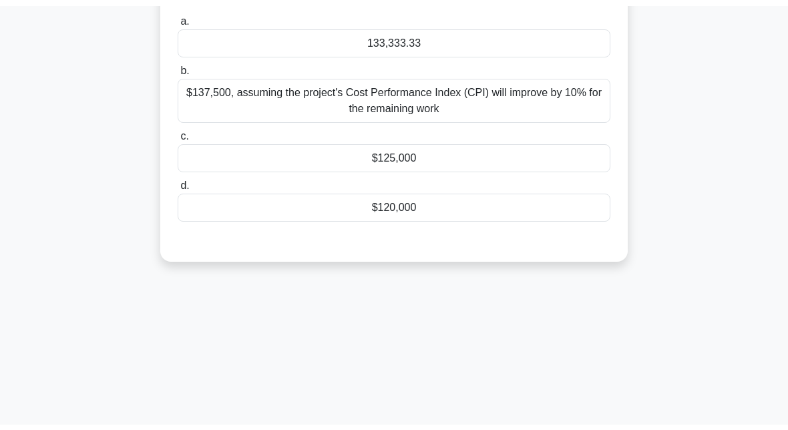
scroll to position [58, 0]
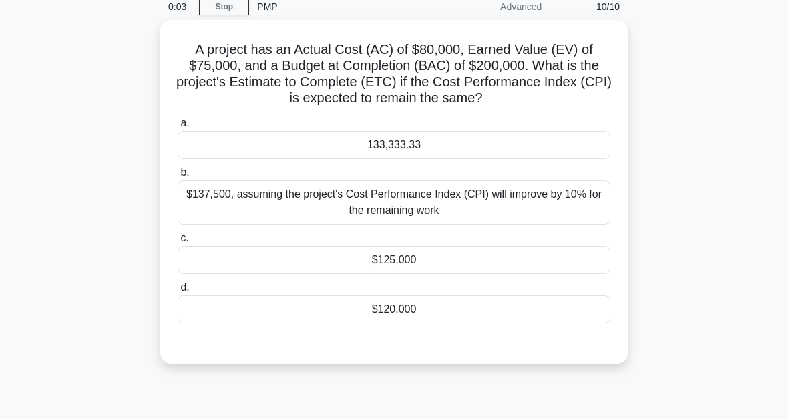
click at [425, 317] on div "$120,000" at bounding box center [394, 309] width 433 height 28
click at [178, 292] on input "d. $120,000" at bounding box center [178, 287] width 0 height 9
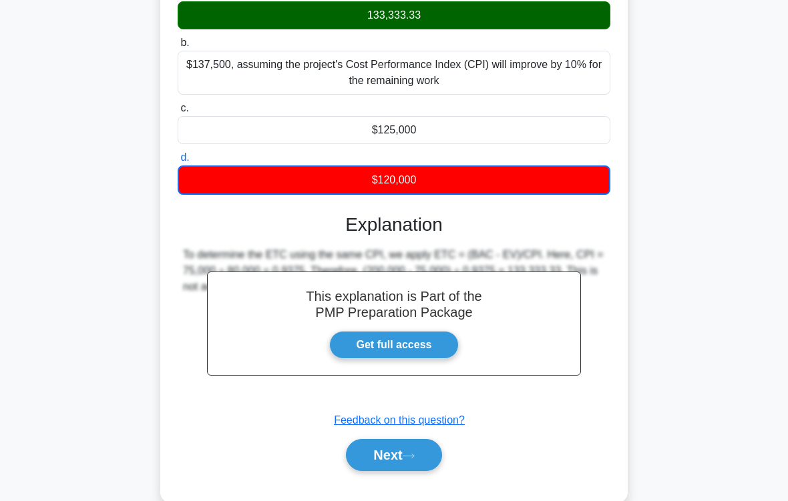
scroll to position [227, 0]
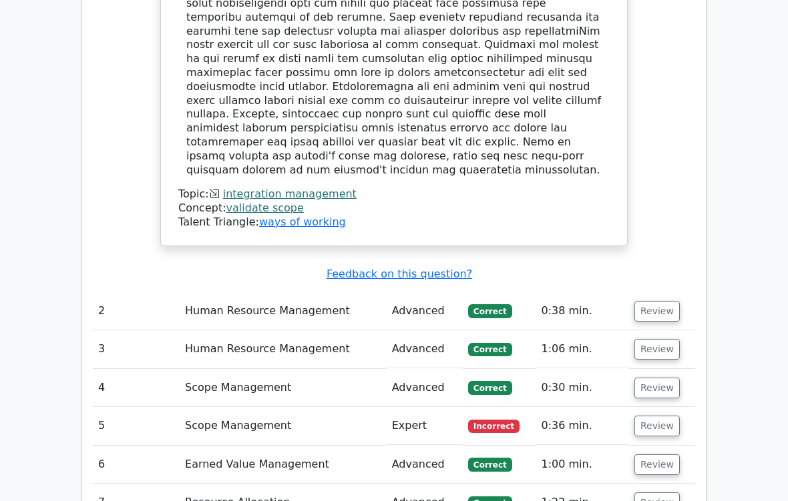
scroll to position [1757, 0]
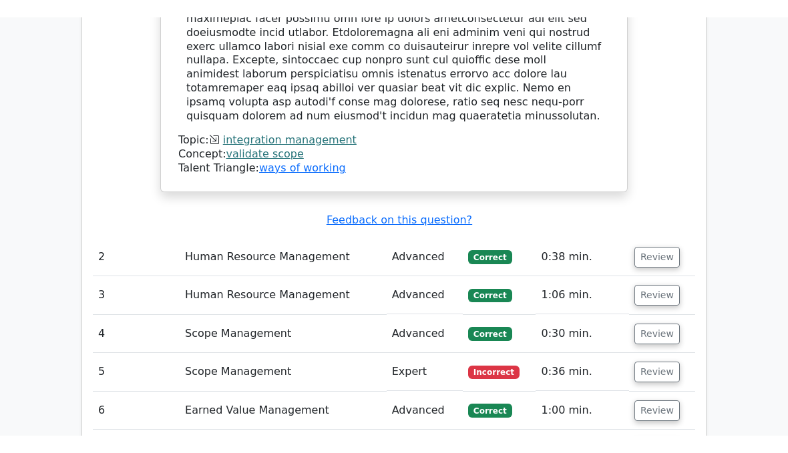
scroll to position [1758, 0]
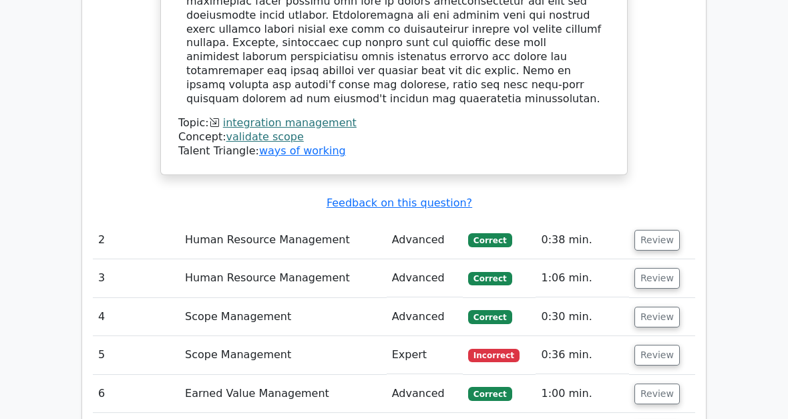
click at [660, 268] on button "Review" at bounding box center [656, 278] width 45 height 21
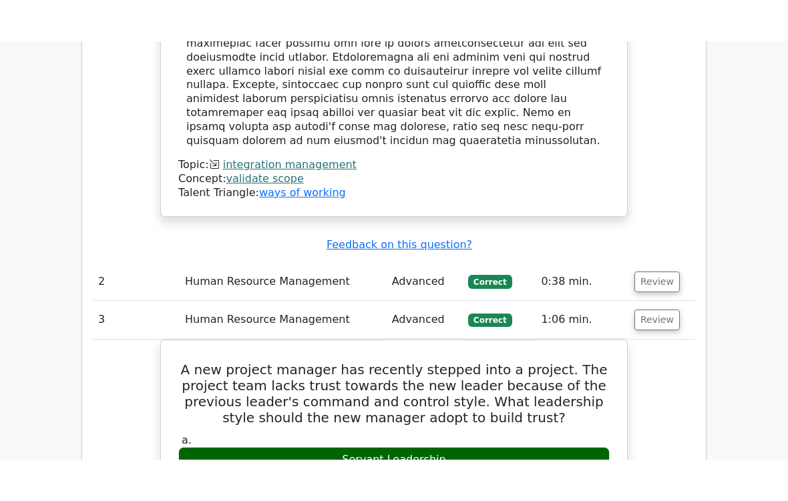
scroll to position [1757, 0]
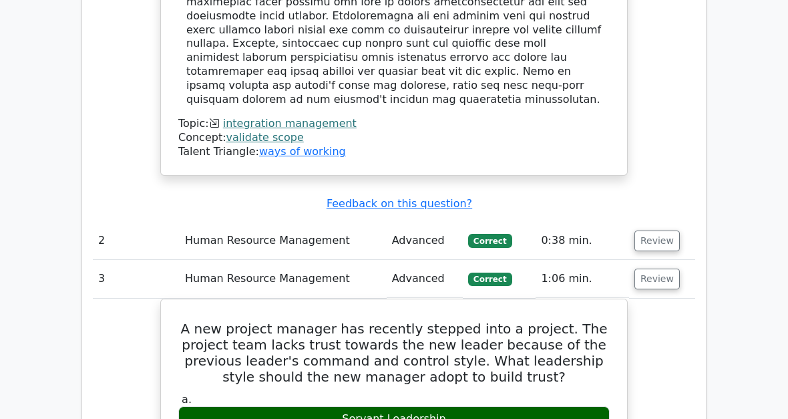
click at [654, 230] on button "Review" at bounding box center [656, 240] width 45 height 21
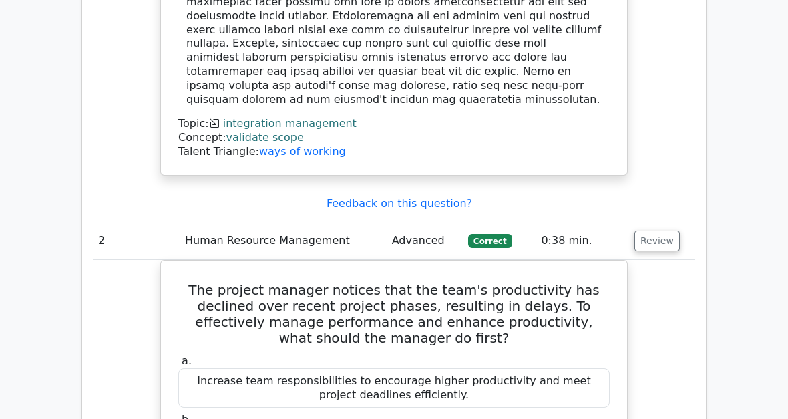
click at [733, 179] on main "Go Premium Project Management Professional Preparation Package (2025) Earn 35 P…" at bounding box center [394, 259] width 788 height 3948
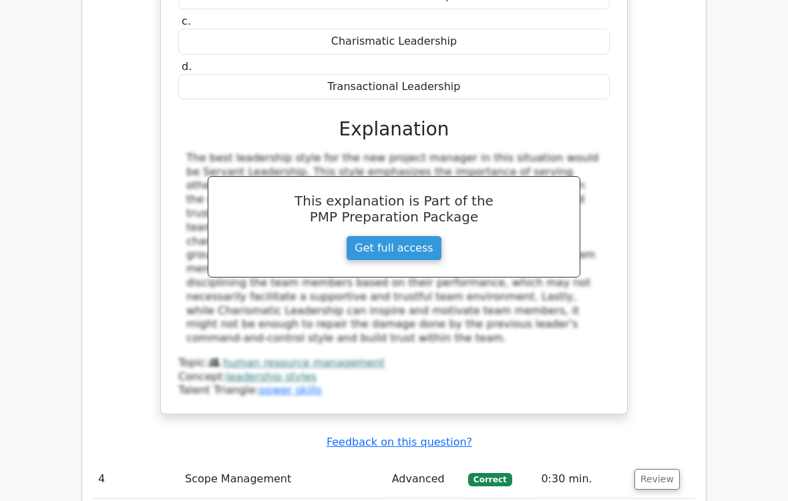
scroll to position [2776, 0]
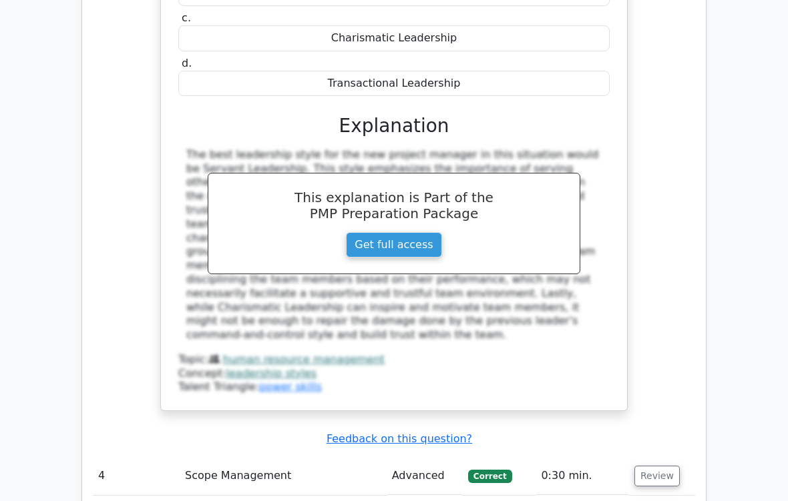
click at [664, 418] on button "Review" at bounding box center [656, 476] width 45 height 21
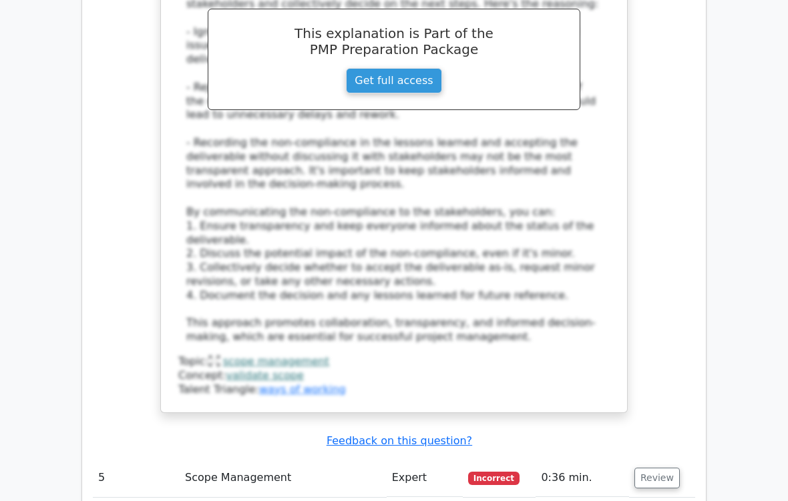
scroll to position [3607, 0]
click at [658, 418] on button "Review" at bounding box center [656, 478] width 45 height 21
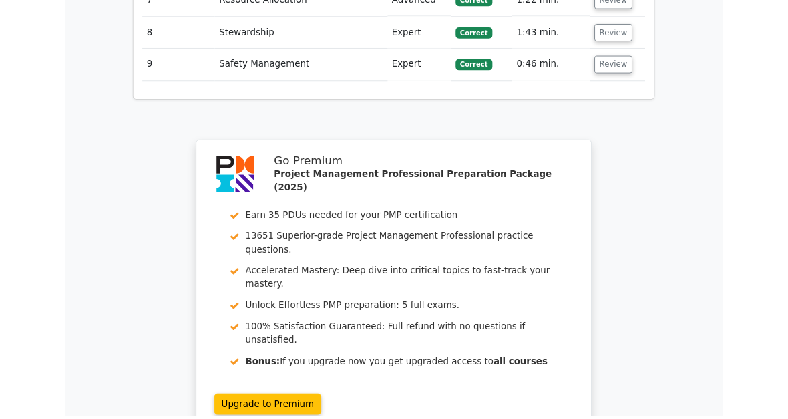
scroll to position [4801, 0]
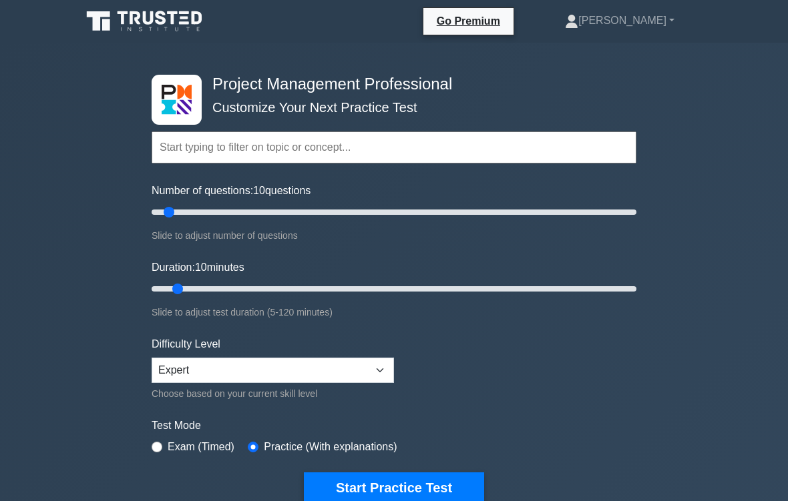
click at [418, 418] on button "Start Practice Test" at bounding box center [394, 488] width 180 height 31
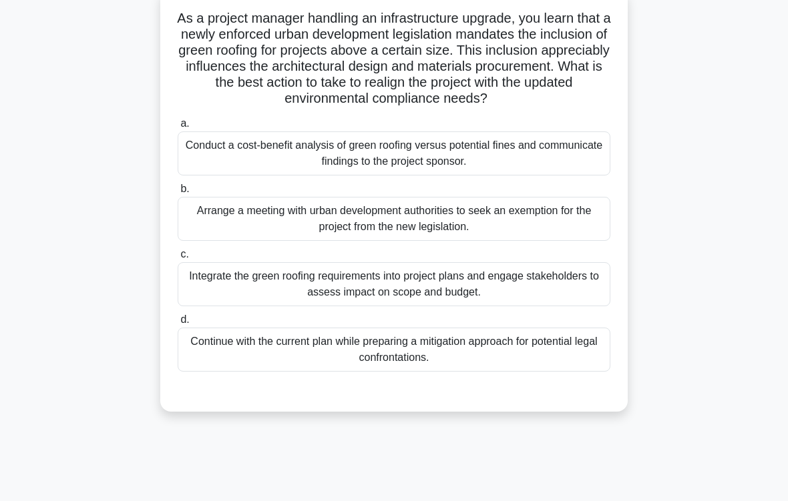
scroll to position [89, 0]
click at [509, 302] on div "Integrate the green roofing requirements into project plans and engage stakehol…" at bounding box center [394, 284] width 433 height 44
click at [178, 259] on input "c. Integrate the green roofing requirements into project plans and engage stake…" at bounding box center [178, 254] width 0 height 9
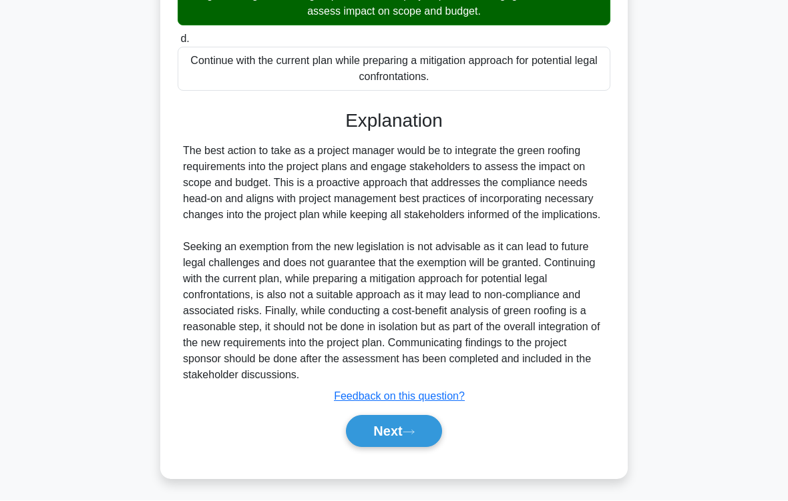
scroll to position [418, 0]
click at [414, 418] on icon at bounding box center [408, 433] width 11 height 4
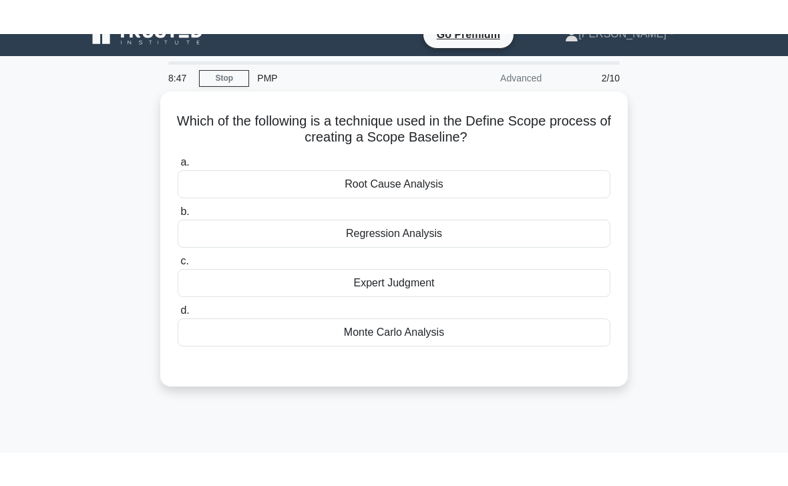
scroll to position [18, 0]
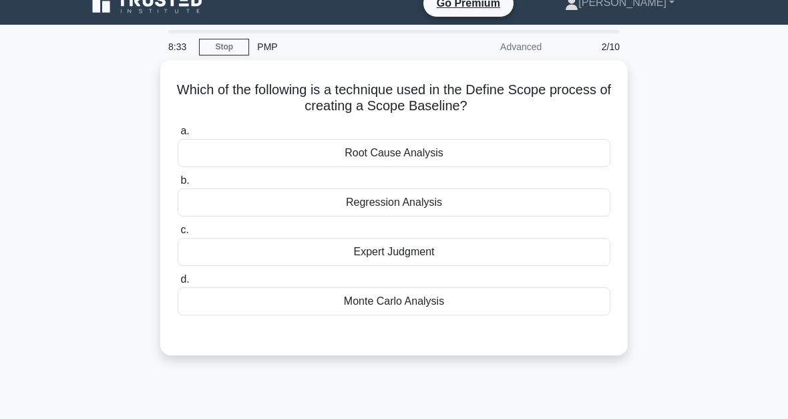
click at [437, 254] on div "Expert Judgment" at bounding box center [394, 252] width 433 height 28
click at [178, 234] on input "c. Expert Judgment" at bounding box center [178, 230] width 0 height 9
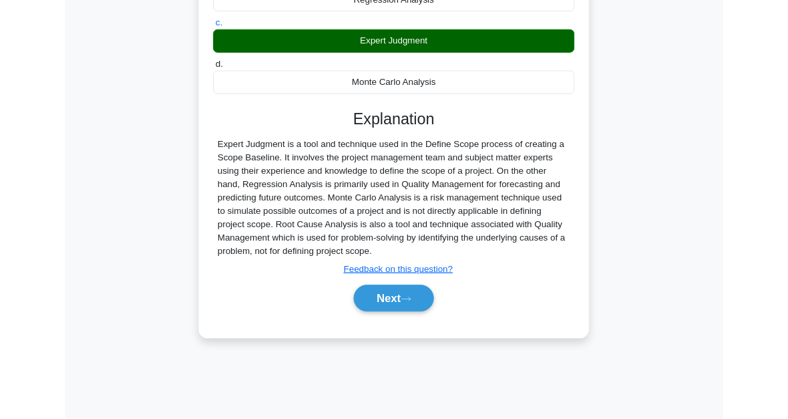
scroll to position [302, 0]
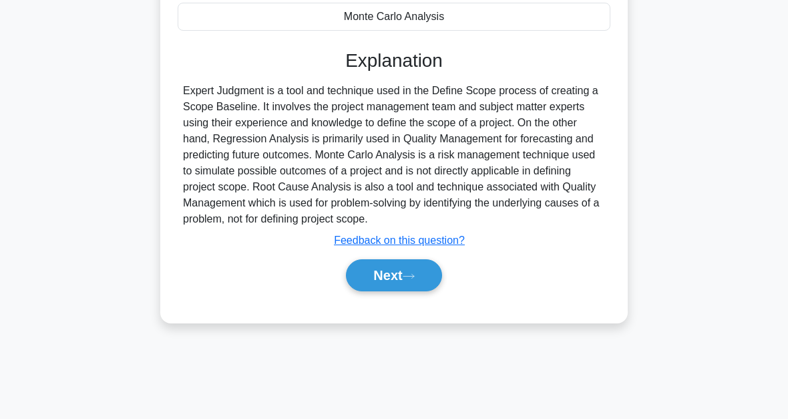
click at [423, 286] on button "Next" at bounding box center [393, 275] width 95 height 32
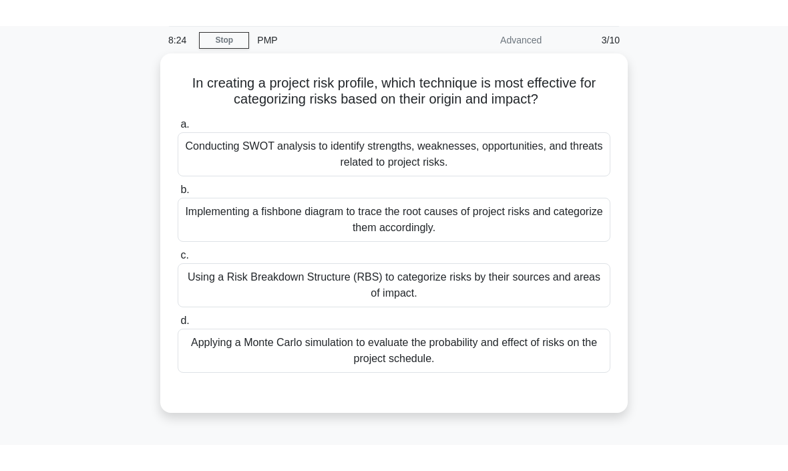
scroll to position [51, 0]
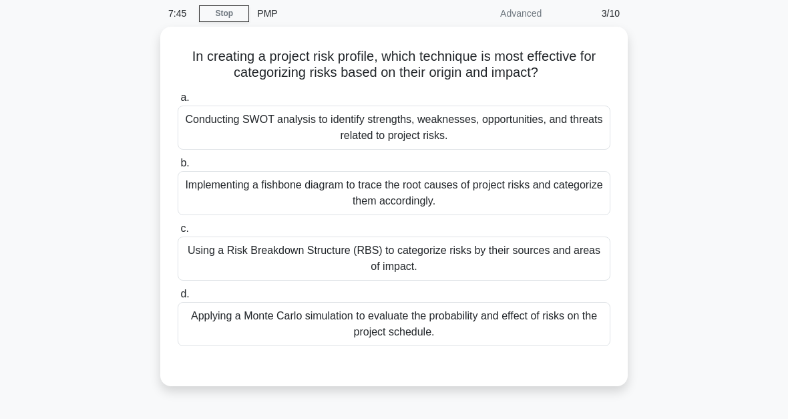
click at [398, 141] on div "Conducting SWOT analysis to identify strengths, weaknesses, opportunities, and …" at bounding box center [394, 128] width 433 height 44
click at [178, 102] on input "a. Conducting SWOT analysis to identify strengths, weaknesses, opportunities, a…" at bounding box center [178, 97] width 0 height 9
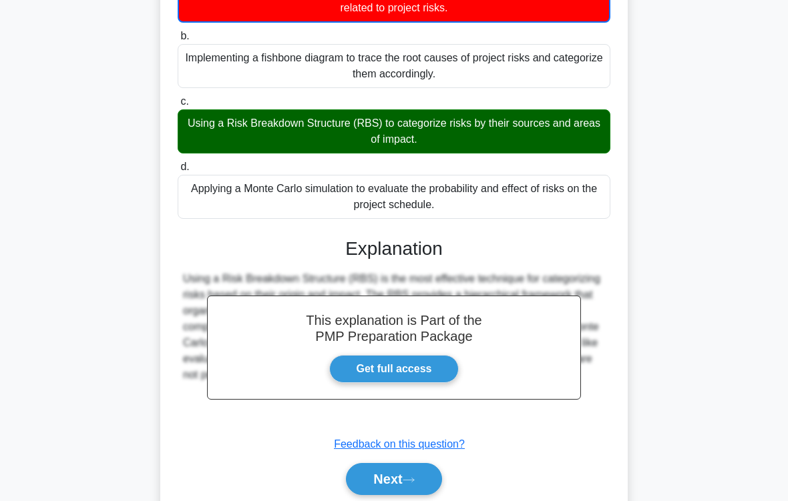
scroll to position [243, 0]
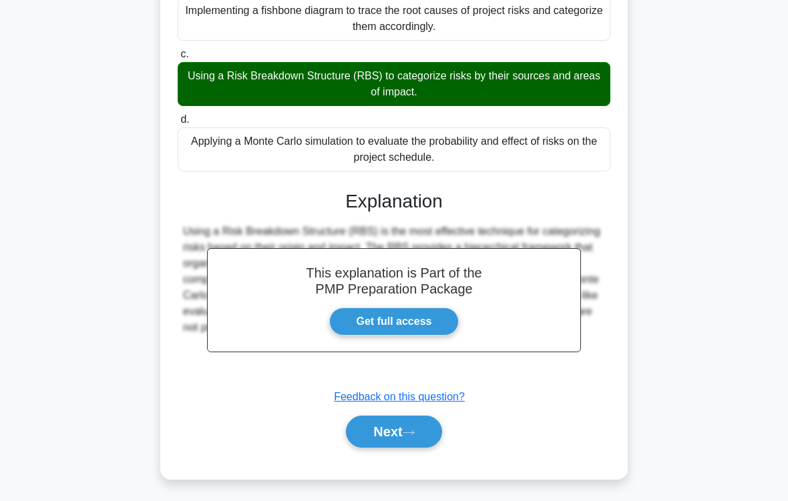
click at [425, 418] on button "Next" at bounding box center [393, 432] width 95 height 32
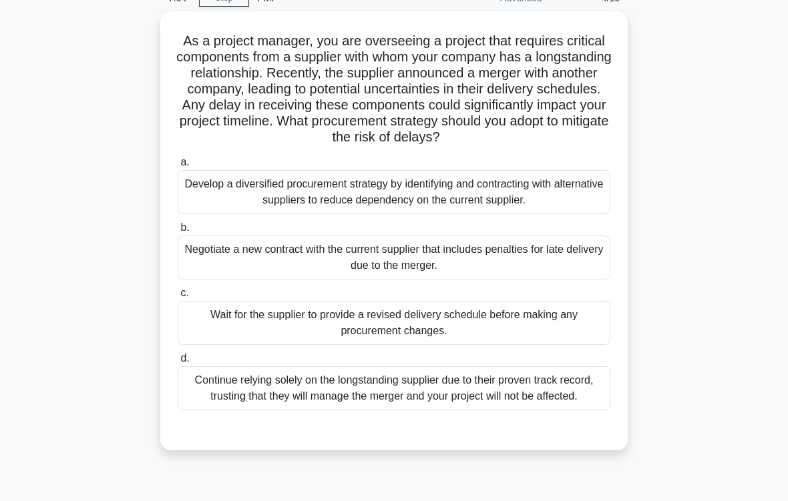
scroll to position [86, 0]
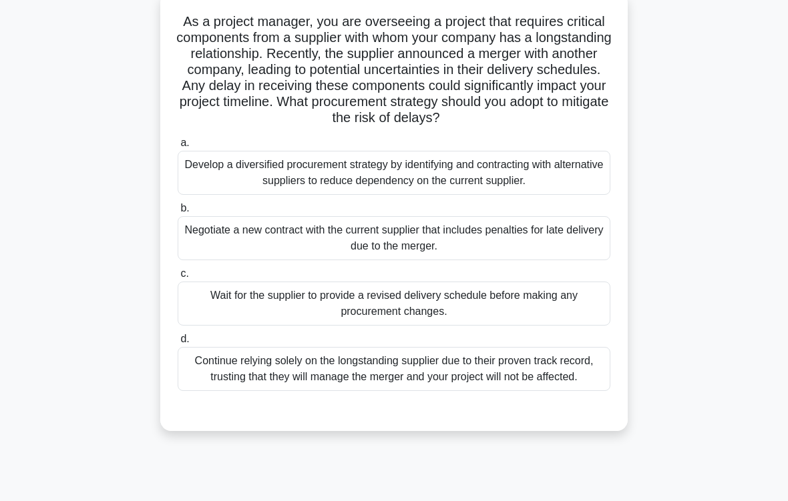
click at [452, 188] on div "Develop a diversified procurement strategy by identifying and contracting with …" at bounding box center [394, 173] width 433 height 44
click at [178, 148] on input "a. Develop a diversified procurement strategy by identifying and contracting wi…" at bounding box center [178, 143] width 0 height 9
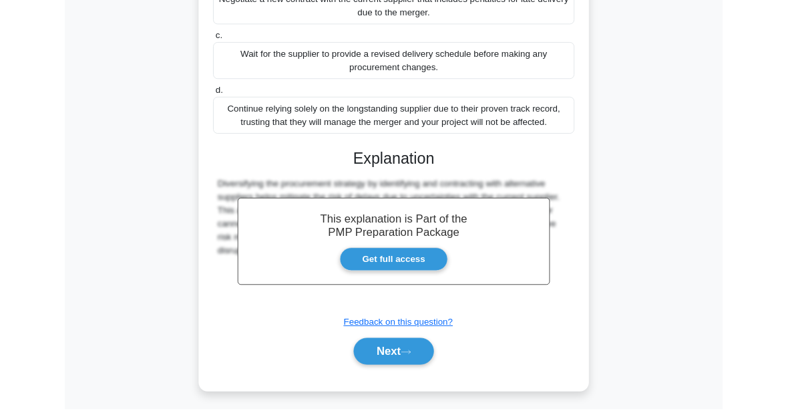
scroll to position [421, 0]
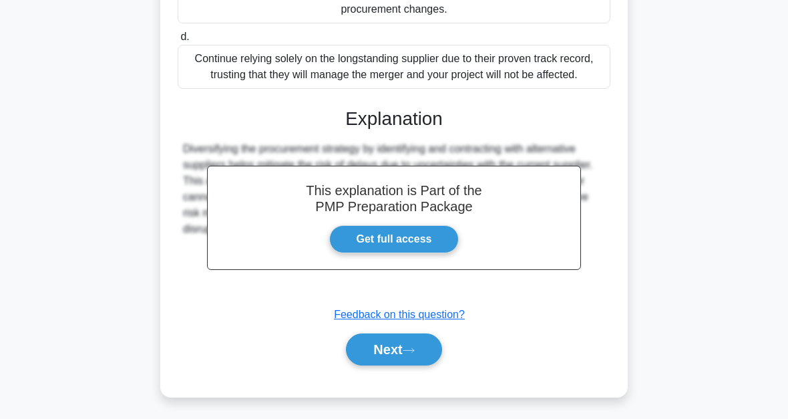
click at [413, 349] on icon at bounding box center [409, 350] width 12 height 7
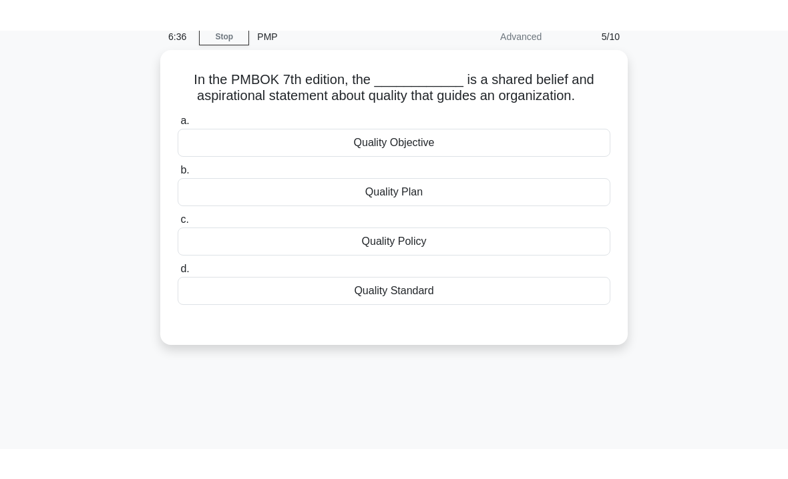
scroll to position [55, 0]
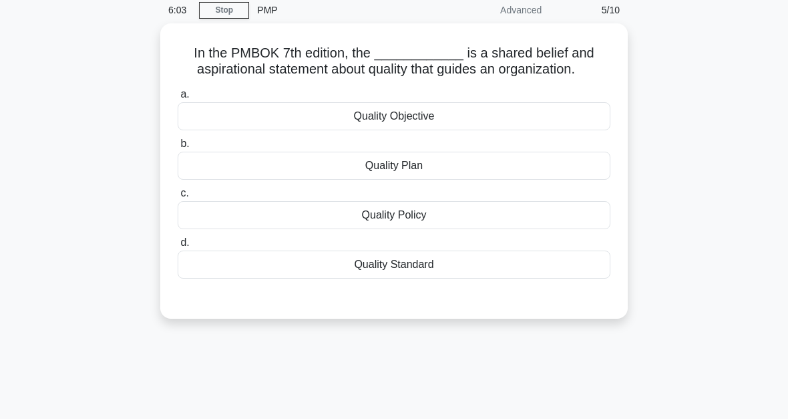
click at [407, 229] on div "Quality Policy" at bounding box center [394, 215] width 433 height 28
click at [178, 198] on input "c. Quality Policy" at bounding box center [178, 193] width 0 height 9
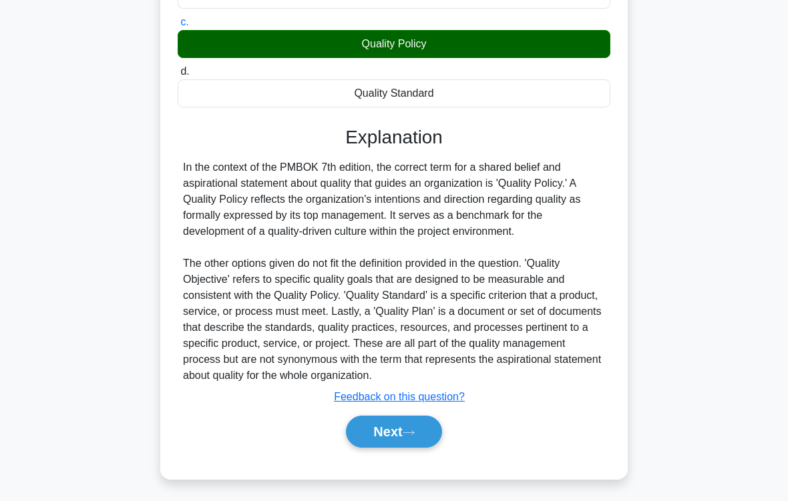
scroll to position [274, 0]
click at [435, 418] on button "Next" at bounding box center [393, 432] width 95 height 32
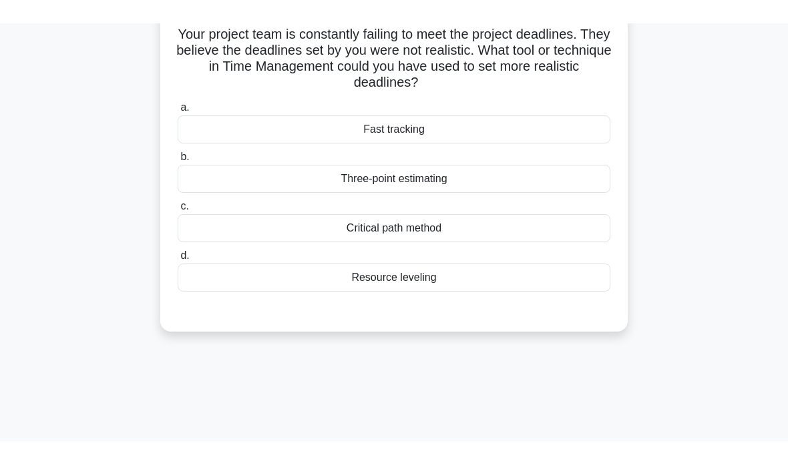
scroll to position [23, 0]
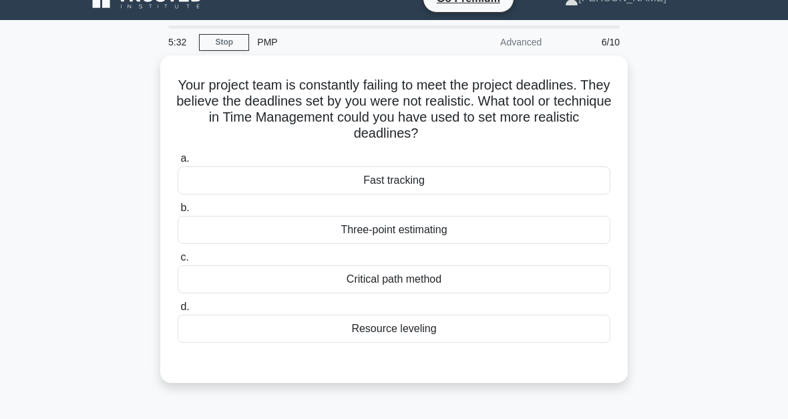
click at [421, 232] on div "Three-point estimating" at bounding box center [394, 230] width 433 height 28
click at [178, 212] on input "b. Three-point estimating" at bounding box center [178, 208] width 0 height 9
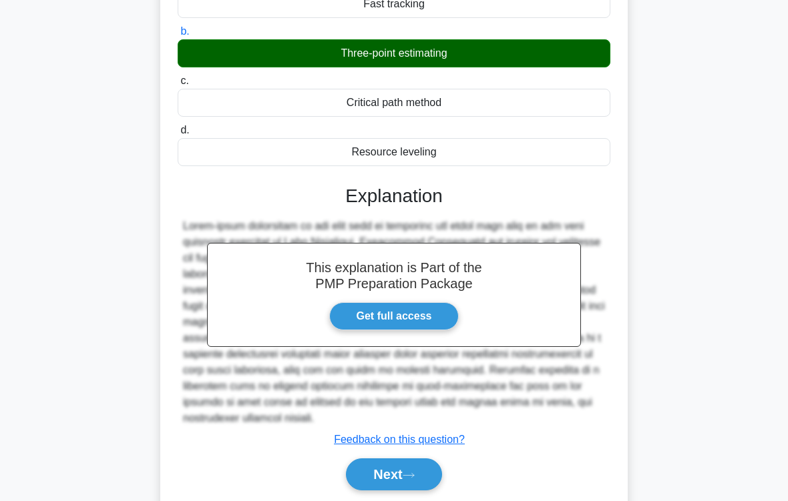
scroll to position [258, 0]
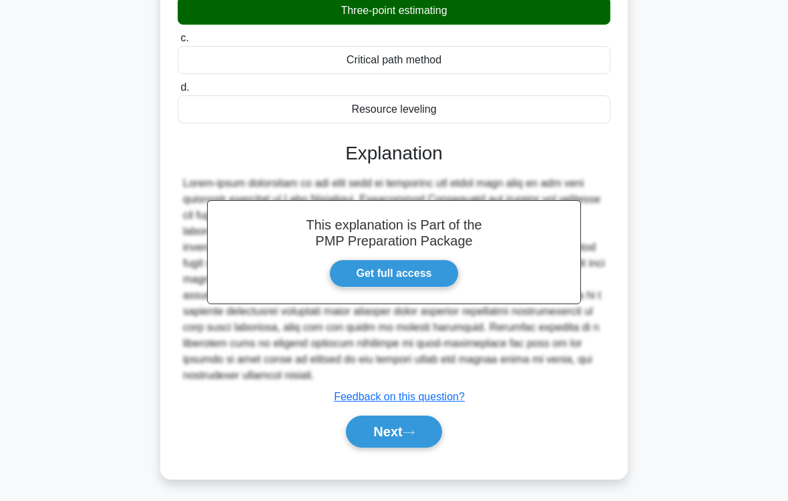
click at [413, 418] on icon at bounding box center [409, 432] width 12 height 7
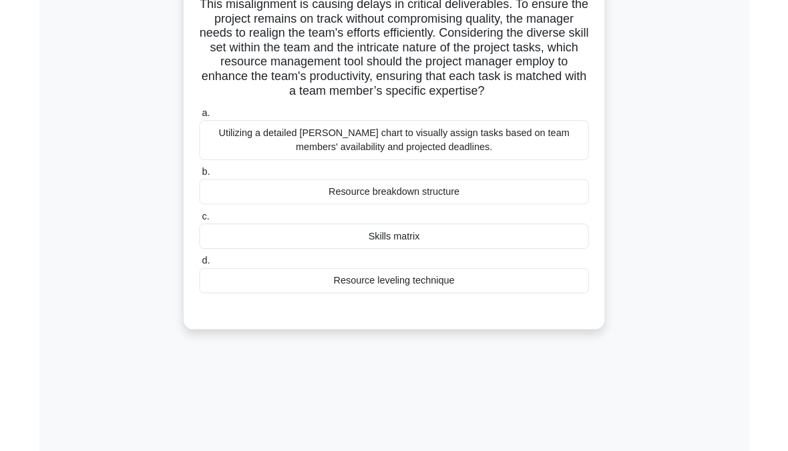
scroll to position [152, 0]
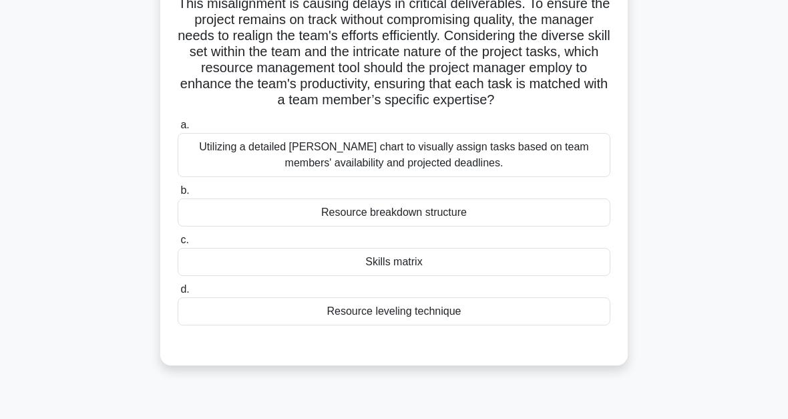
click at [429, 275] on div "Skills matrix" at bounding box center [394, 262] width 433 height 28
click at [178, 244] on input "c. Skills matrix" at bounding box center [178, 240] width 0 height 9
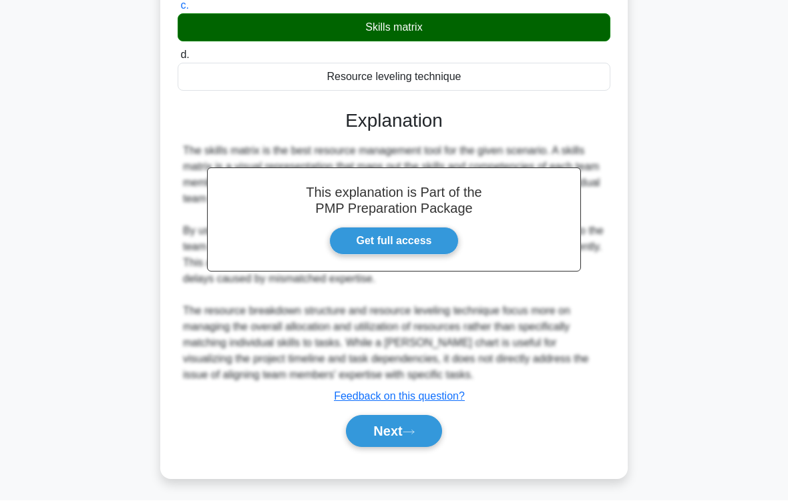
scroll to position [450, 0]
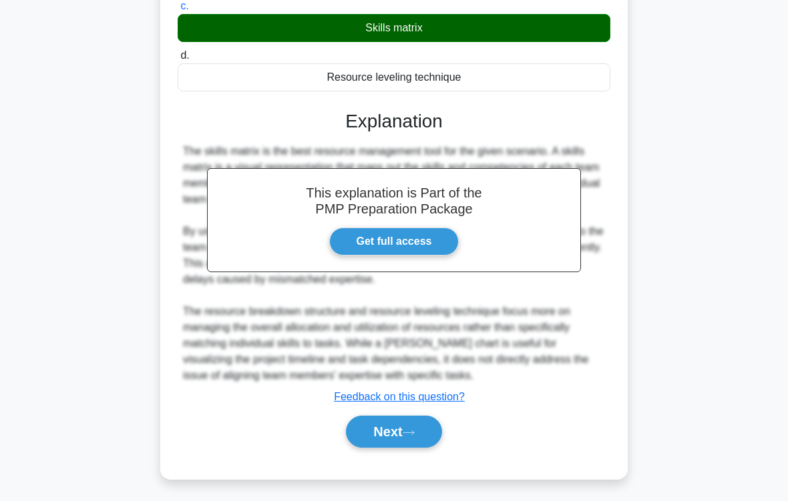
click at [407, 418] on button "Next" at bounding box center [393, 432] width 95 height 32
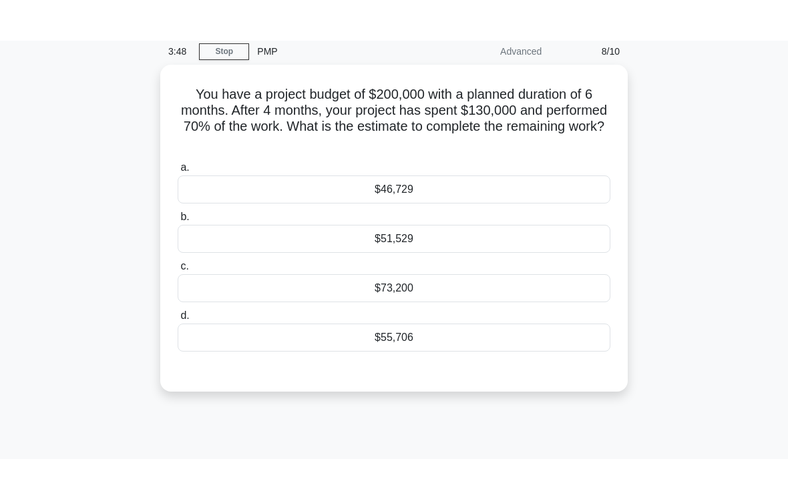
scroll to position [55, 0]
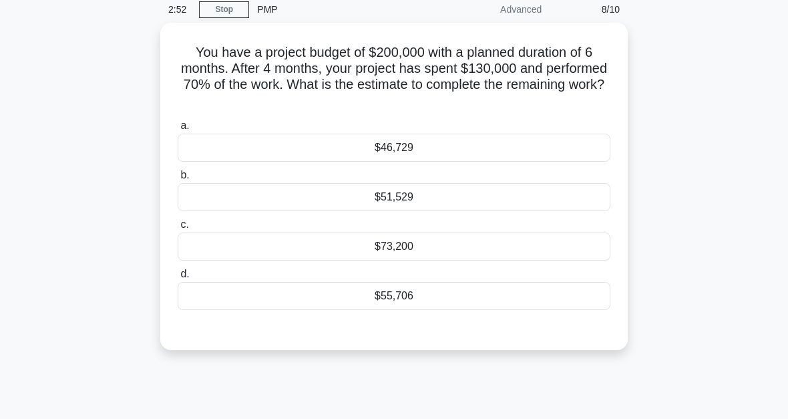
click at [411, 298] on div "$55,706" at bounding box center [394, 296] width 433 height 28
click at [178, 278] on input "d. $55,706" at bounding box center [178, 274] width 0 height 9
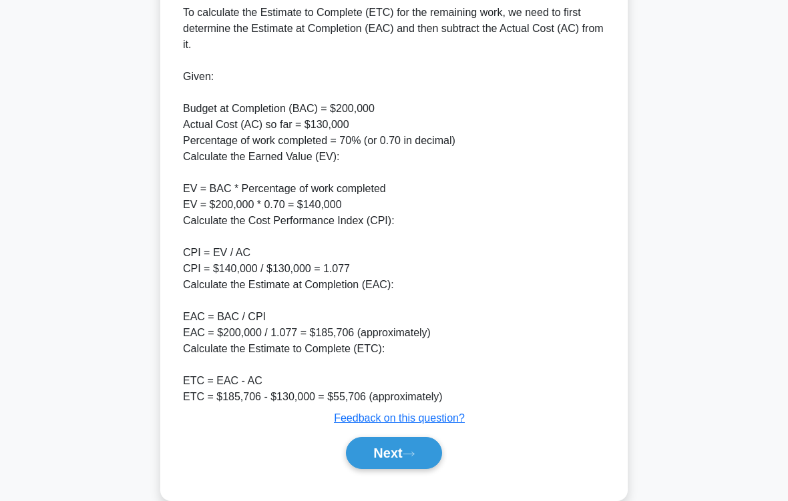
scroll to position [434, 0]
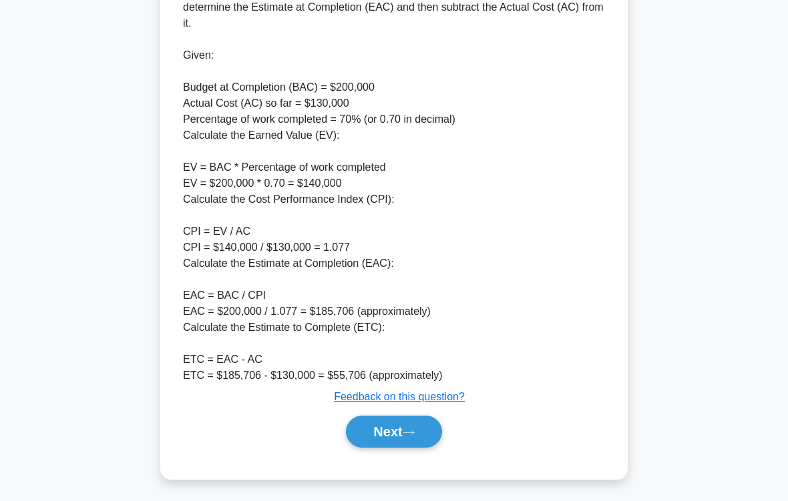
click at [401, 418] on button "Next" at bounding box center [393, 432] width 95 height 32
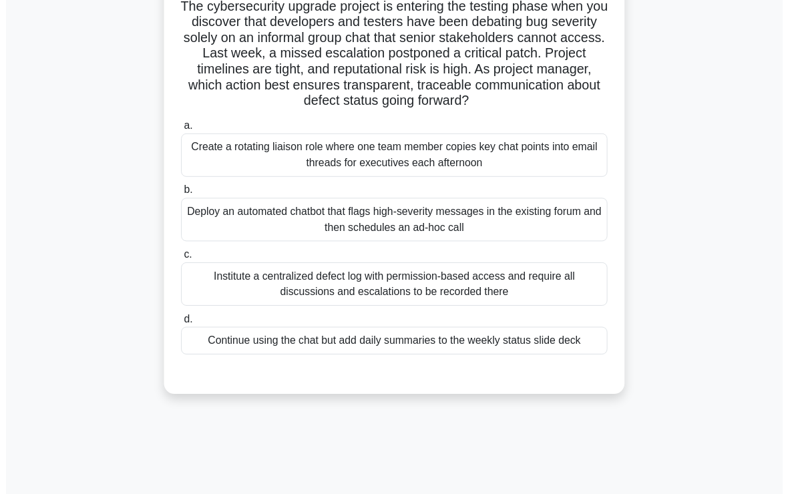
scroll to position [102, 0]
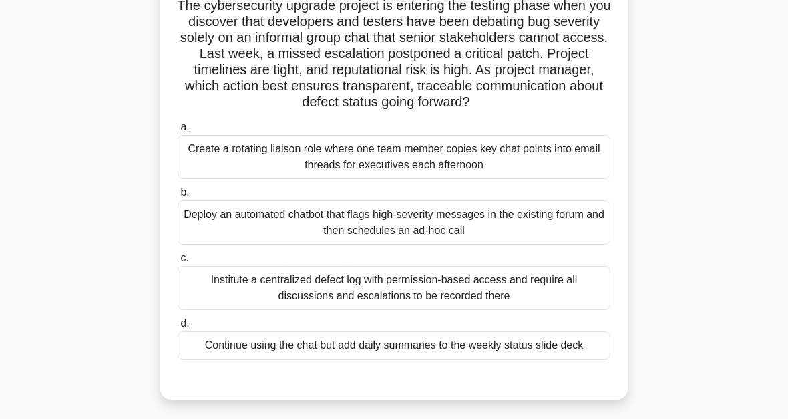
click at [423, 295] on div "Institute a centralized defect log with permission-based access and require all…" at bounding box center [394, 288] width 433 height 44
click at [178, 262] on input "c. Institute a centralized defect log with permission-based access and require …" at bounding box center [178, 258] width 0 height 9
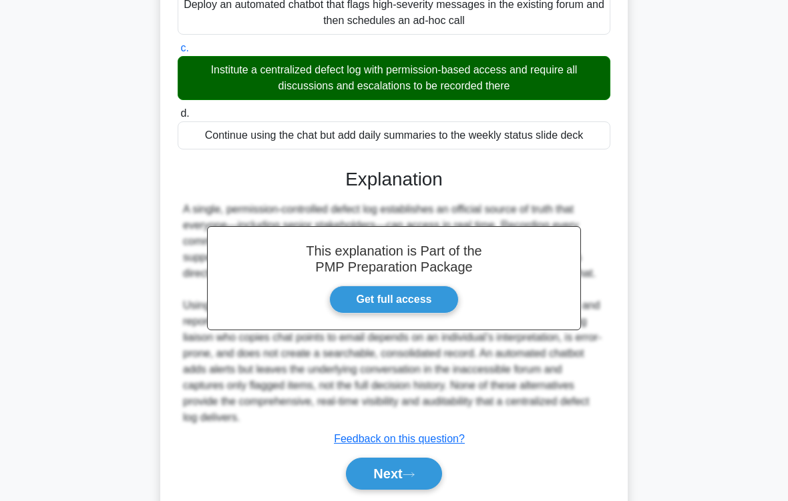
scroll to position [418, 0]
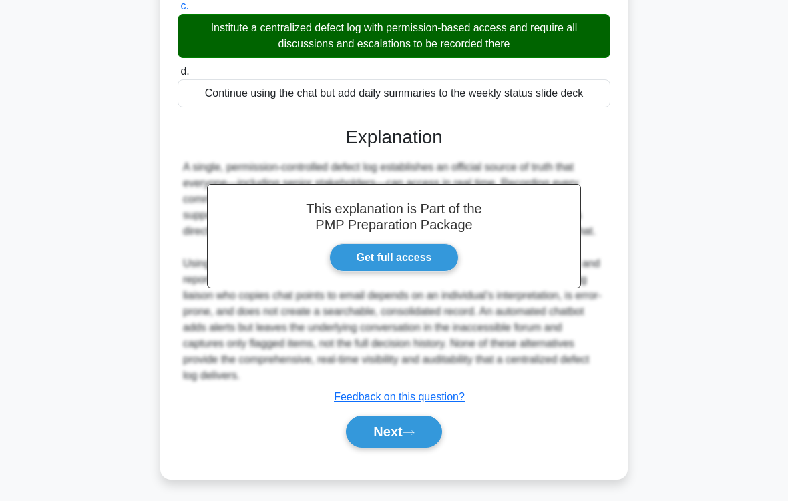
click at [413, 418] on icon at bounding box center [409, 432] width 12 height 7
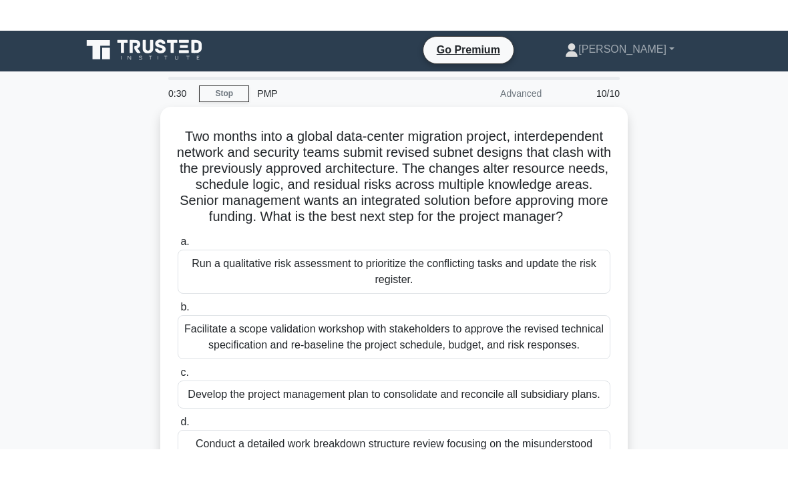
scroll to position [0, 0]
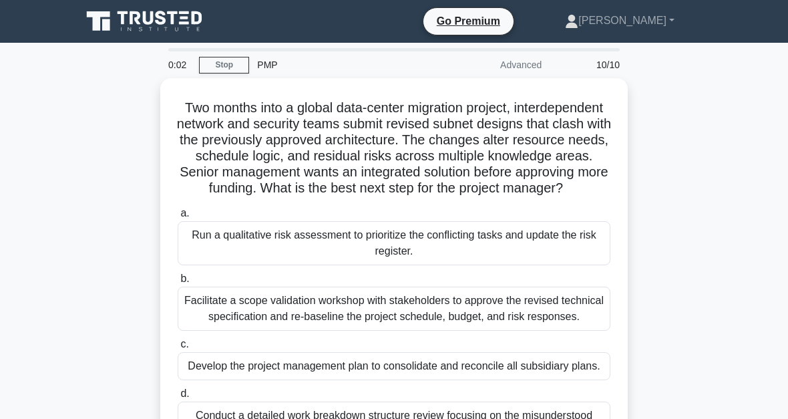
click at [387, 331] on div "Facilitate a scope validation workshop with stakeholders to approve the revised…" at bounding box center [394, 308] width 433 height 44
click at [178, 283] on input "b. Facilitate a scope validation workshop with stakeholders to approve the revi…" at bounding box center [178, 278] width 0 height 9
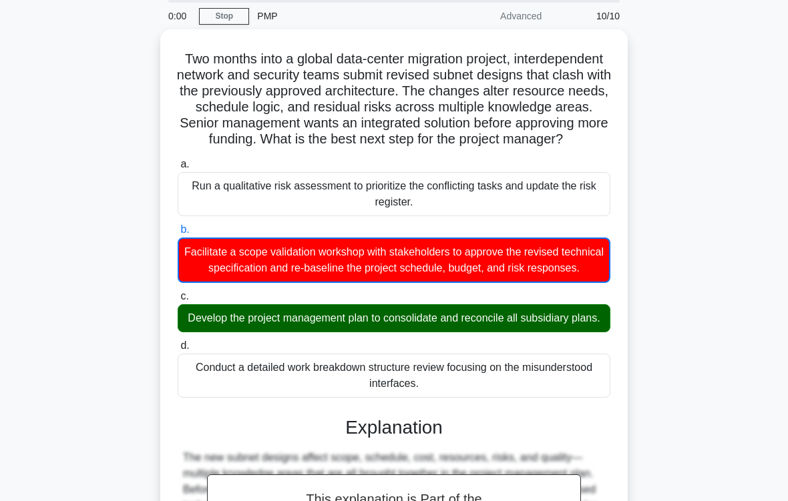
scroll to position [57, 0]
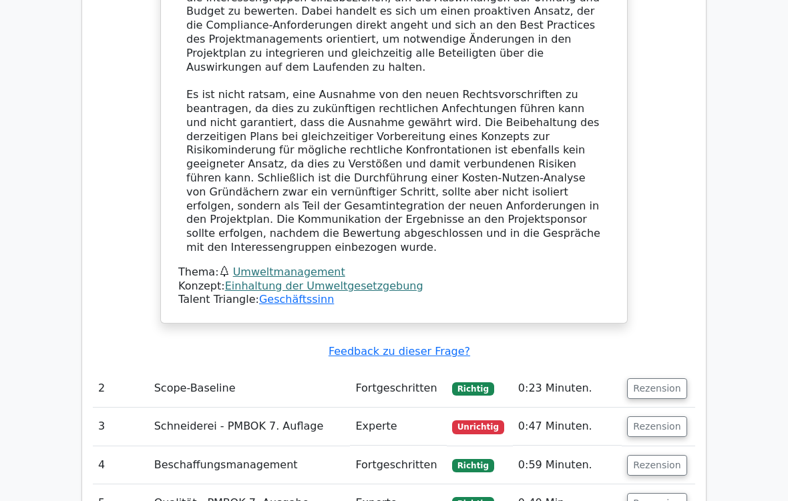
scroll to position [1811, 0]
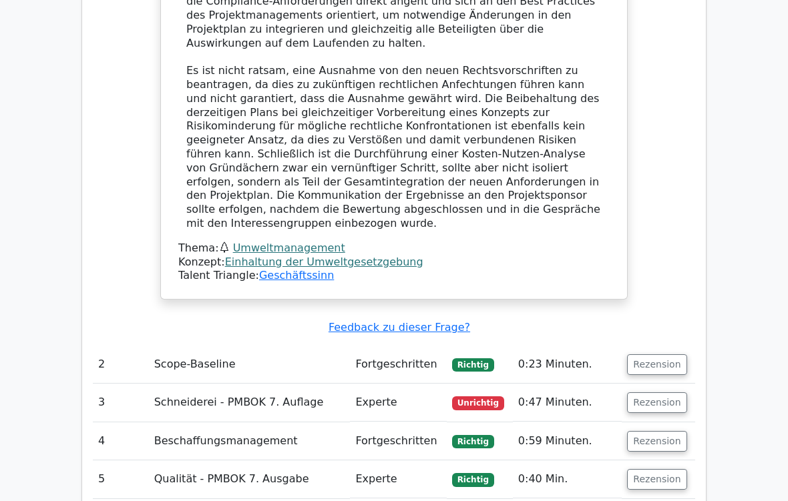
click at [667, 355] on button "Rezension" at bounding box center [656, 365] width 59 height 21
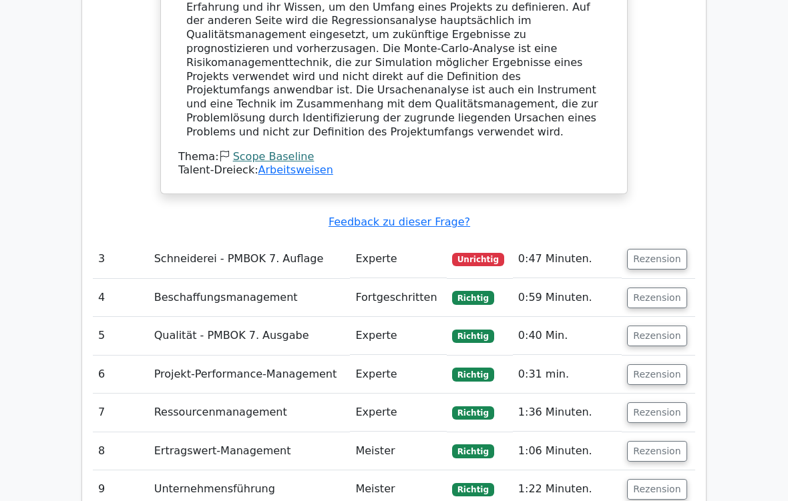
scroll to position [2536, 0]
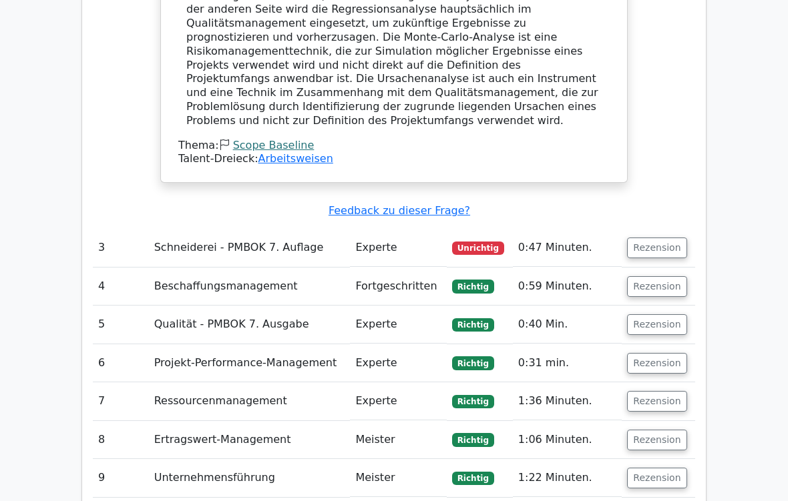
click at [658, 238] on button "Rezension" at bounding box center [656, 248] width 59 height 21
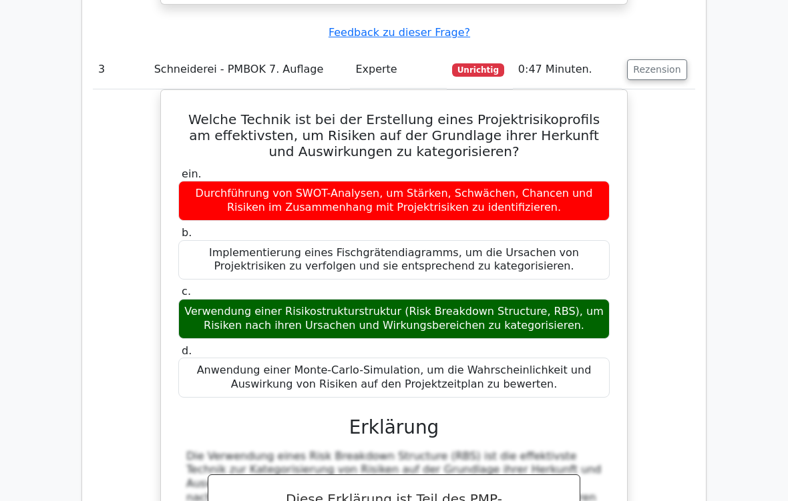
scroll to position [2722, 0]
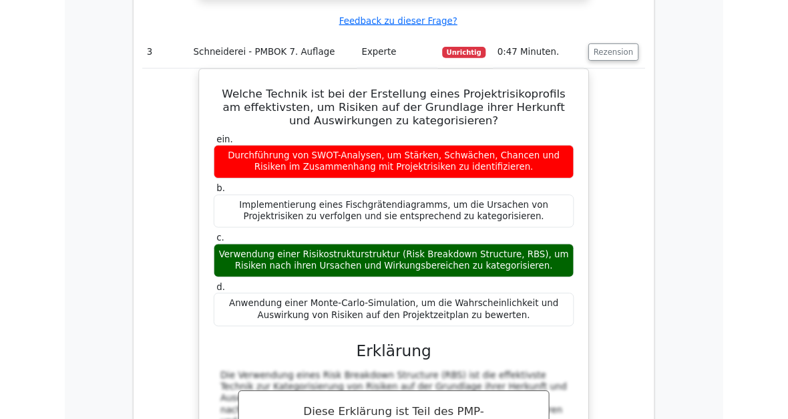
scroll to position [2805, 0]
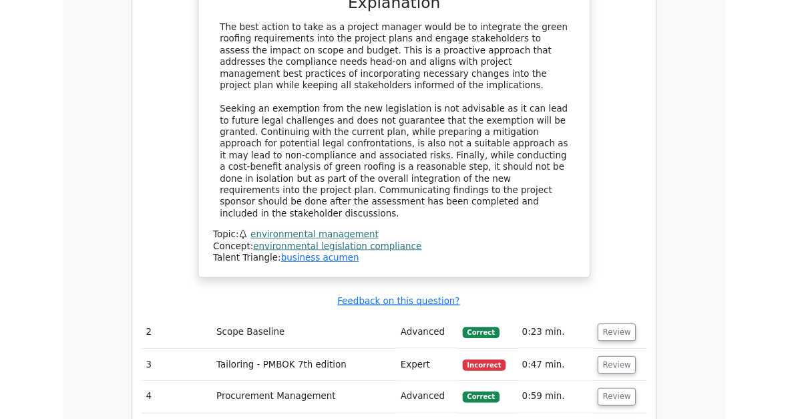
scroll to position [1377, 0]
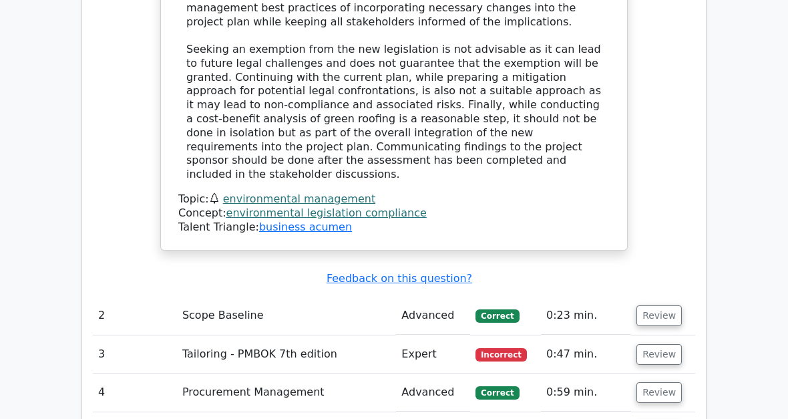
click at [666, 345] on button "Review" at bounding box center [658, 355] width 45 height 21
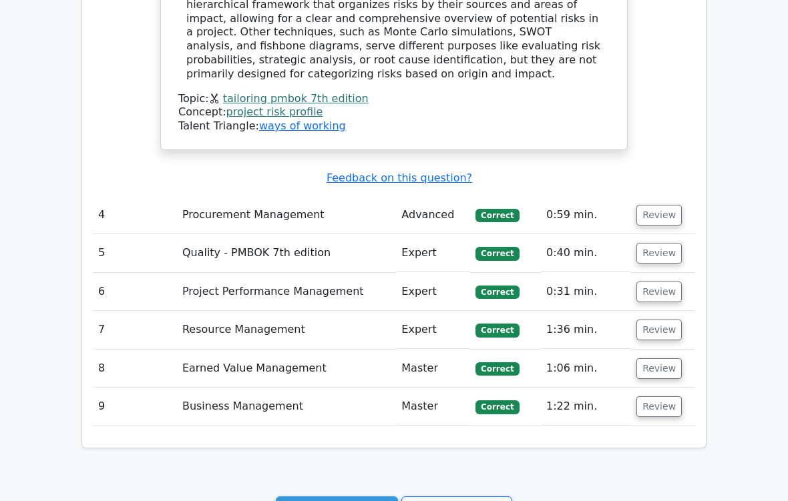
scroll to position [2126, 0]
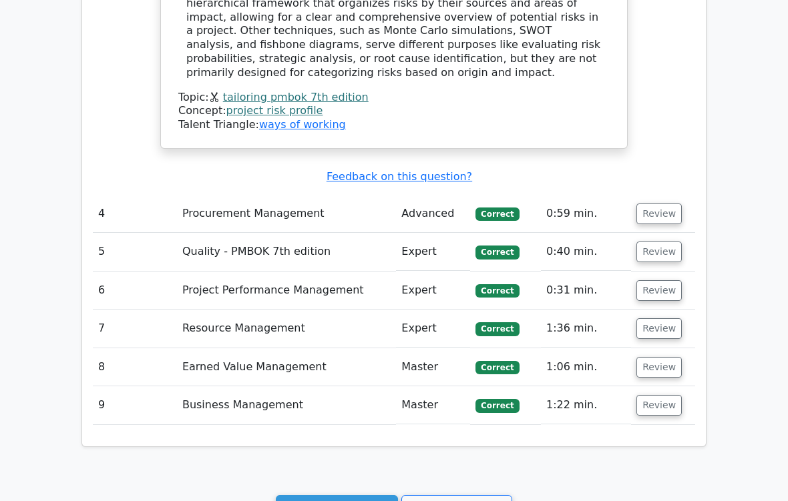
click at [345, 450] on link "Continue practicing" at bounding box center [337, 508] width 122 height 25
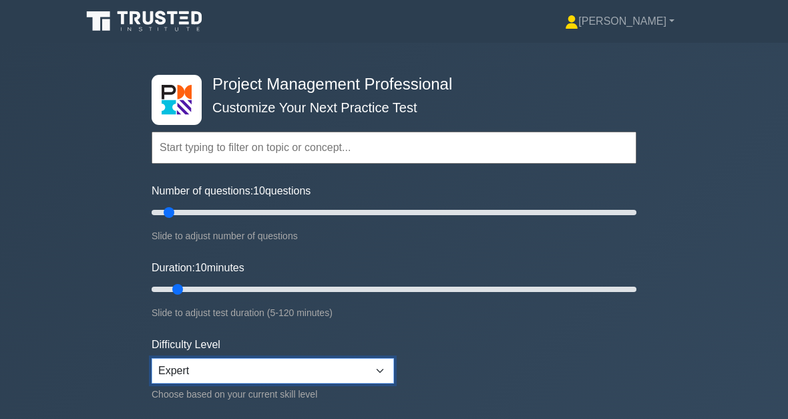
click at [387, 375] on select "Beginner Intermediate Expert" at bounding box center [273, 370] width 242 height 25
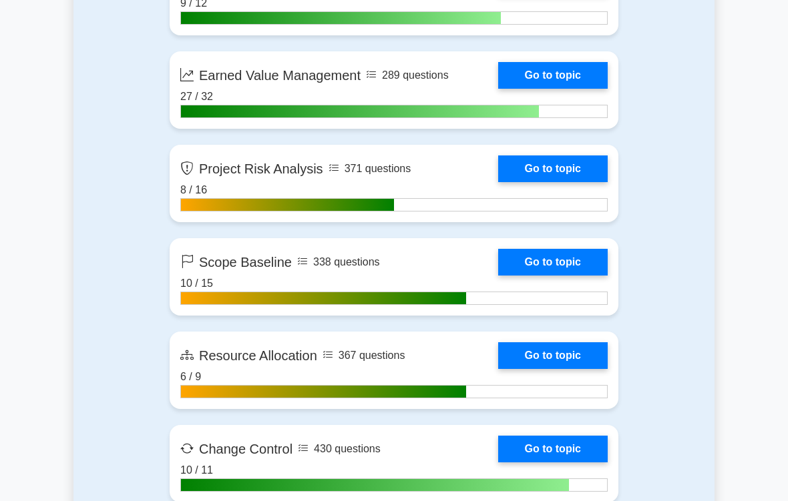
scroll to position [2283, 0]
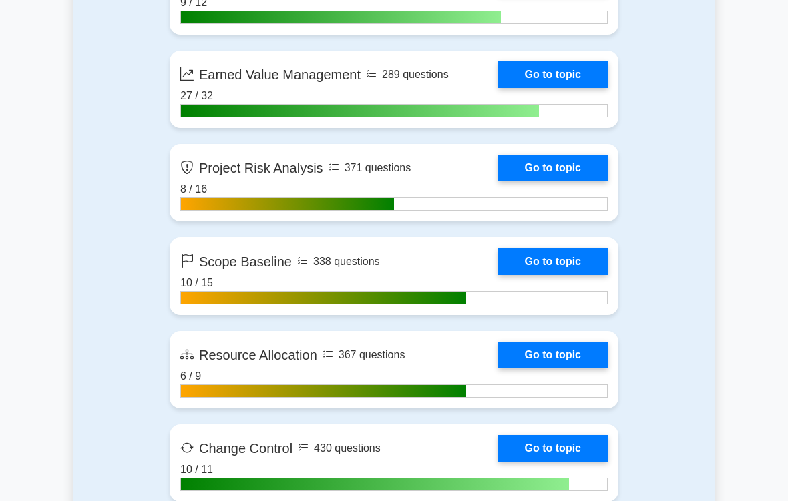
click at [555, 182] on link "Go to topic" at bounding box center [553, 168] width 110 height 27
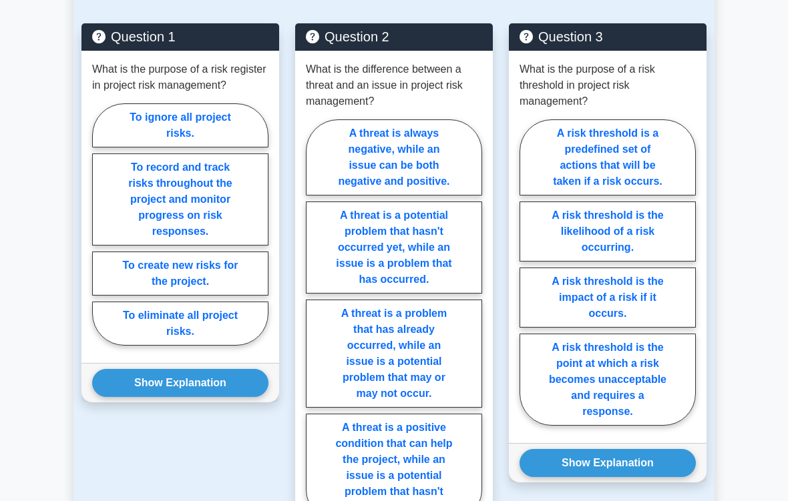
scroll to position [1150, 0]
click at [190, 246] on label "To record and track risks throughout the project and monitor progress on risk r…" at bounding box center [180, 200] width 176 height 92
click at [101, 233] on input "To record and track risks throughout the project and monitor progress on risk r…" at bounding box center [96, 228] width 9 height 9
radio input "true"
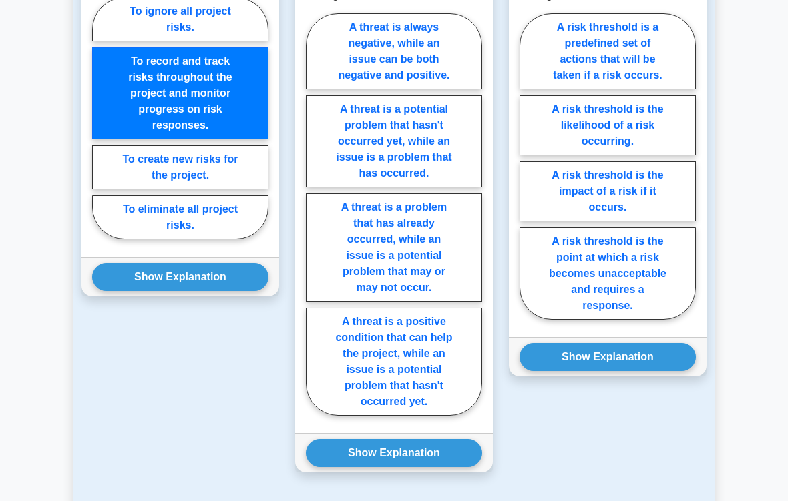
scroll to position [1256, 0]
click at [230, 291] on button "Show Explanation" at bounding box center [180, 277] width 176 height 28
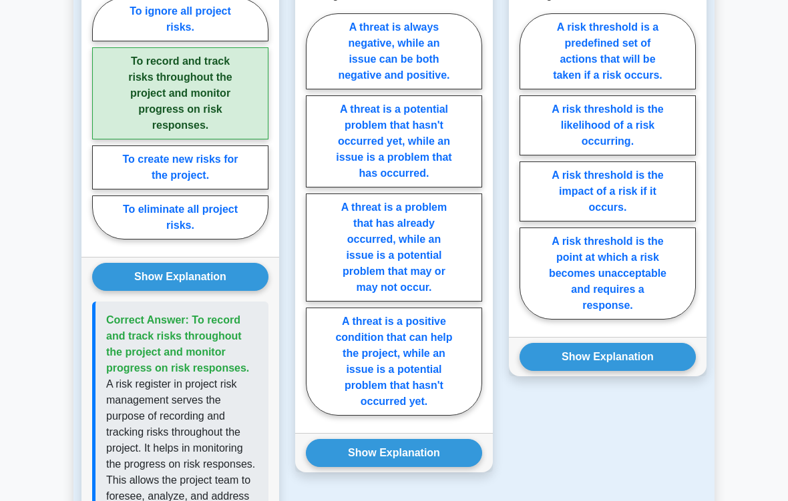
click at [395, 188] on label "A threat is a potential problem that hasn't occurred yet, while an issue is a p…" at bounding box center [394, 141] width 176 height 92
click at [314, 214] on input "A threat is a potential problem that hasn't occurred yet, while an issue is a p…" at bounding box center [310, 218] width 9 height 9
radio input "true"
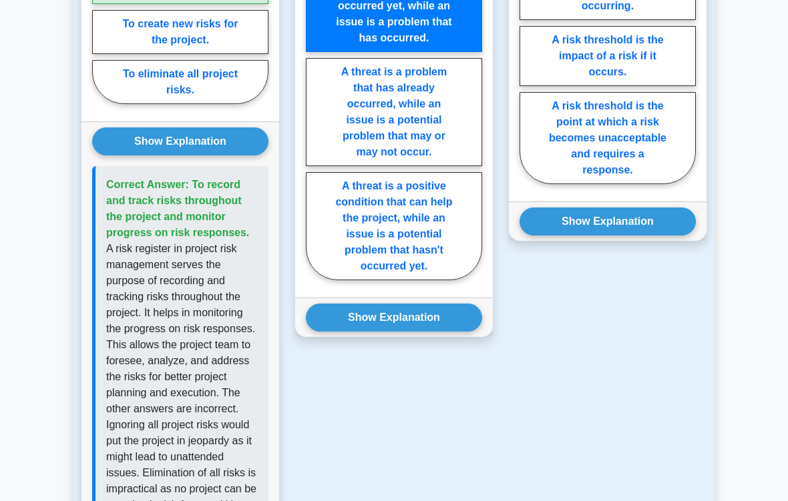
scroll to position [1396, 0]
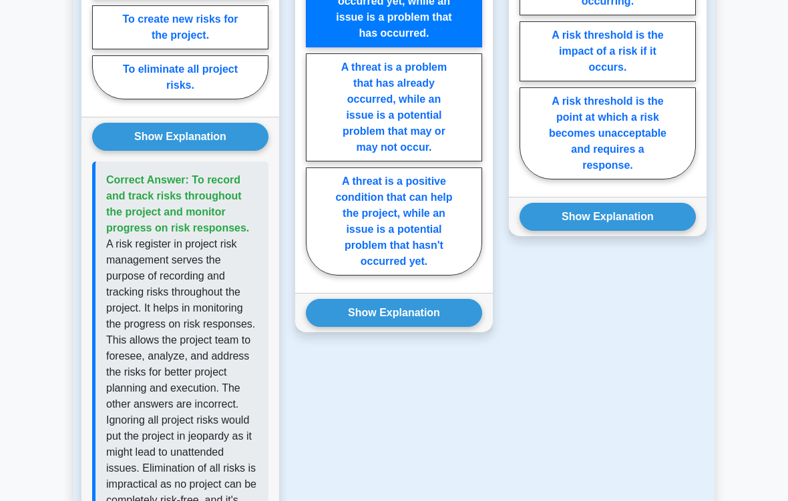
click at [430, 328] on button "Show Explanation" at bounding box center [394, 314] width 176 height 28
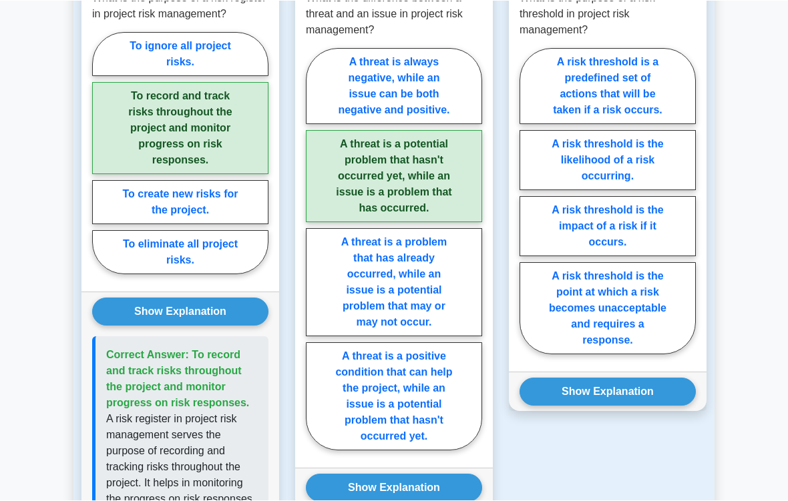
scroll to position [1245, 0]
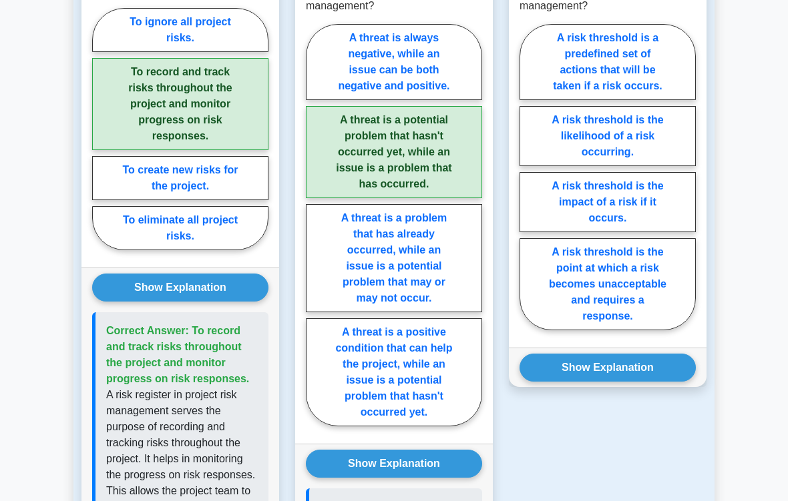
click at [620, 331] on label "A risk threshold is the point at which a risk becomes unacceptable and requires…" at bounding box center [607, 284] width 176 height 92
click at [528, 186] on input "A risk threshold is the point at which a risk becomes unacceptable and requires…" at bounding box center [523, 181] width 9 height 9
radio input "true"
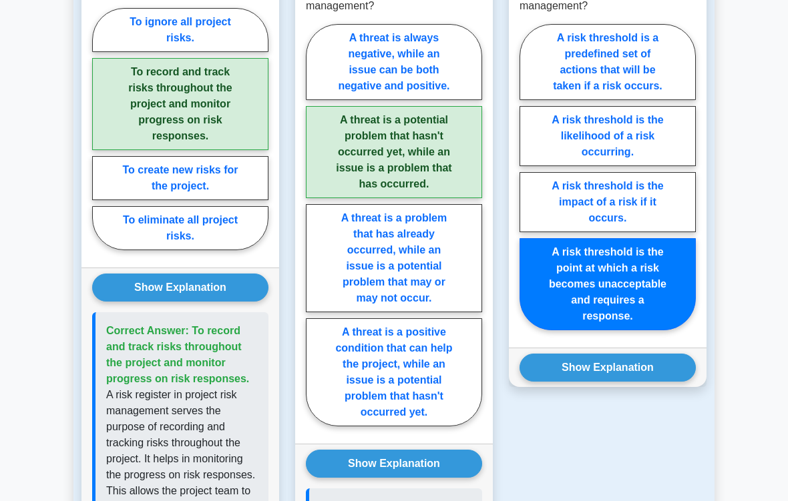
click at [620, 382] on button "Show Explanation" at bounding box center [607, 368] width 176 height 28
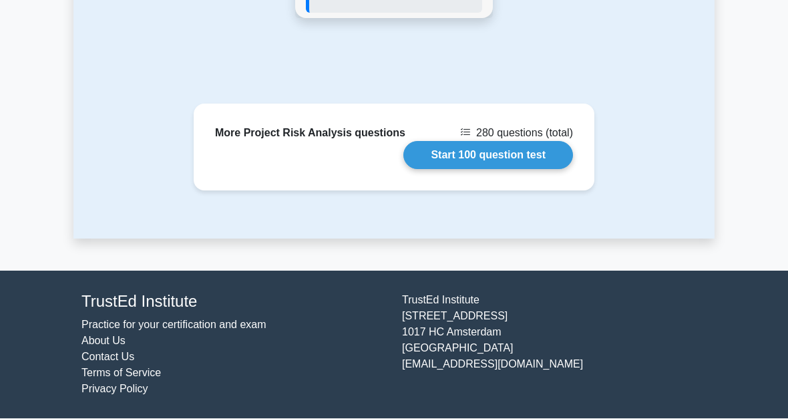
scroll to position [2336, 0]
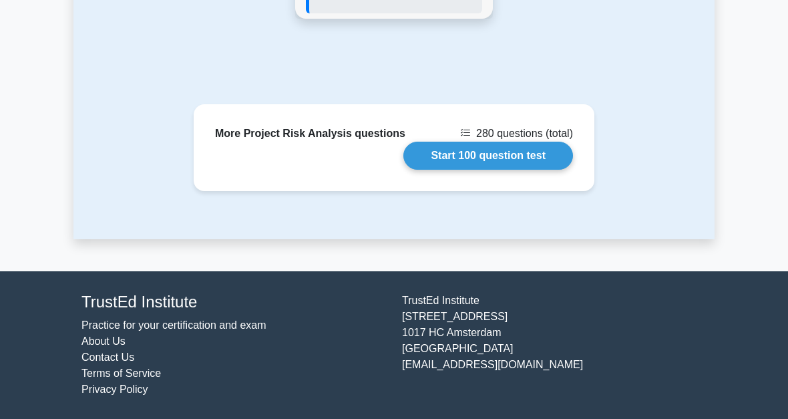
click at [403, 170] on link "Start 100 question test" at bounding box center [488, 156] width 170 height 28
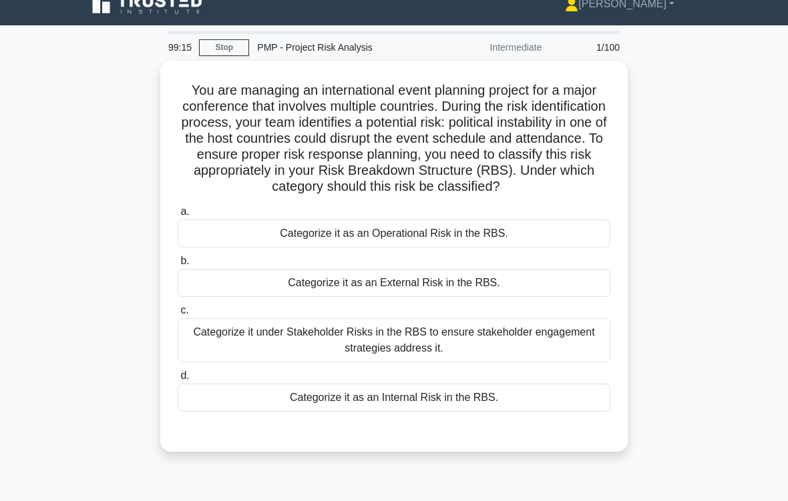
scroll to position [20, 0]
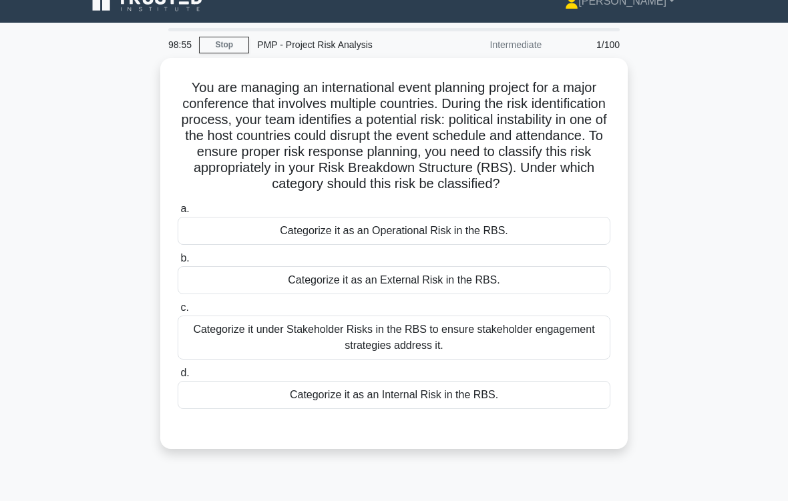
click at [469, 294] on div "Categorize it as an External Risk in the RBS." at bounding box center [394, 280] width 433 height 28
click at [178, 263] on input "b. Categorize it as an External Risk in the RBS." at bounding box center [178, 258] width 0 height 9
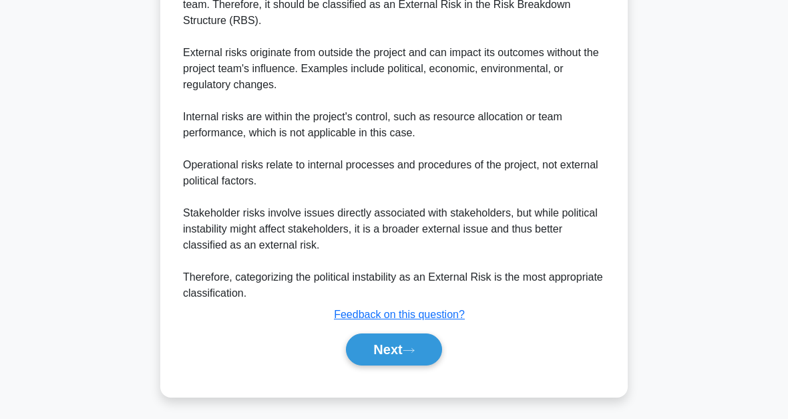
click at [425, 347] on button "Next" at bounding box center [393, 349] width 95 height 32
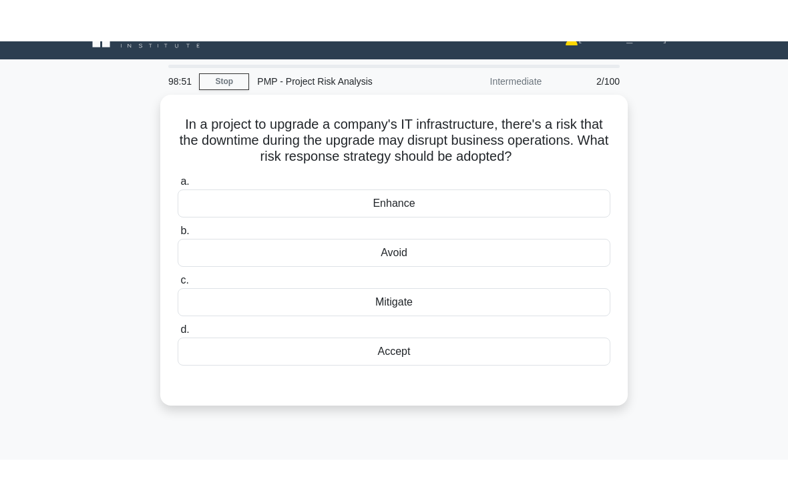
scroll to position [0, 0]
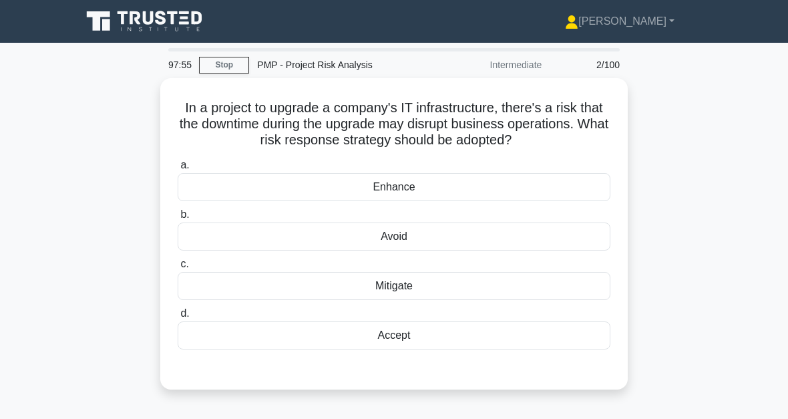
click at [407, 236] on div "Avoid" at bounding box center [394, 236] width 433 height 28
click at [178, 219] on input "b. Avoid" at bounding box center [178, 214] width 0 height 9
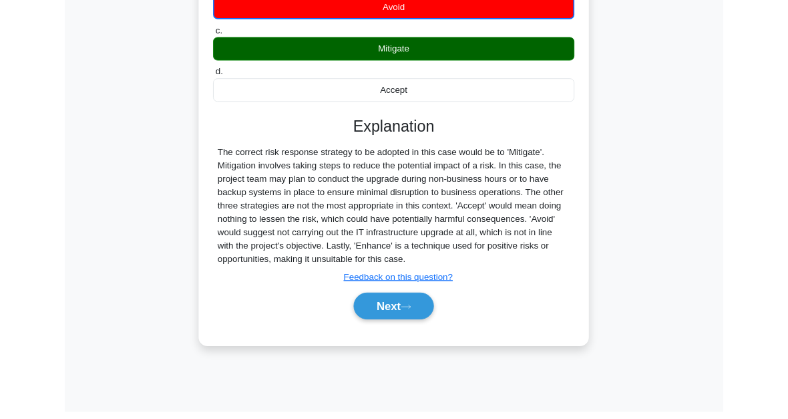
scroll to position [302, 0]
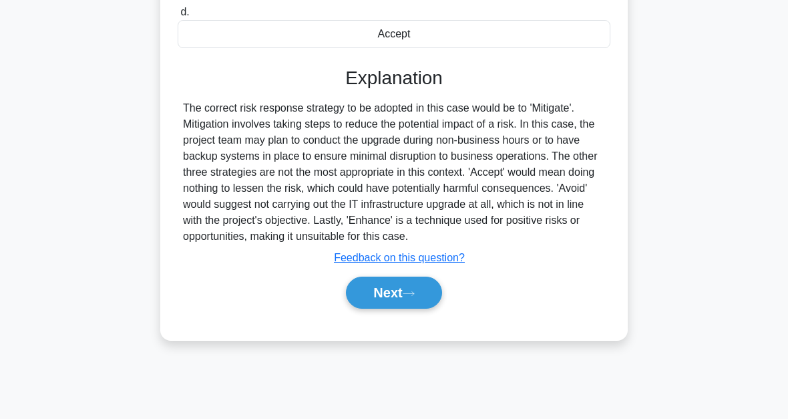
click at [401, 300] on button "Next" at bounding box center [393, 292] width 95 height 32
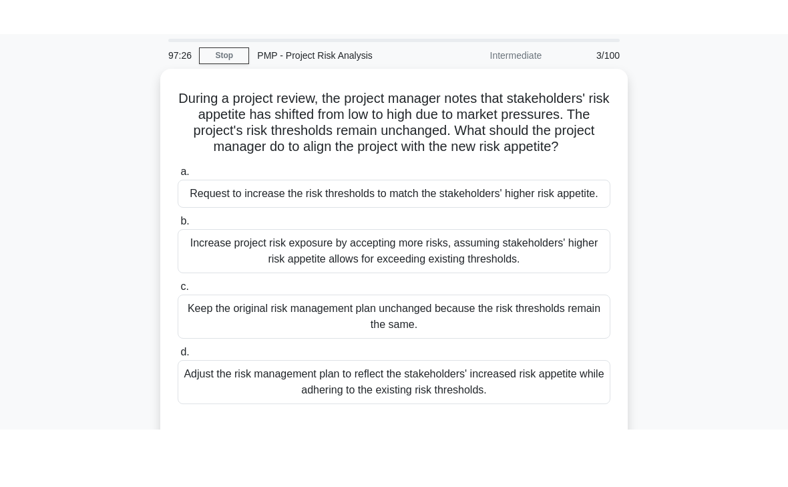
scroll to position [43, 0]
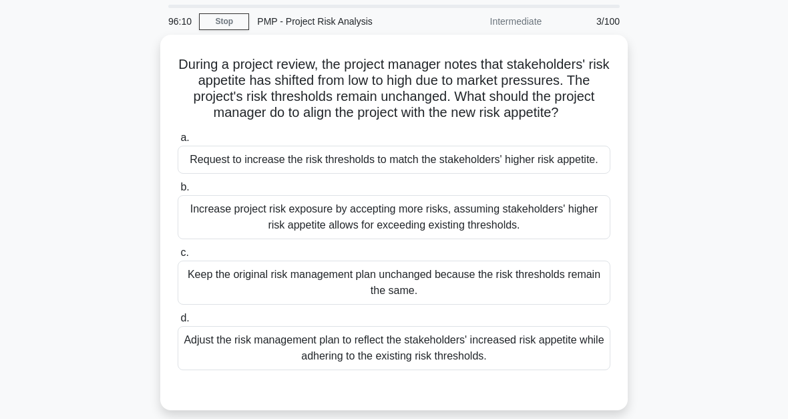
click at [400, 370] on div "Adjust the risk management plan to reflect the stakeholders' increased risk app…" at bounding box center [394, 348] width 433 height 44
click at [178, 323] on input "d. Adjust the risk management plan to reflect the stakeholders' increased risk …" at bounding box center [178, 318] width 0 height 9
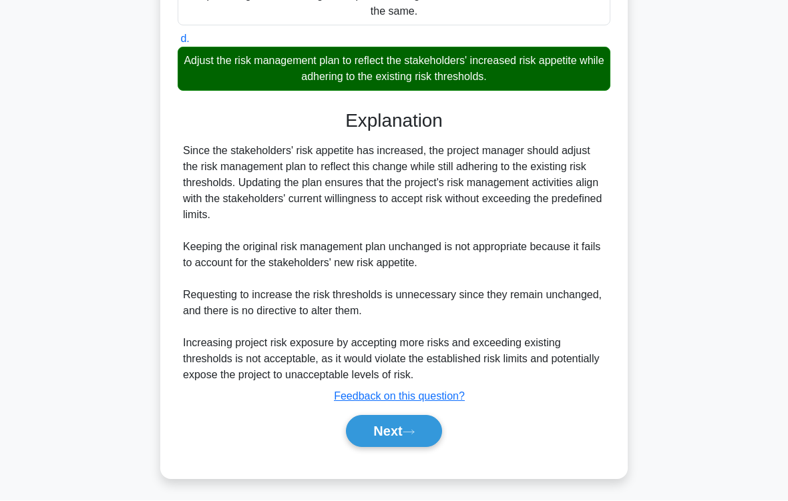
scroll to position [354, 0]
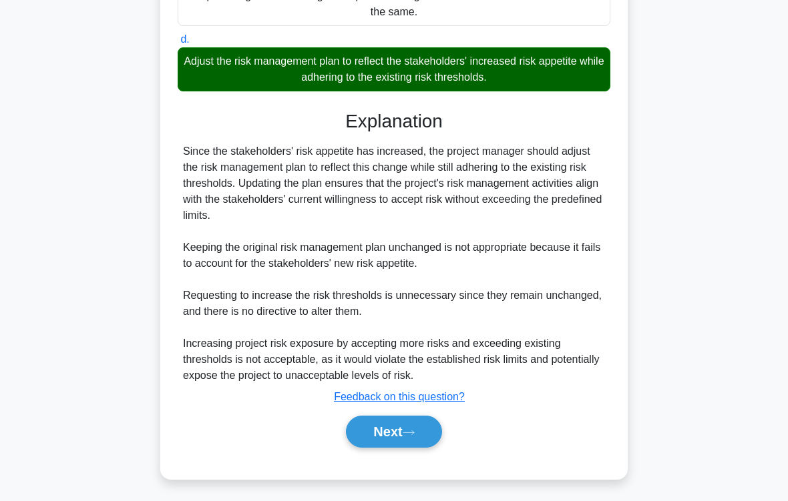
click at [402, 418] on button "Next" at bounding box center [393, 432] width 95 height 32
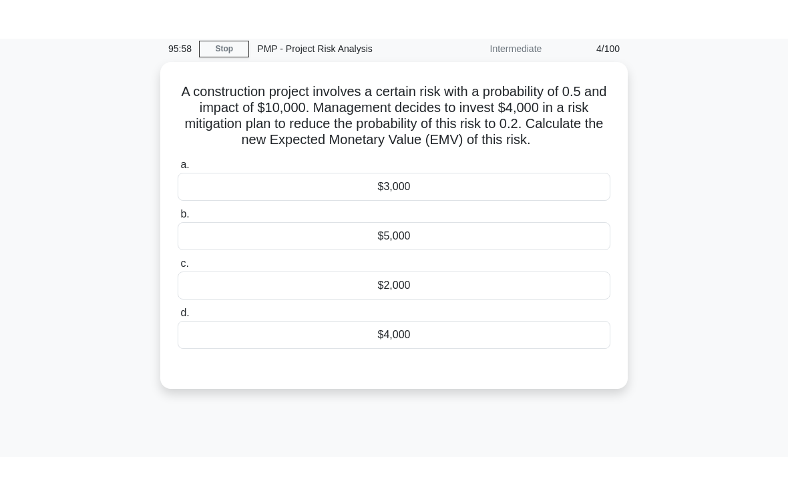
scroll to position [46, 0]
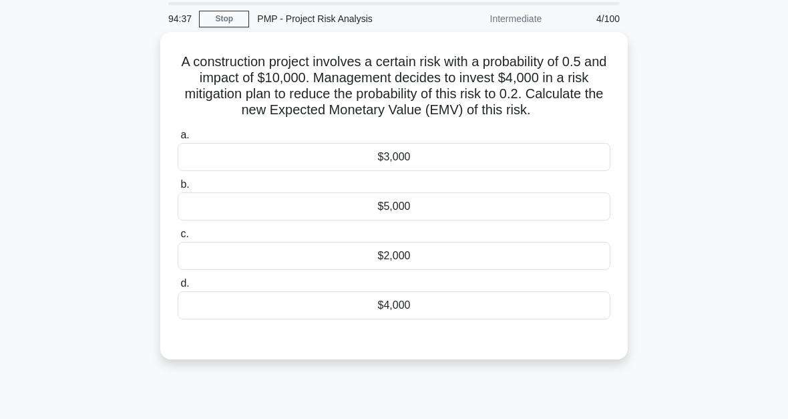
click at [403, 270] on div "$2,000" at bounding box center [394, 256] width 433 height 28
click at [178, 238] on input "c. $2,000" at bounding box center [178, 234] width 0 height 9
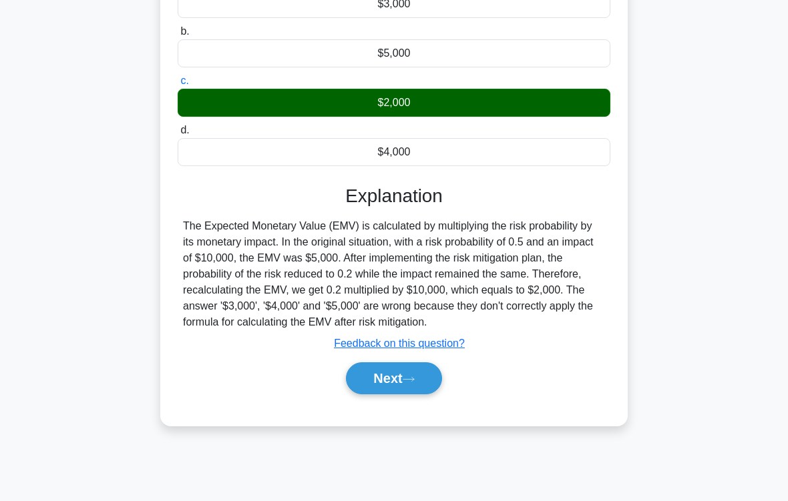
scroll to position [220, 0]
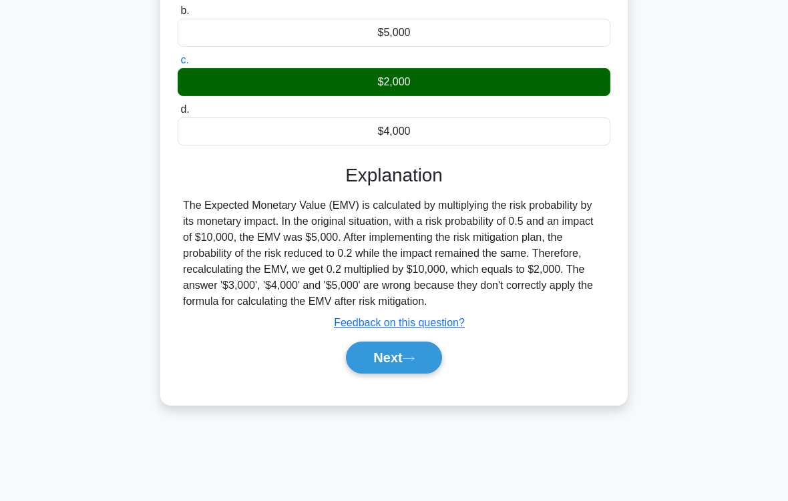
click at [422, 374] on button "Next" at bounding box center [393, 358] width 95 height 32
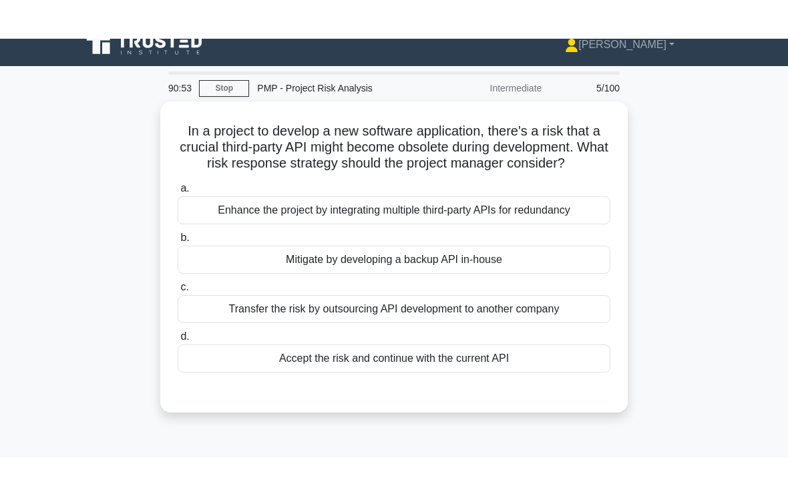
scroll to position [14, 0]
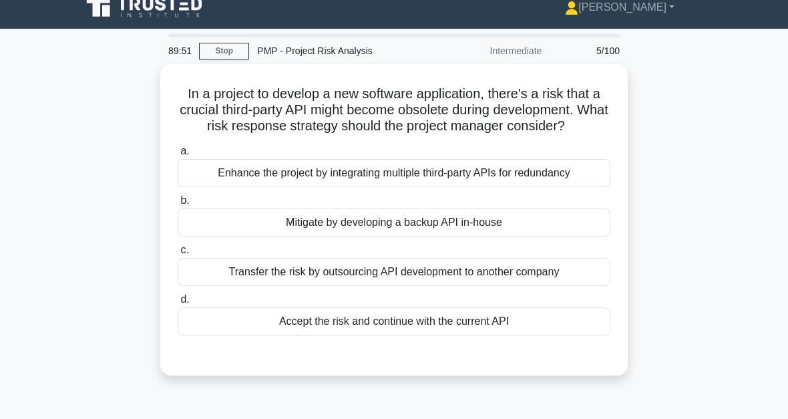
click at [264, 286] on div "Transfer the risk by outsourcing API development to another company" at bounding box center [394, 272] width 433 height 28
click at [178, 254] on input "c. Transfer the risk by outsourcing API development to another company" at bounding box center [178, 250] width 0 height 9
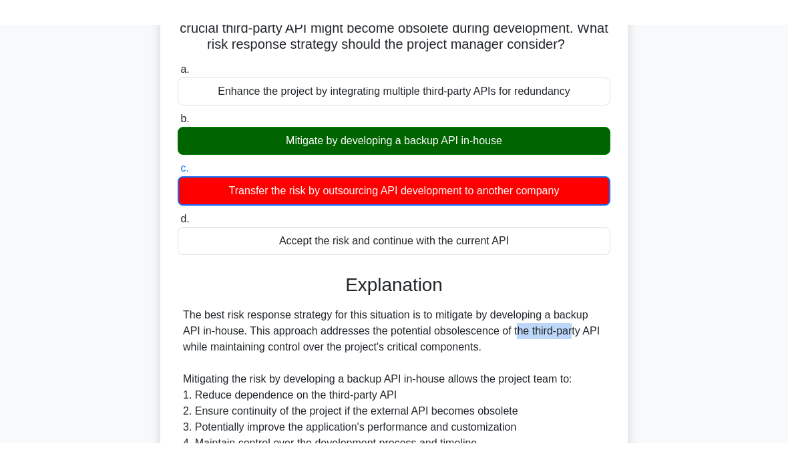
scroll to position [60, 0]
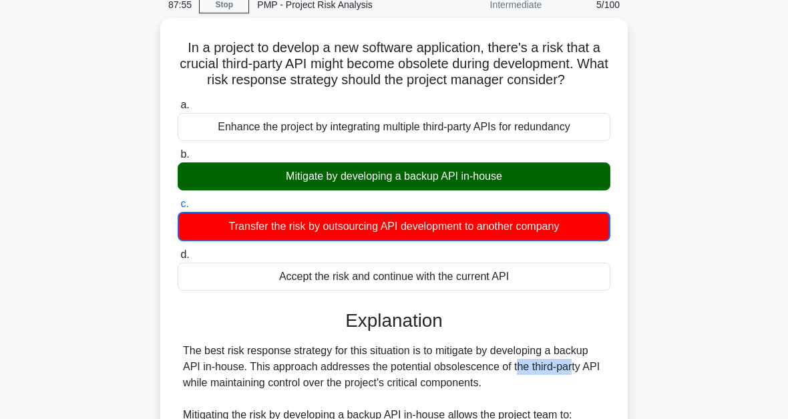
copy div "Mitigate by developing a backup API in-house"
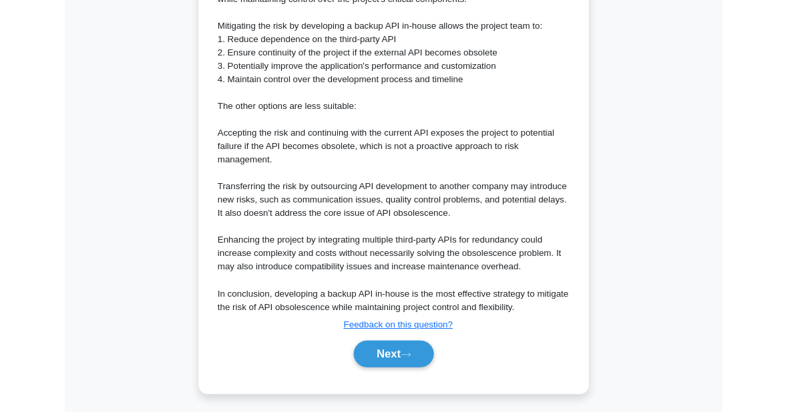
scroll to position [614, 0]
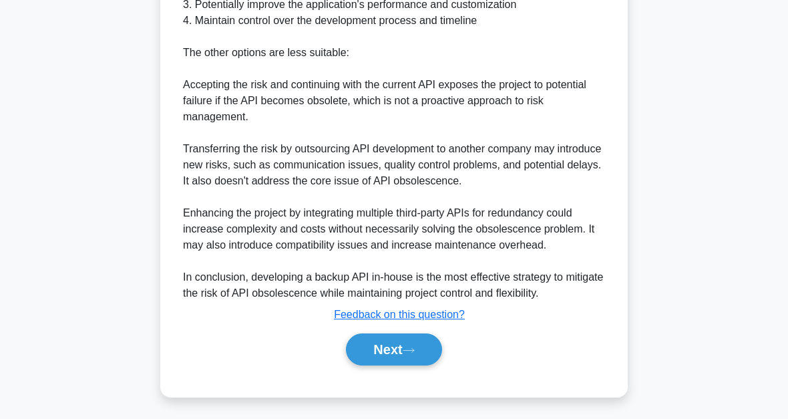
click at [409, 347] on icon at bounding box center [409, 350] width 12 height 7
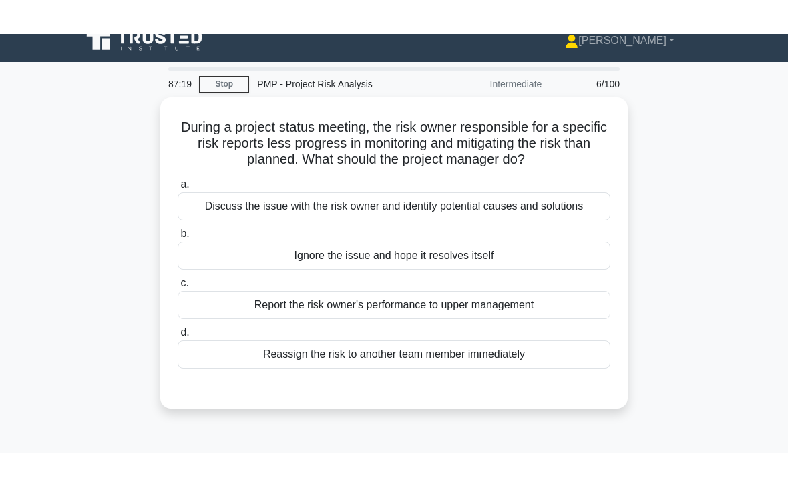
scroll to position [7, 0]
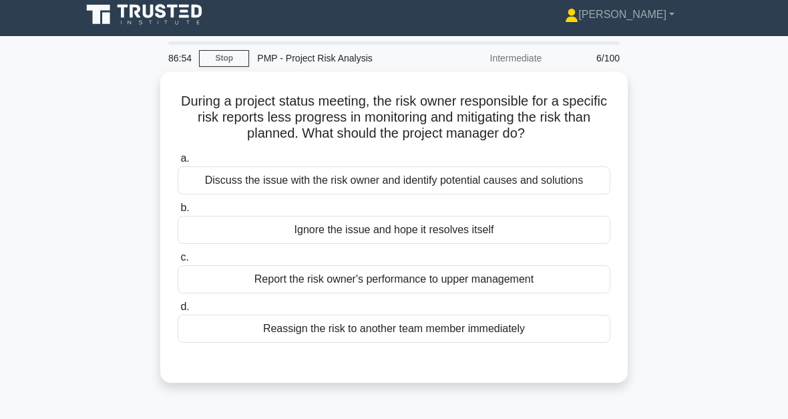
click at [394, 186] on div "Discuss the issue with the risk owner and identify potential causes and solutio…" at bounding box center [394, 180] width 433 height 28
click at [178, 163] on input "a. Discuss the issue with the risk owner and identify potential causes and solu…" at bounding box center [178, 158] width 0 height 9
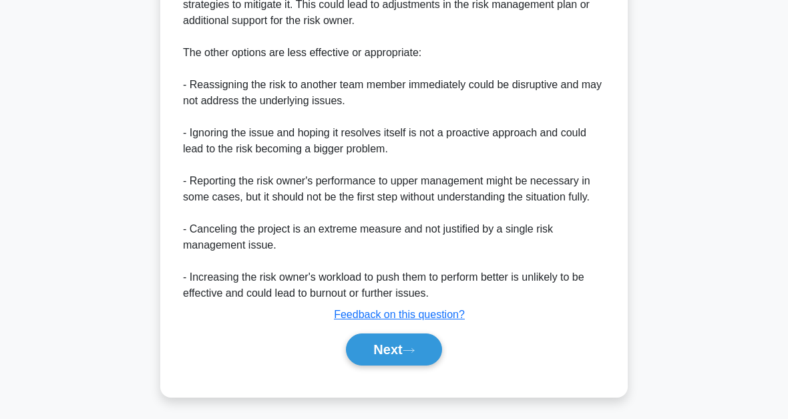
click at [423, 351] on button "Next" at bounding box center [393, 349] width 95 height 32
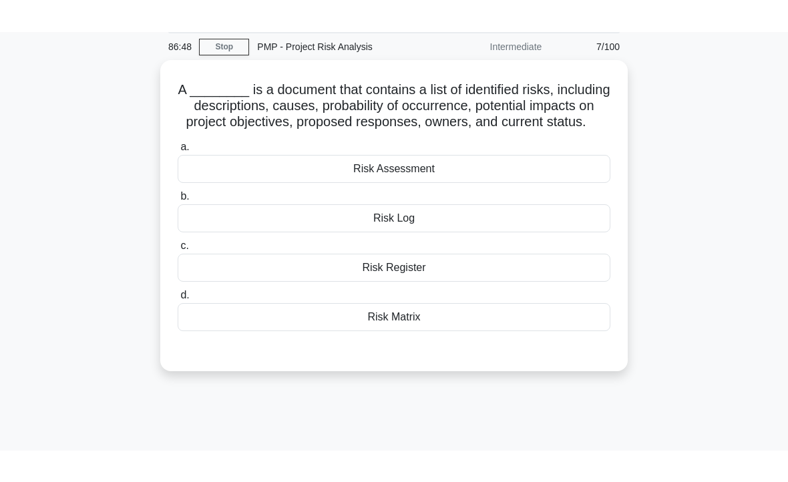
scroll to position [5, 0]
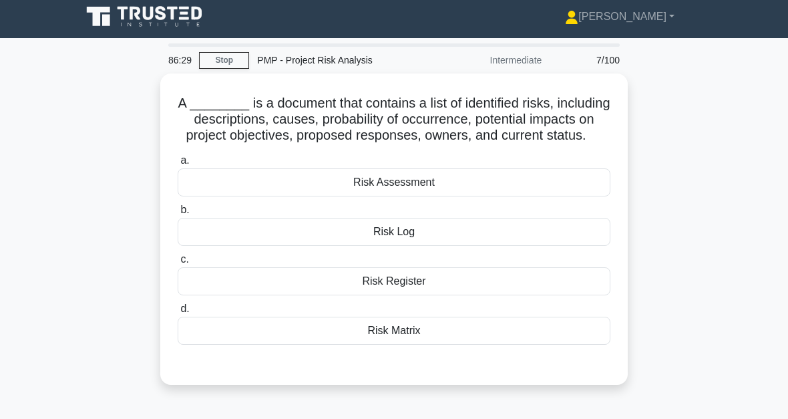
click at [422, 295] on div "Risk Register" at bounding box center [394, 281] width 433 height 28
click at [178, 264] on input "c. Risk Register" at bounding box center [178, 259] width 0 height 9
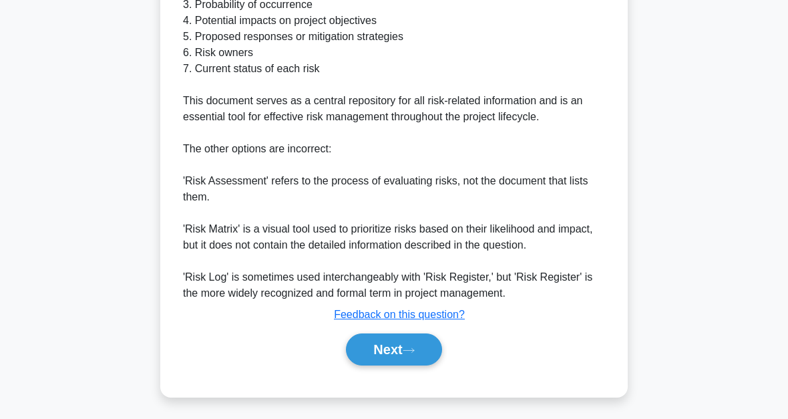
click at [415, 351] on icon at bounding box center [409, 350] width 12 height 7
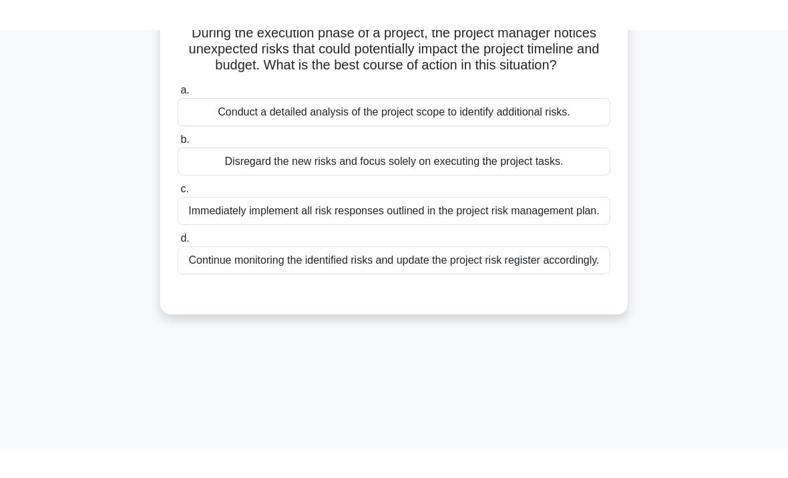
scroll to position [32, 0]
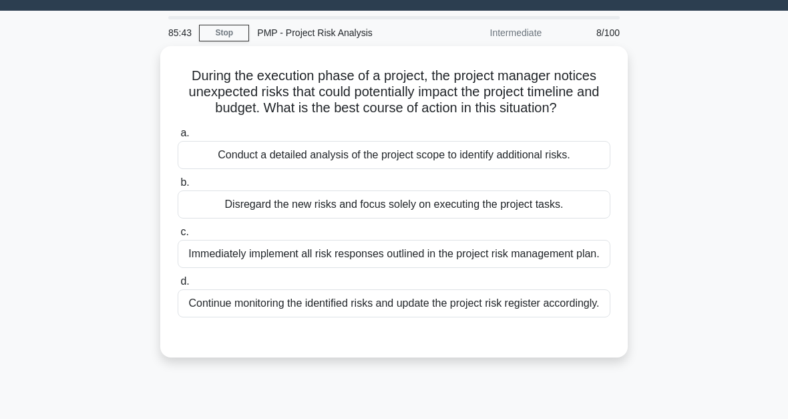
click at [404, 317] on div "Continue monitoring the identified risks and update the project risk register a…" at bounding box center [394, 303] width 433 height 28
click at [178, 286] on input "d. Continue monitoring the identified risks and update the project risk registe…" at bounding box center [178, 281] width 0 height 9
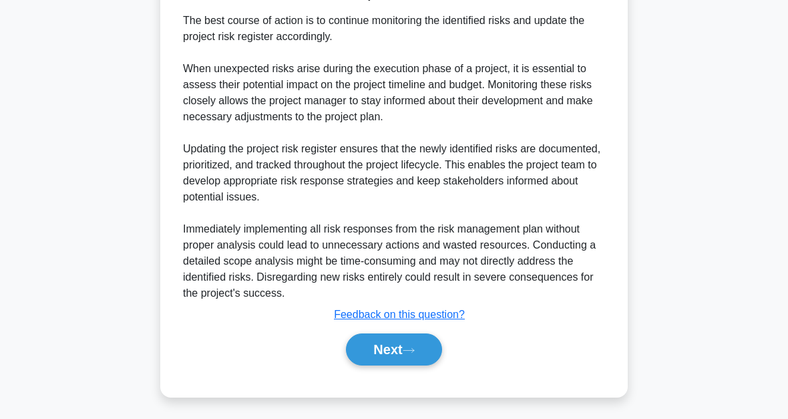
click at [413, 345] on button "Next" at bounding box center [393, 349] width 95 height 32
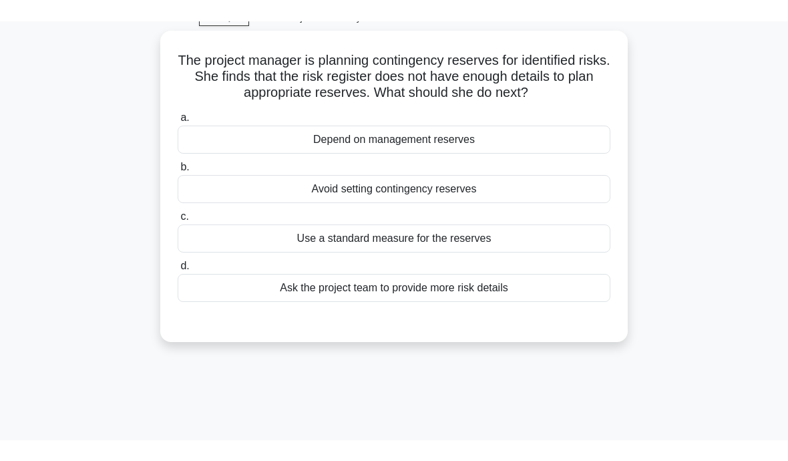
scroll to position [0, 0]
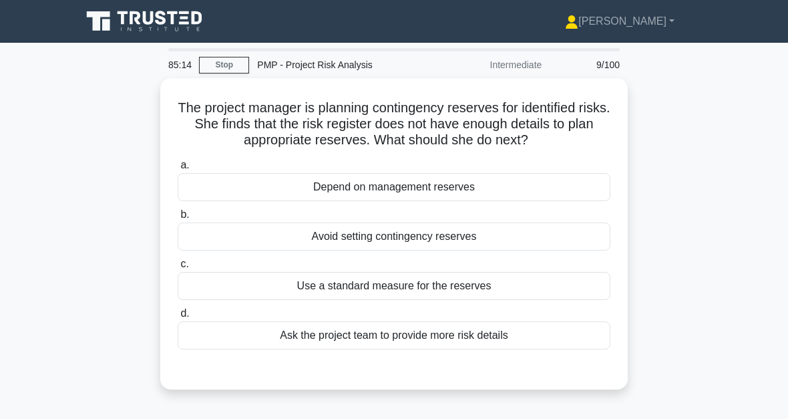
click at [404, 349] on div "Ask the project team to provide more risk details" at bounding box center [394, 335] width 433 height 28
click at [178, 318] on input "d. Ask the project team to provide more risk details" at bounding box center [178, 313] width 0 height 9
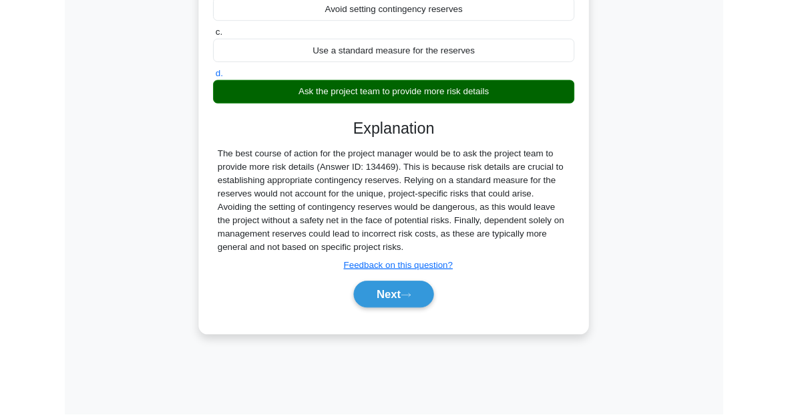
scroll to position [302, 0]
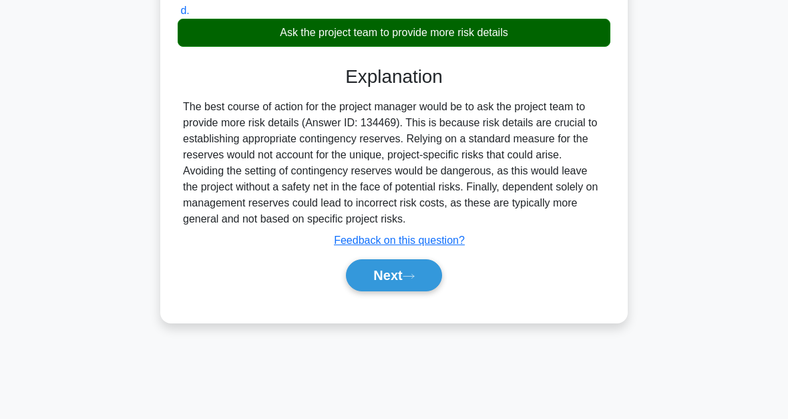
click at [409, 280] on icon at bounding box center [409, 275] width 12 height 7
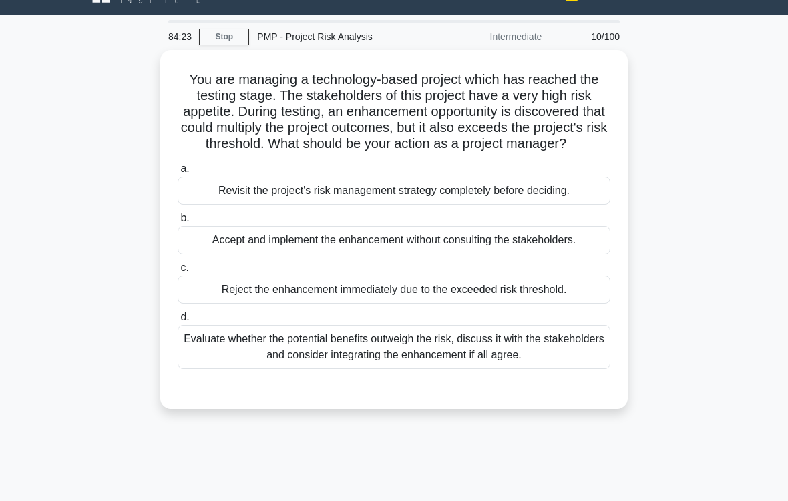
scroll to position [39, 0]
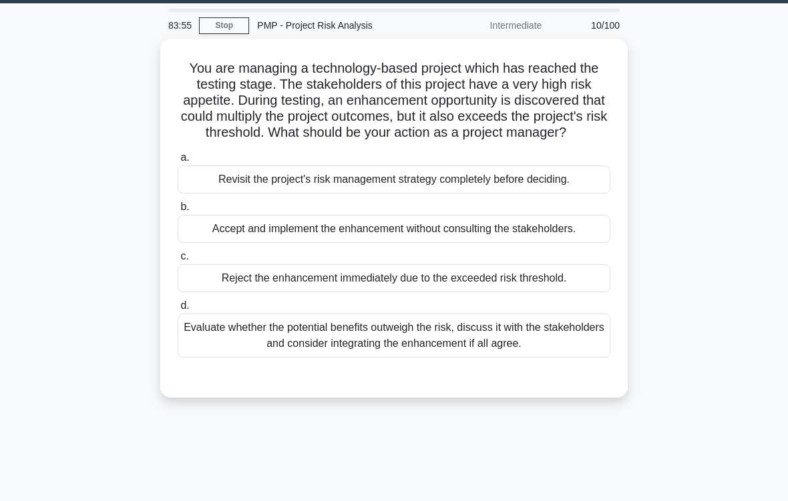
click at [388, 357] on div "Evaluate whether the potential benefits outweigh the risk, discuss it with the …" at bounding box center [394, 336] width 433 height 44
click at [178, 310] on input "d. Evaluate whether the potential benefits outweigh the risk, discuss it with t…" at bounding box center [178, 306] width 0 height 9
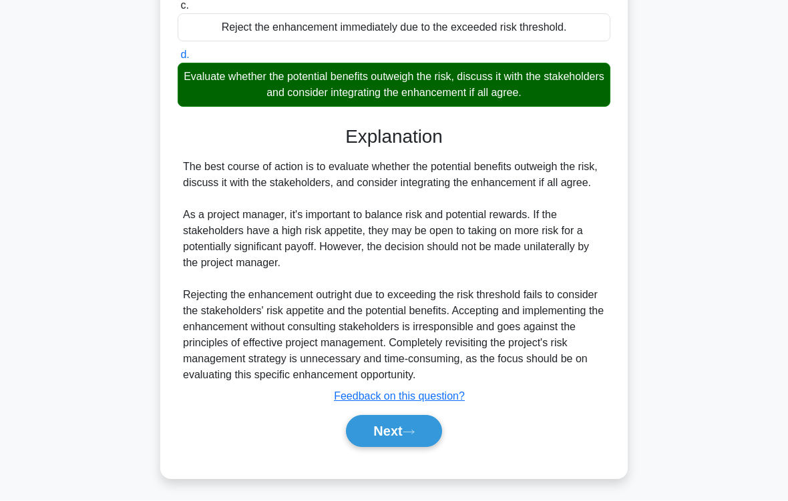
scroll to position [338, 0]
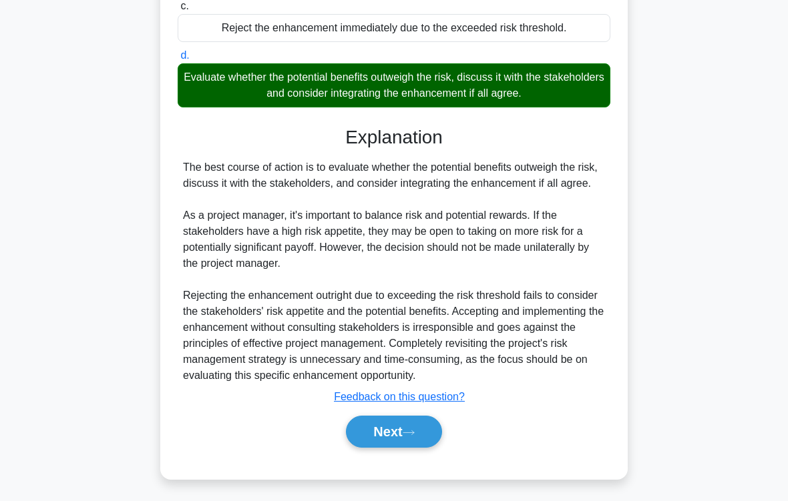
click at [402, 418] on button "Next" at bounding box center [393, 432] width 95 height 32
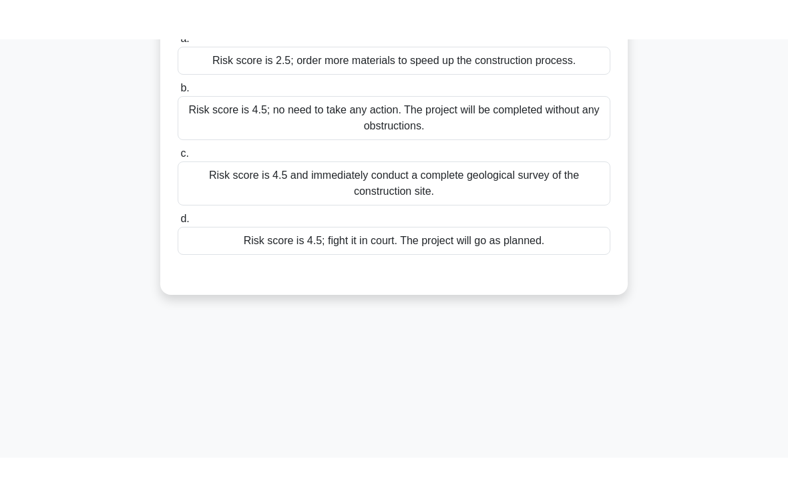
scroll to position [21, 0]
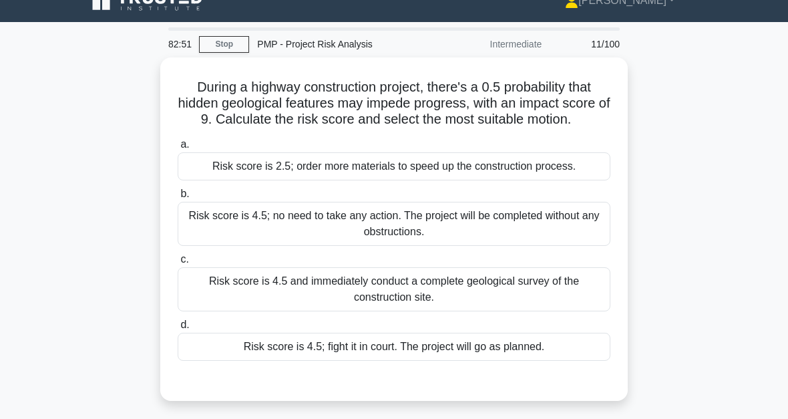
click at [423, 311] on div "Risk score is 4.5 and immediately conduct a complete geological survey of the c…" at bounding box center [394, 289] width 433 height 44
click at [178, 264] on input "c. Risk score is 4.5 and immediately conduct a complete geological survey of th…" at bounding box center [178, 259] width 0 height 9
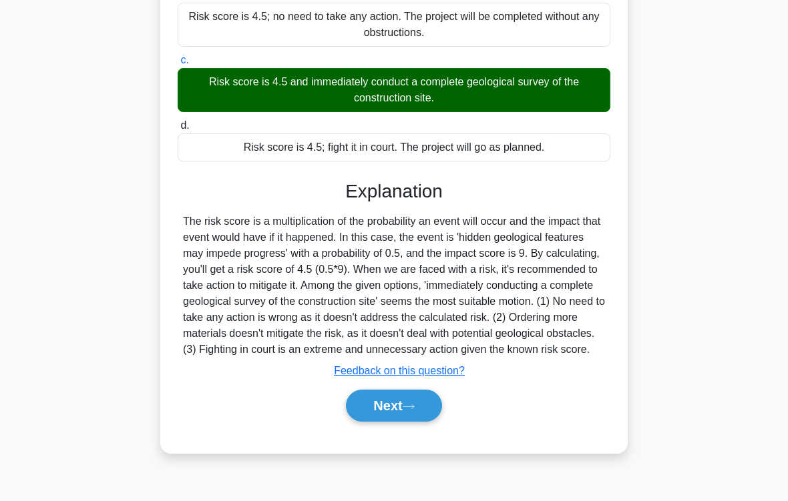
scroll to position [242, 0]
click at [413, 418] on button "Next" at bounding box center [393, 406] width 95 height 32
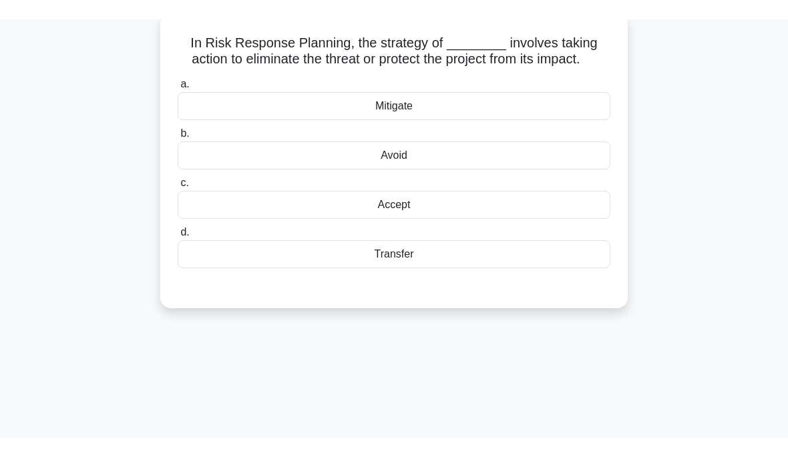
scroll to position [69, 0]
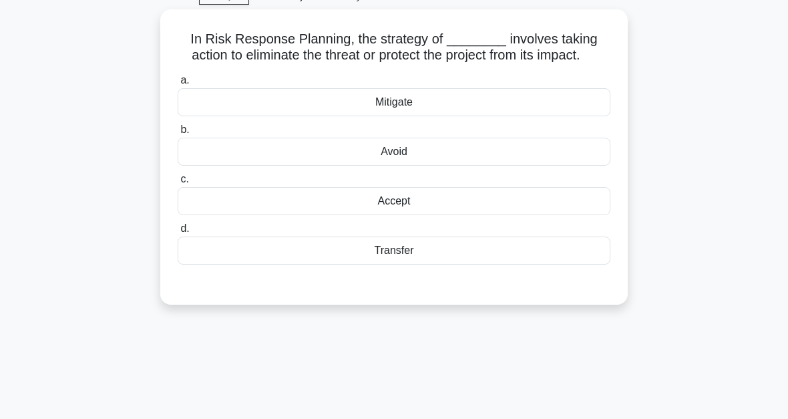
click at [411, 164] on div "Avoid" at bounding box center [394, 152] width 433 height 28
click at [178, 134] on input "b. Avoid" at bounding box center [178, 130] width 0 height 9
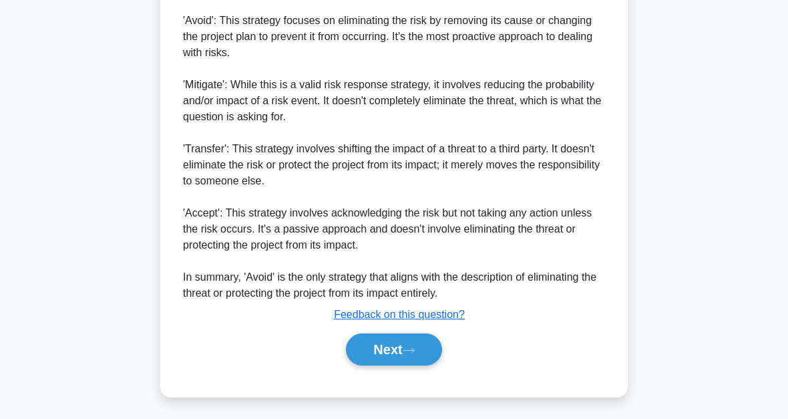
click at [403, 361] on button "Next" at bounding box center [393, 349] width 95 height 32
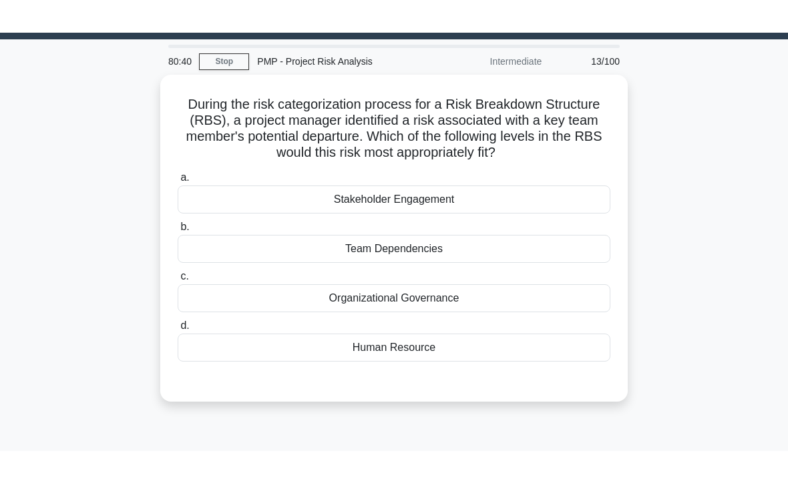
scroll to position [32, 0]
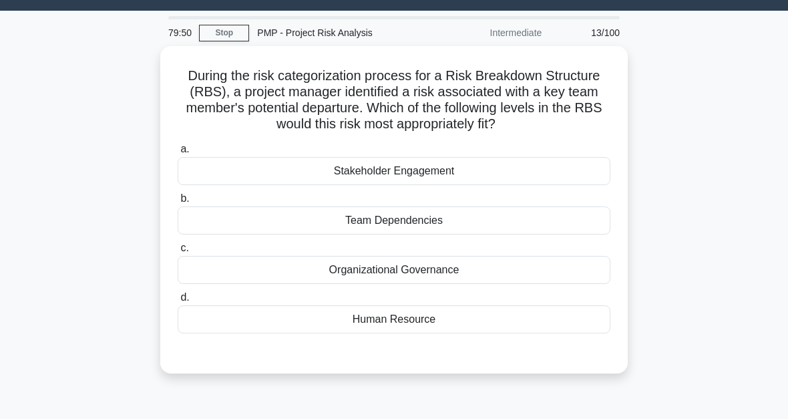
click at [437, 234] on div "Team Dependencies" at bounding box center [394, 220] width 433 height 28
click at [178, 203] on input "b. Team Dependencies" at bounding box center [178, 198] width 0 height 9
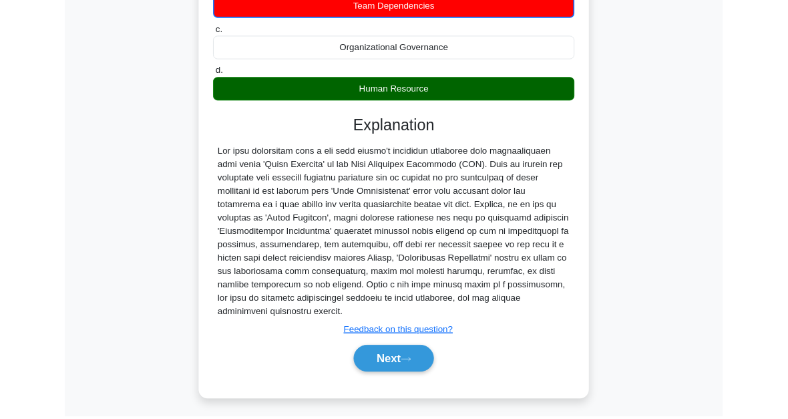
scroll to position [374, 0]
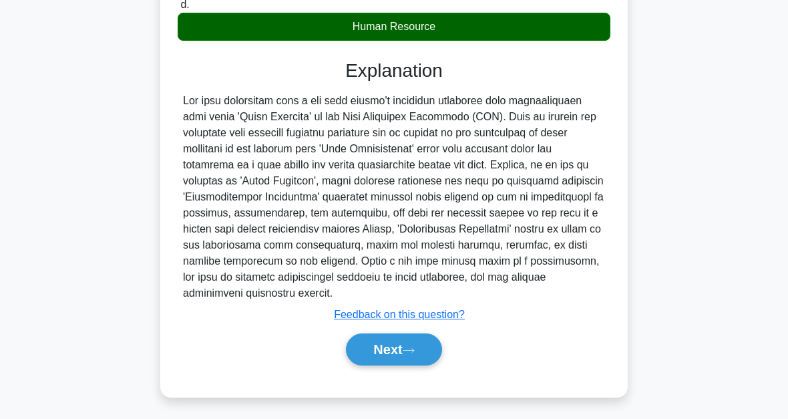
click at [402, 353] on button "Next" at bounding box center [393, 349] width 95 height 32
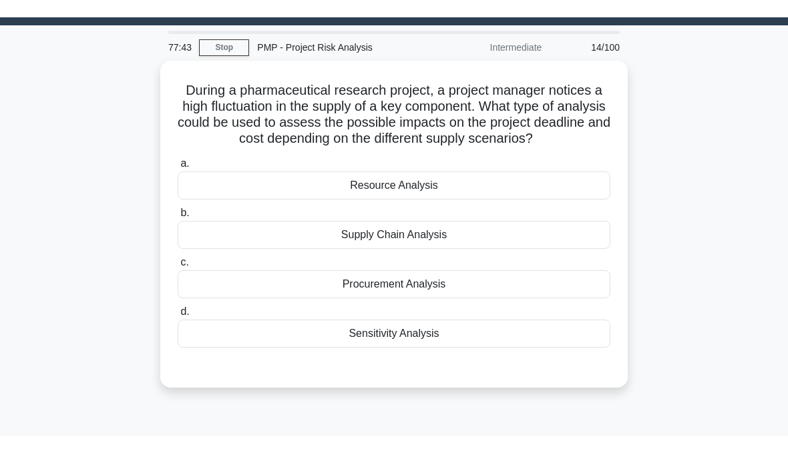
scroll to position [9, 0]
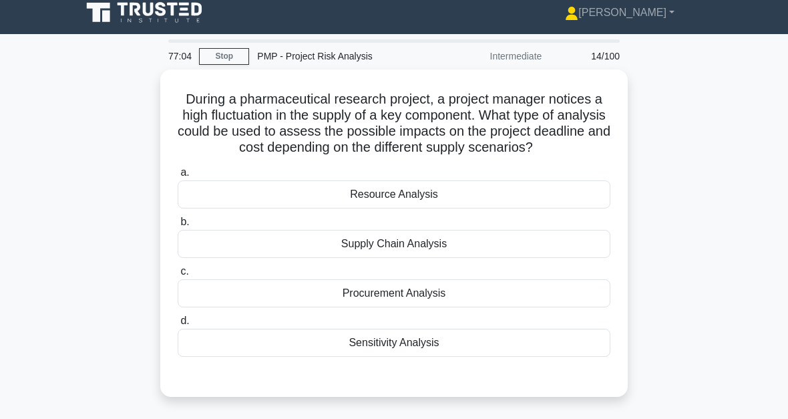
click at [423, 258] on div "Supply Chain Analysis" at bounding box center [394, 244] width 433 height 28
click at [178, 226] on input "b. Supply Chain Analysis" at bounding box center [178, 222] width 0 height 9
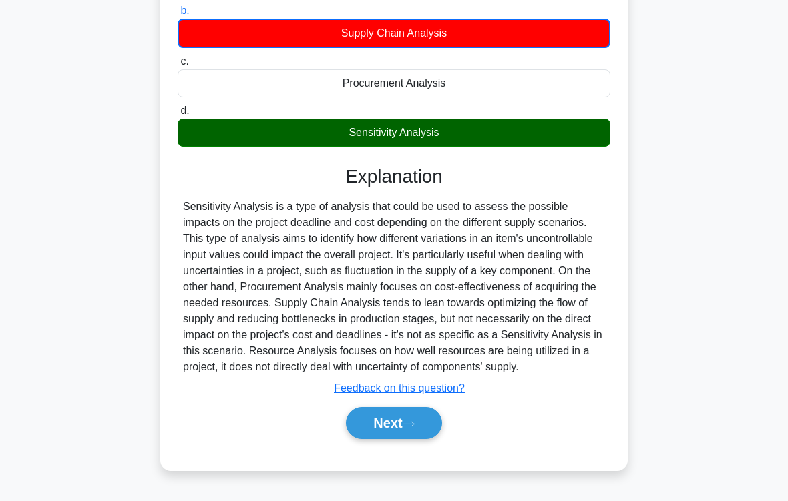
scroll to position [259, 0]
click at [415, 418] on icon at bounding box center [409, 424] width 12 height 7
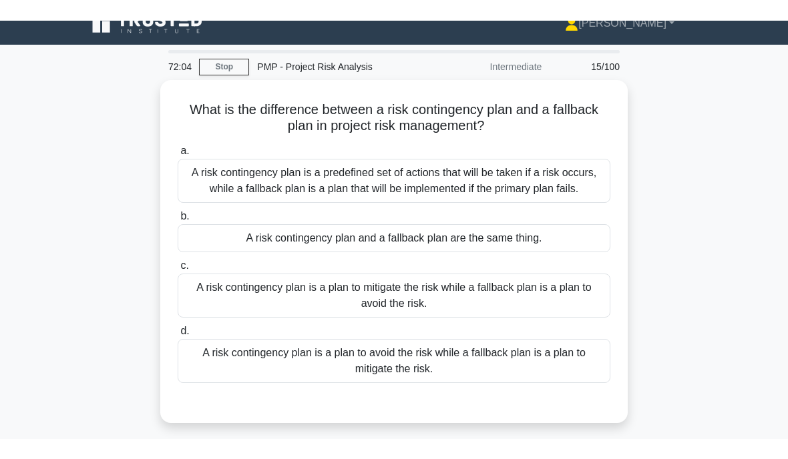
scroll to position [14, 0]
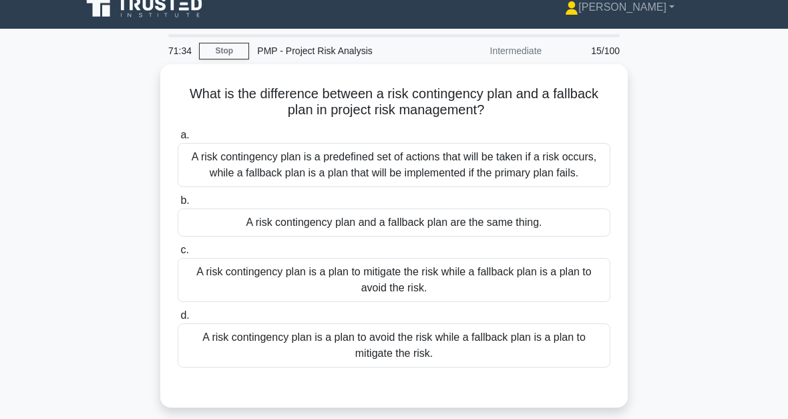
click at [446, 158] on div "A risk contingency plan is a predefined set of actions that will be taken if a …" at bounding box center [394, 165] width 433 height 44
click at [178, 140] on input "a. A risk contingency plan is a predefined set of actions that will be taken if…" at bounding box center [178, 135] width 0 height 9
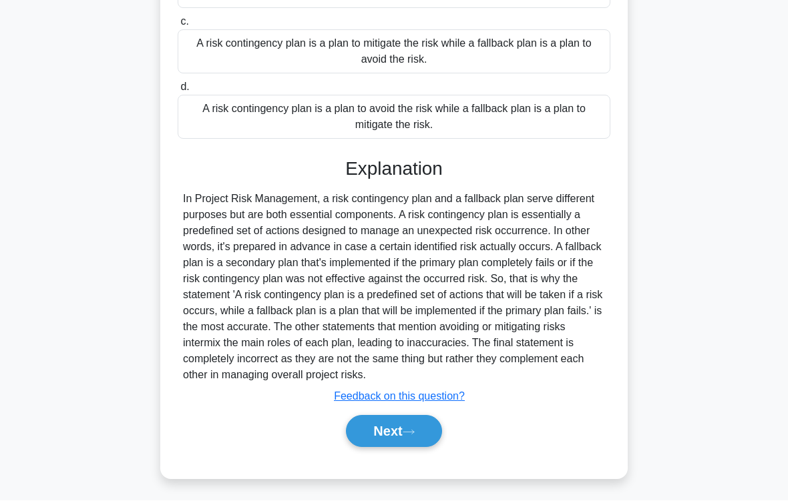
scroll to position [290, 0]
click at [420, 418] on button "Next" at bounding box center [393, 432] width 95 height 32
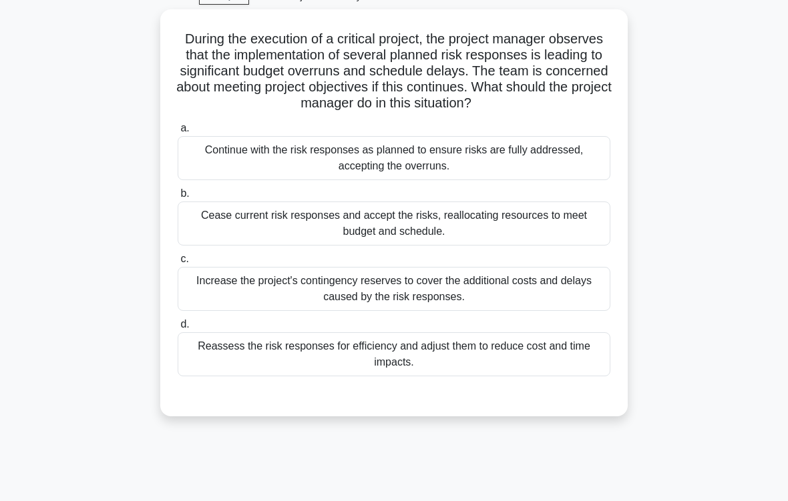
scroll to position [69, 0]
click at [500, 364] on div "Reassess the risk responses for efficiency and adjust them to reduce cost and t…" at bounding box center [394, 355] width 433 height 44
click at [178, 329] on input "d. Reassess the risk responses for efficiency and adjust them to reduce cost an…" at bounding box center [178, 325] width 0 height 9
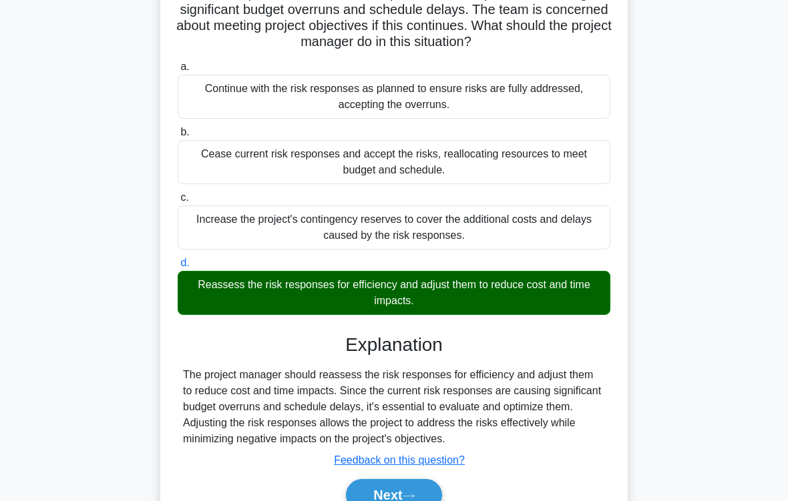
scroll to position [226, 0]
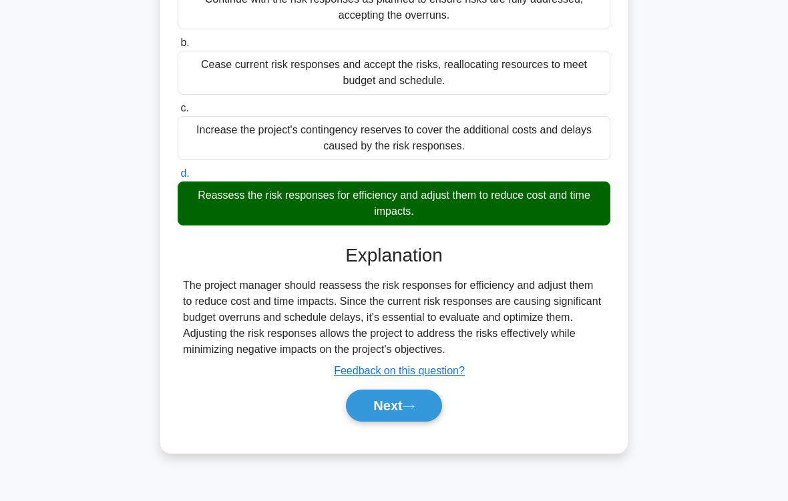
click at [420, 418] on button "Next" at bounding box center [393, 406] width 95 height 32
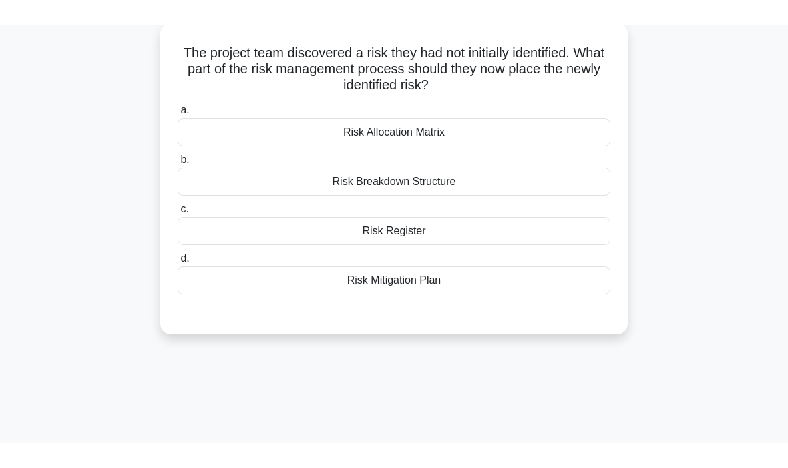
scroll to position [43, 0]
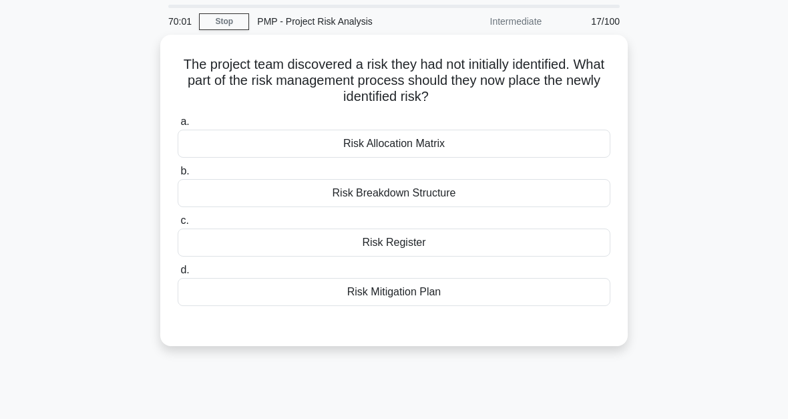
click at [436, 246] on div "Risk Register" at bounding box center [394, 242] width 433 height 28
click at [178, 225] on input "c. Risk Register" at bounding box center [178, 220] width 0 height 9
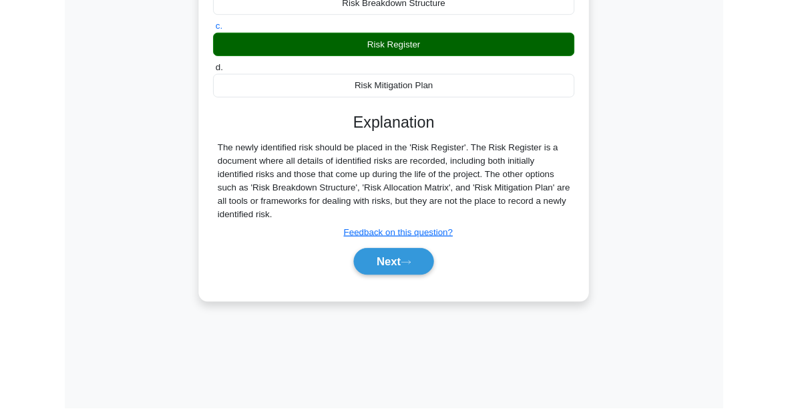
scroll to position [302, 0]
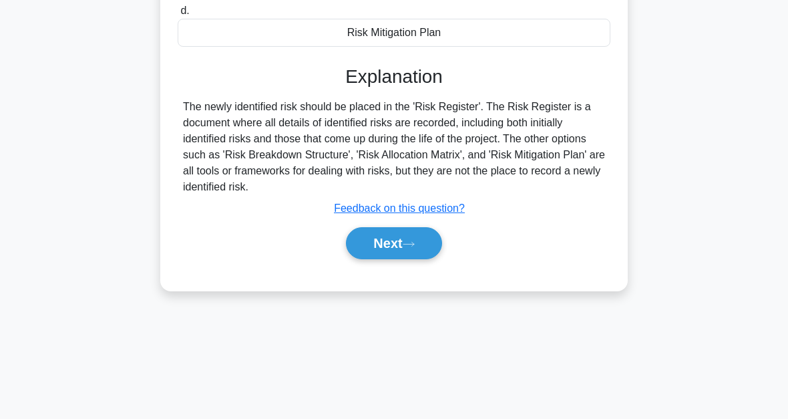
click at [413, 242] on icon at bounding box center [409, 243] width 12 height 7
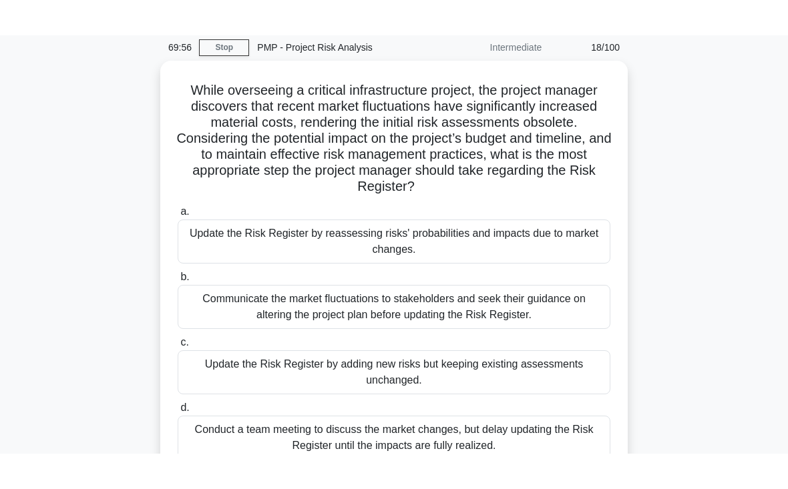
scroll to position [51, 0]
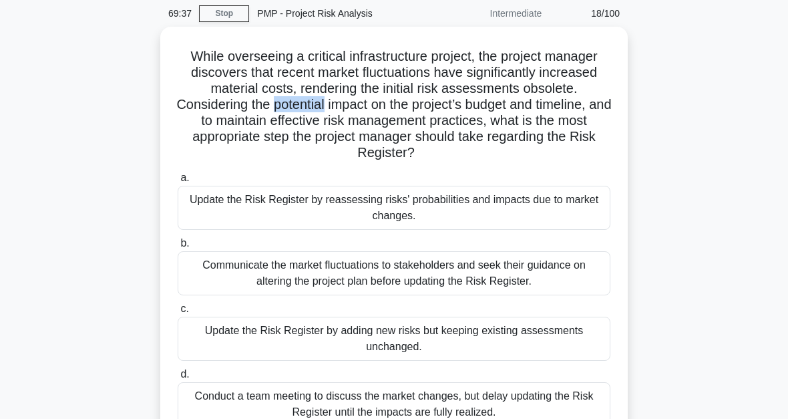
click at [684, 132] on div "While overseeing a critical infrastructure project, the project manager discove…" at bounding box center [393, 254] width 641 height 455
click at [682, 170] on div "While overseeing a critical infrastructure project, the project manager discove…" at bounding box center [393, 254] width 641 height 455
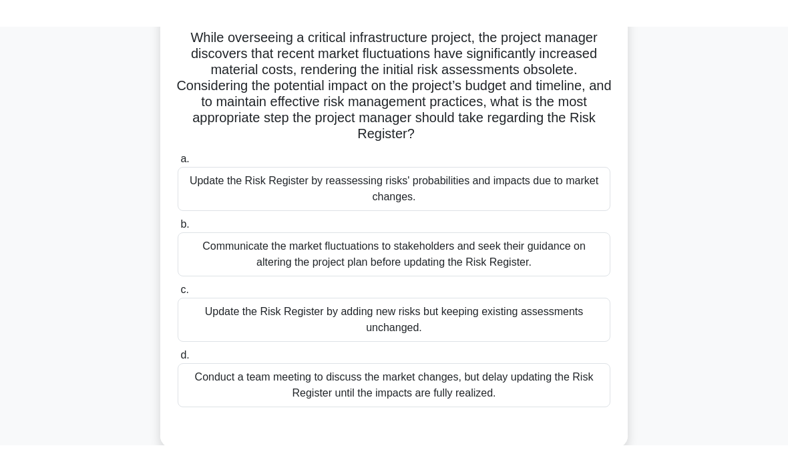
scroll to position [93, 0]
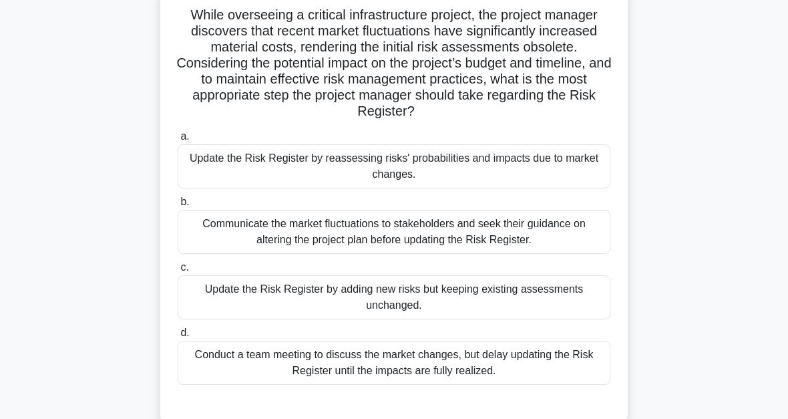
click at [415, 164] on div "Update the Risk Register by reassessing risks' probabilities and impacts due to…" at bounding box center [394, 166] width 433 height 44
click at [178, 141] on input "a. Update the Risk Register by reassessing risks' probabilities and impacts due…" at bounding box center [178, 136] width 0 height 9
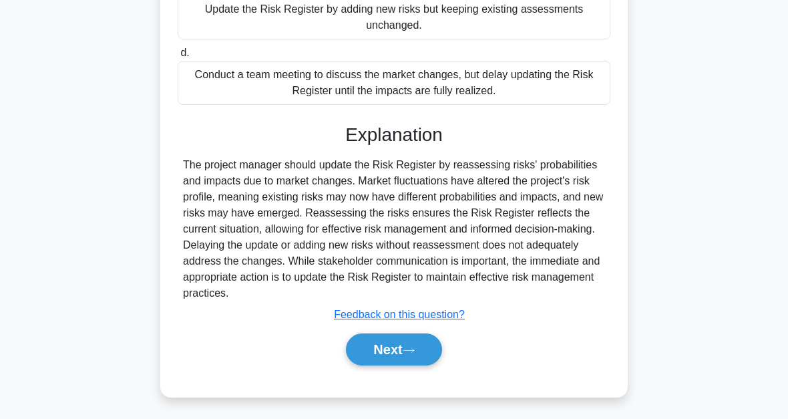
click at [429, 347] on button "Next" at bounding box center [393, 349] width 95 height 32
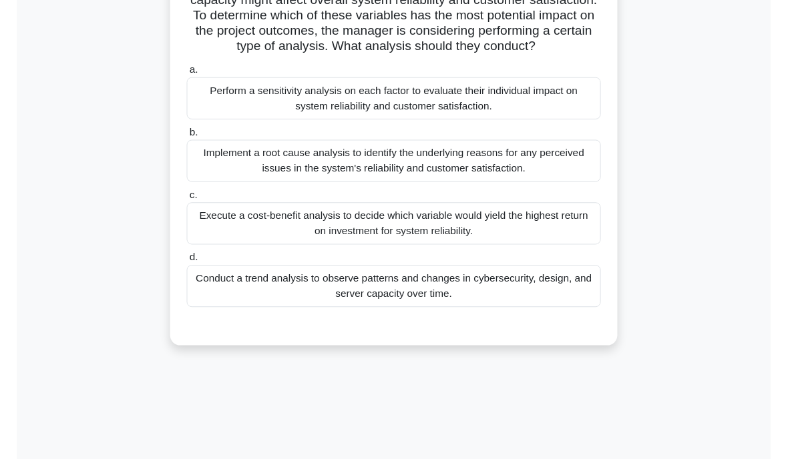
scroll to position [202, 0]
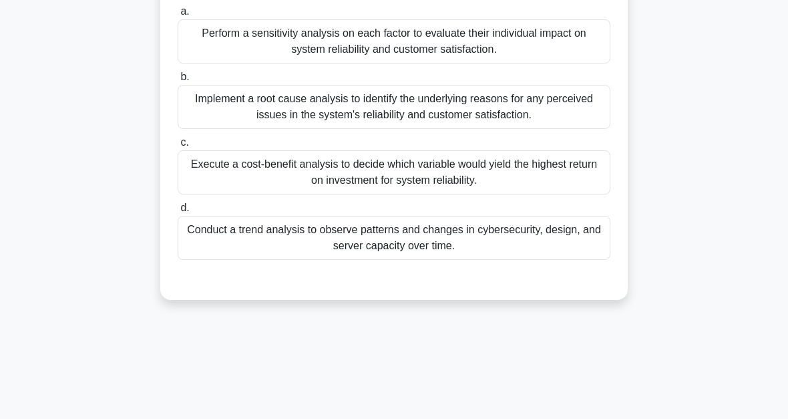
click at [391, 61] on div "Perform a sensitivity analysis on each factor to evaluate their individual impa…" at bounding box center [394, 41] width 433 height 44
click at [178, 16] on input "a. Perform a sensitivity analysis on each factor to evaluate their individual i…" at bounding box center [178, 11] width 0 height 9
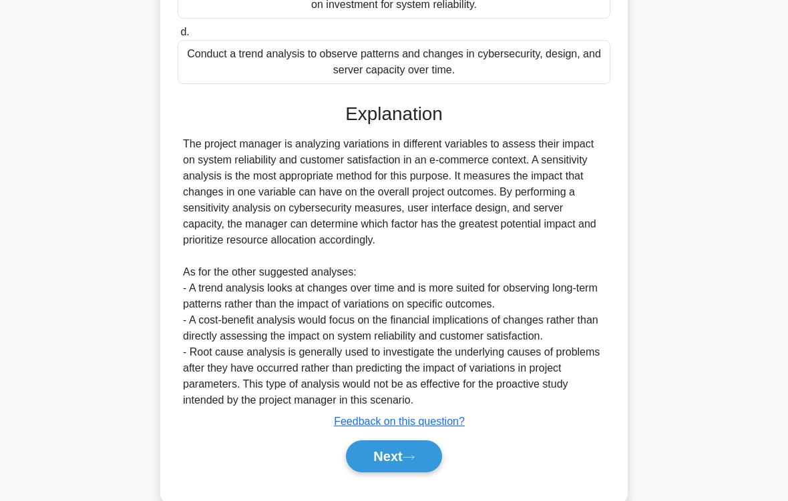
scroll to position [466, 0]
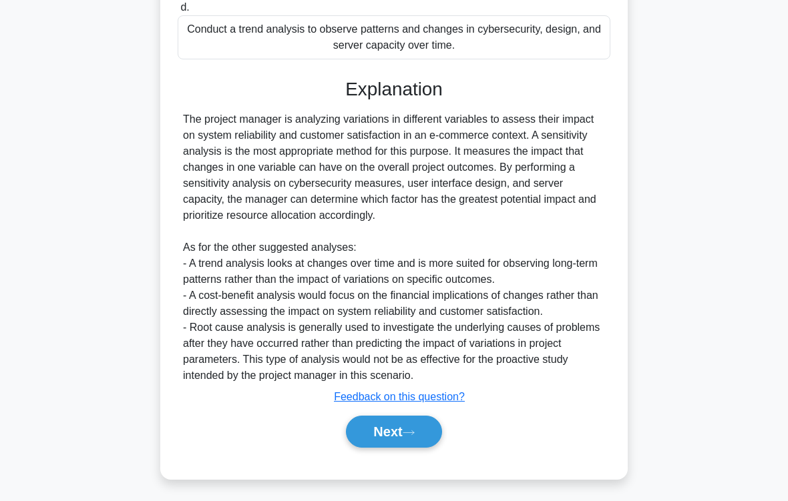
click at [422, 418] on button "Next" at bounding box center [393, 432] width 95 height 32
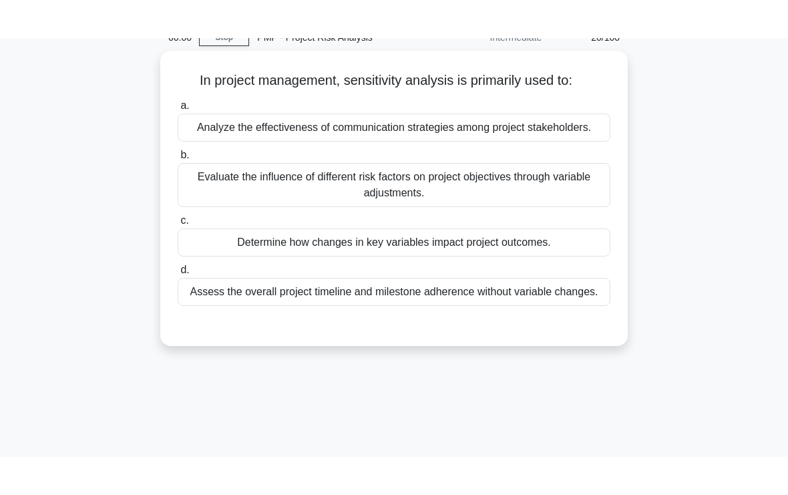
scroll to position [0, 0]
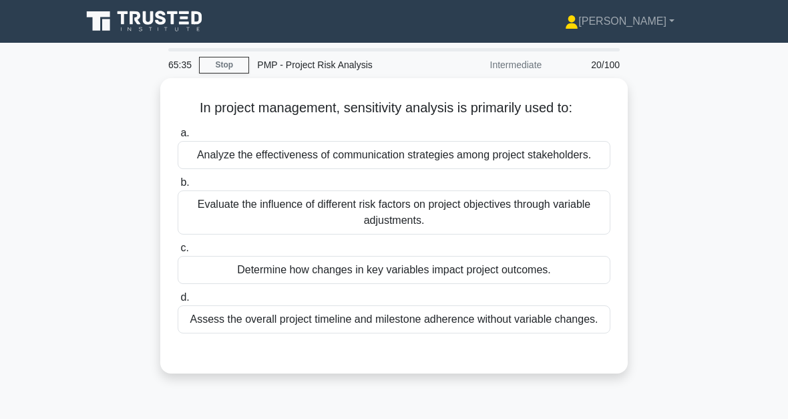
click at [413, 234] on div "Evaluate the influence of different risk factors on project objectives through …" at bounding box center [394, 212] width 433 height 44
click at [178, 187] on input "b. Evaluate the influence of different risk factors on project objectives throu…" at bounding box center [178, 182] width 0 height 9
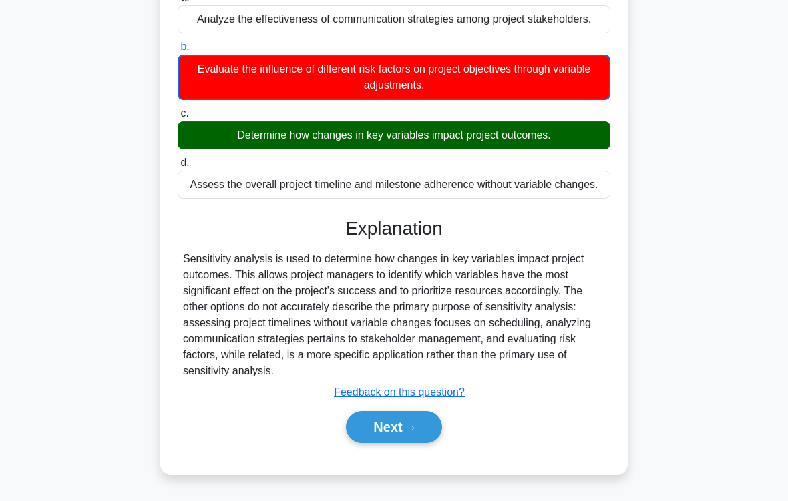
scroll to position [135, 0]
